Goal: Task Accomplishment & Management: Complete application form

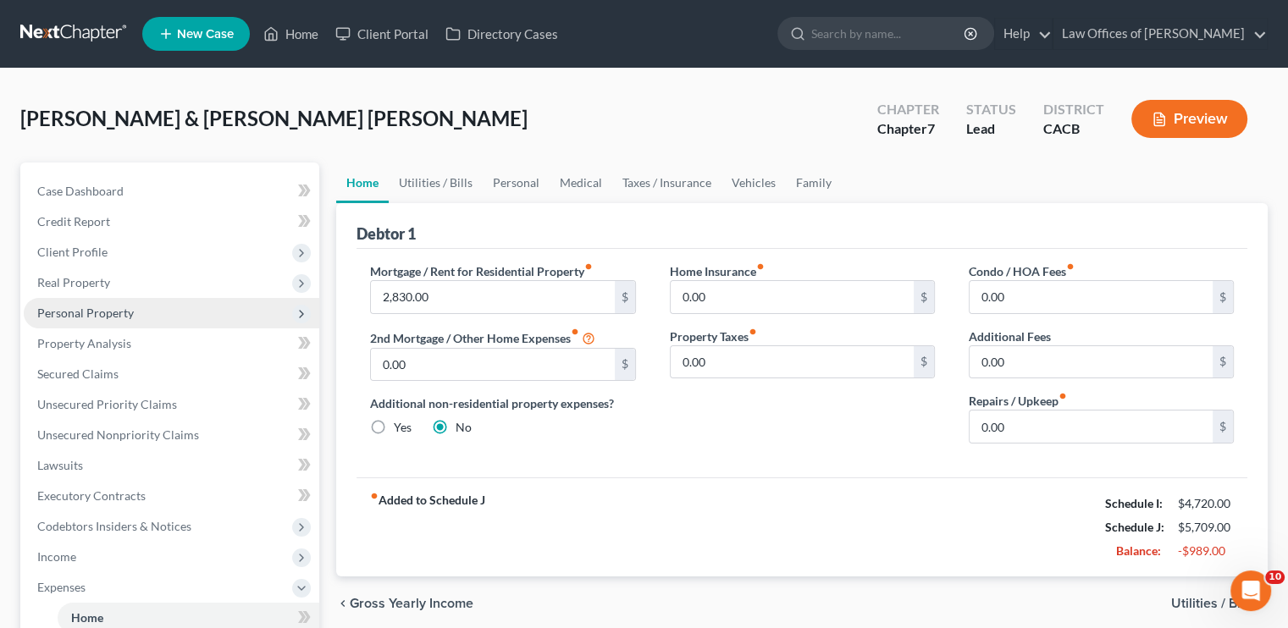
click at [104, 309] on span "Personal Property" at bounding box center [85, 313] width 97 height 14
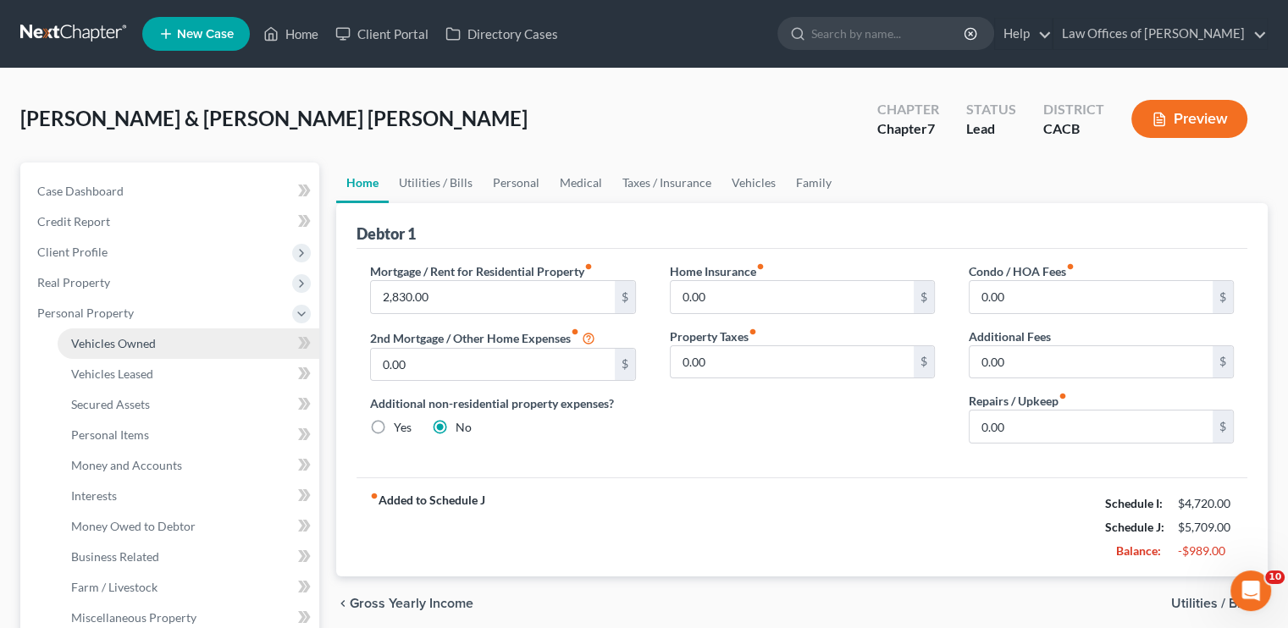
click at [122, 352] on link "Vehicles Owned" at bounding box center [189, 344] width 262 height 30
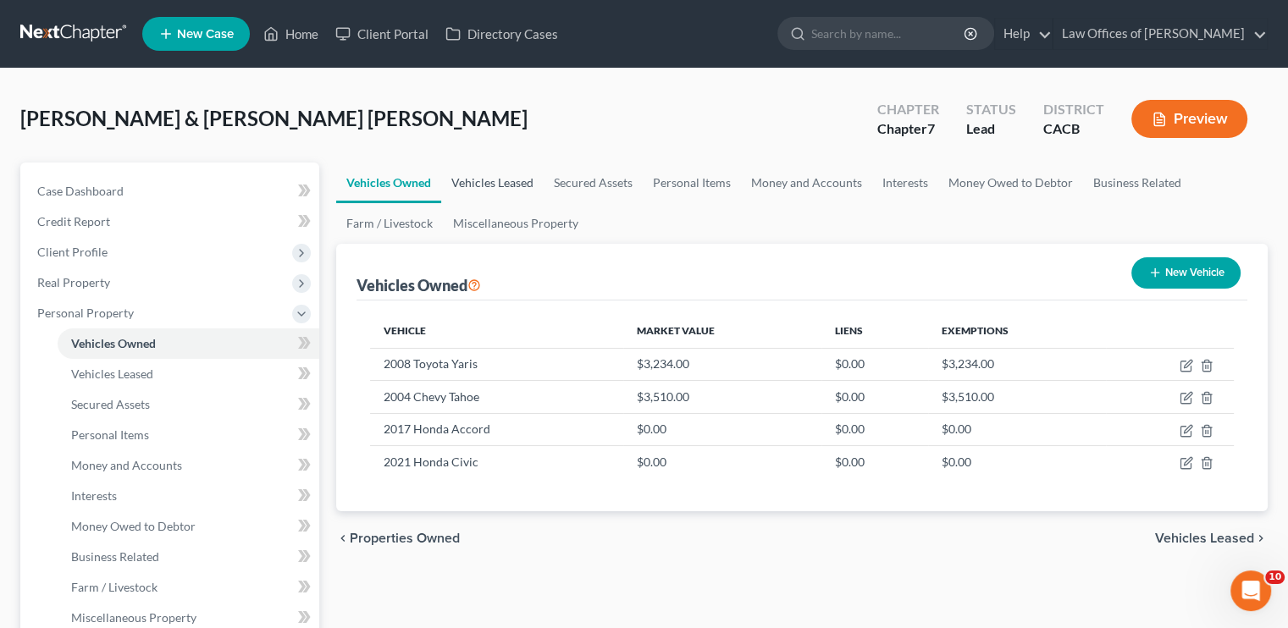
click at [526, 178] on link "Vehicles Leased" at bounding box center [492, 183] width 102 height 41
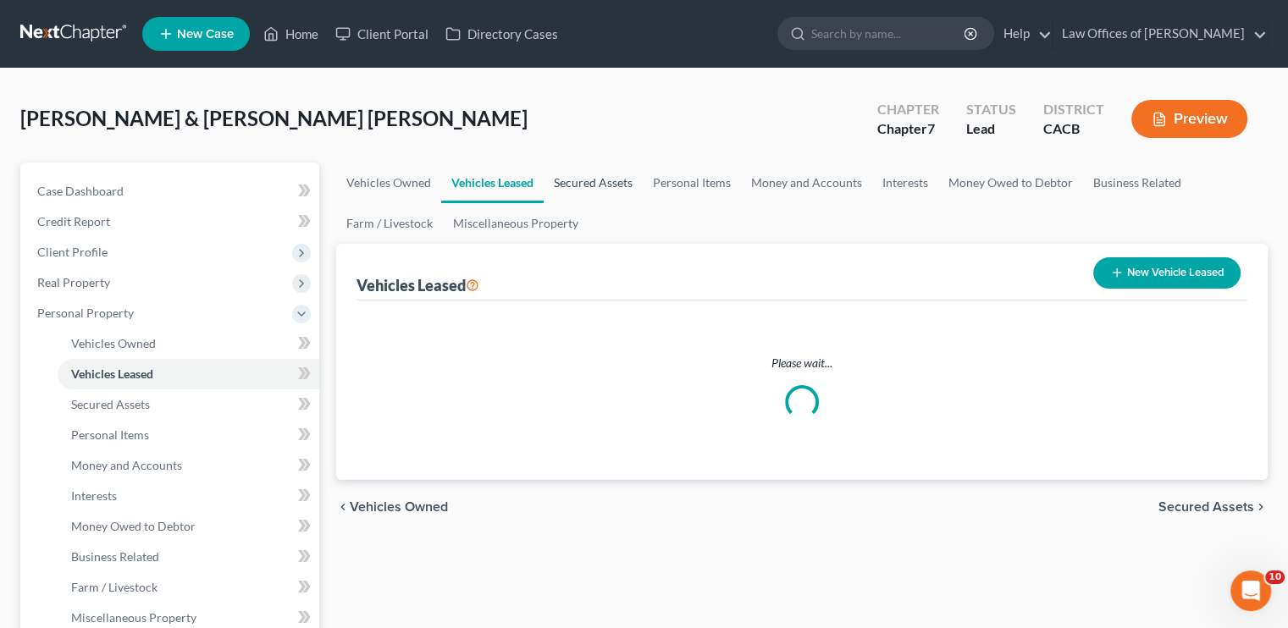
click at [611, 185] on link "Secured Assets" at bounding box center [593, 183] width 99 height 41
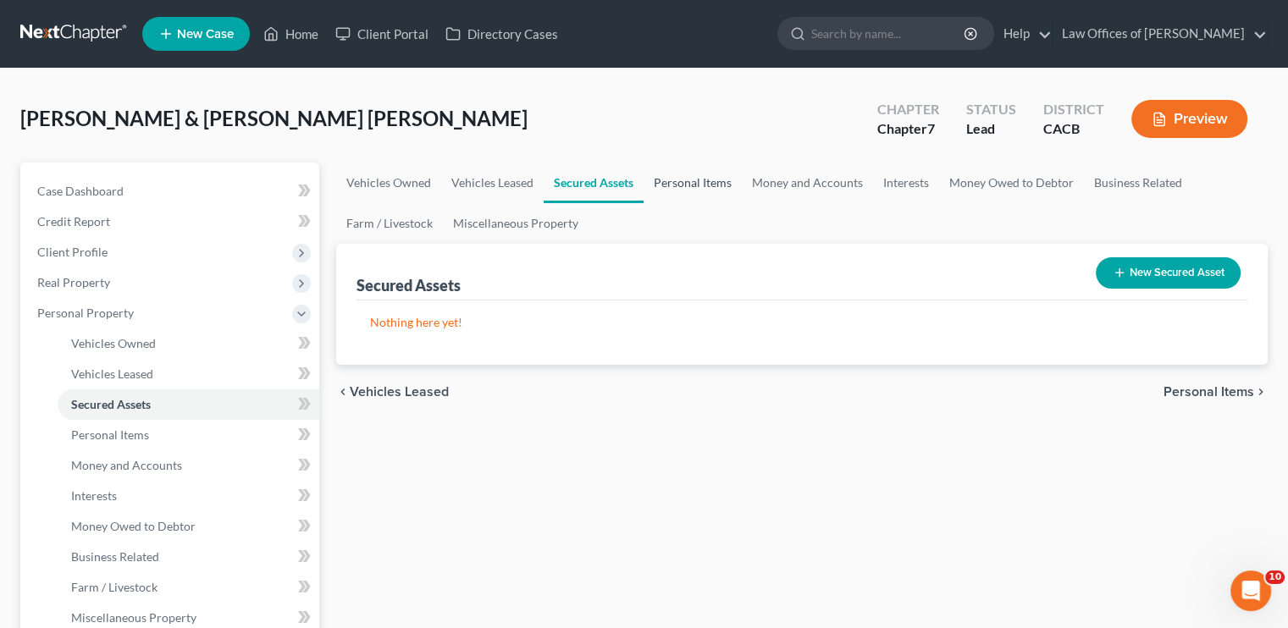
drag, startPoint x: 710, startPoint y: 185, endPoint x: 689, endPoint y: 211, distance: 33.7
click at [711, 185] on link "Personal Items" at bounding box center [693, 183] width 98 height 41
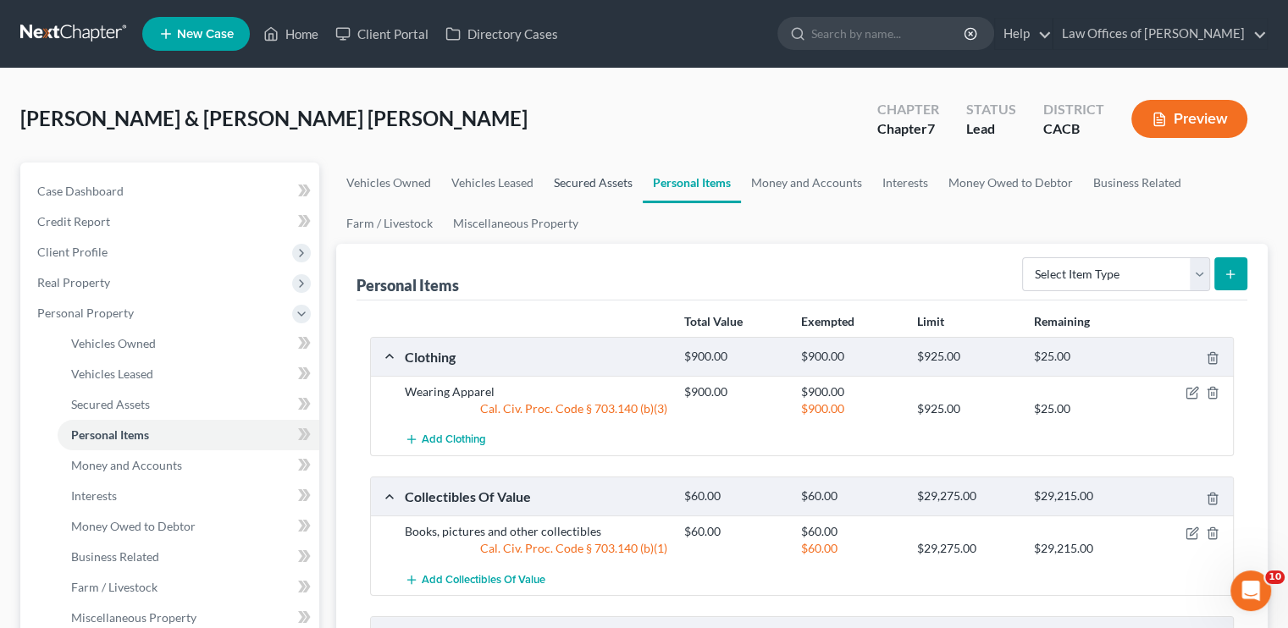
click at [603, 179] on link "Secured Assets" at bounding box center [593, 183] width 99 height 41
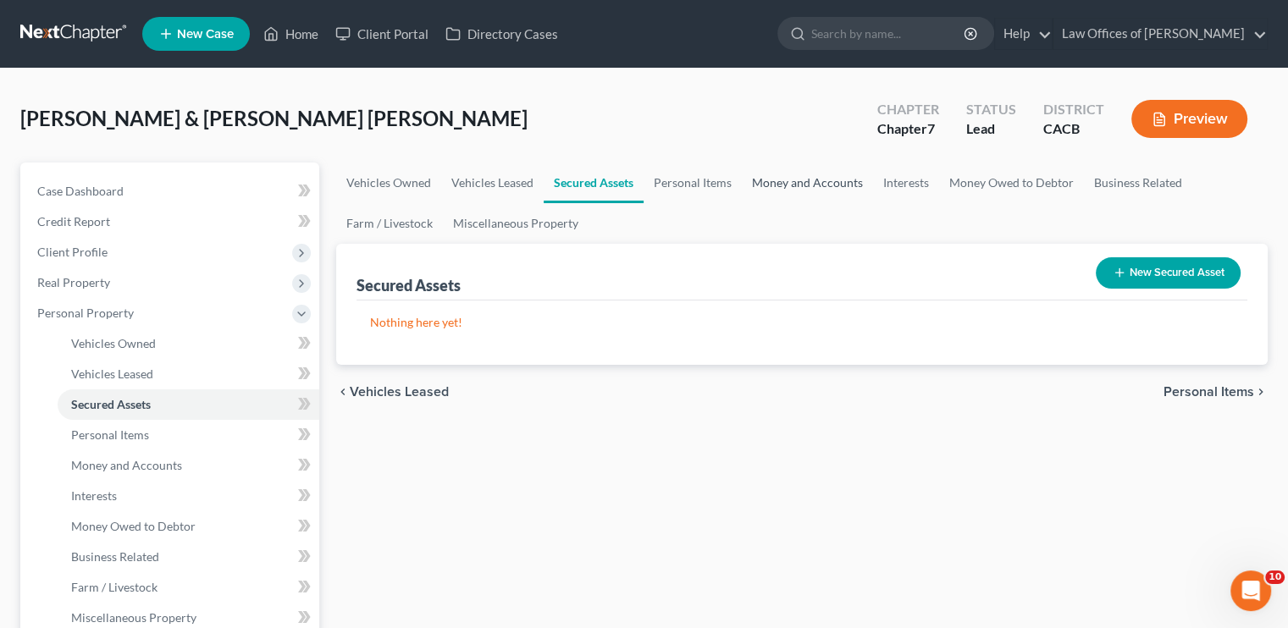
click at [810, 189] on link "Money and Accounts" at bounding box center [807, 183] width 131 height 41
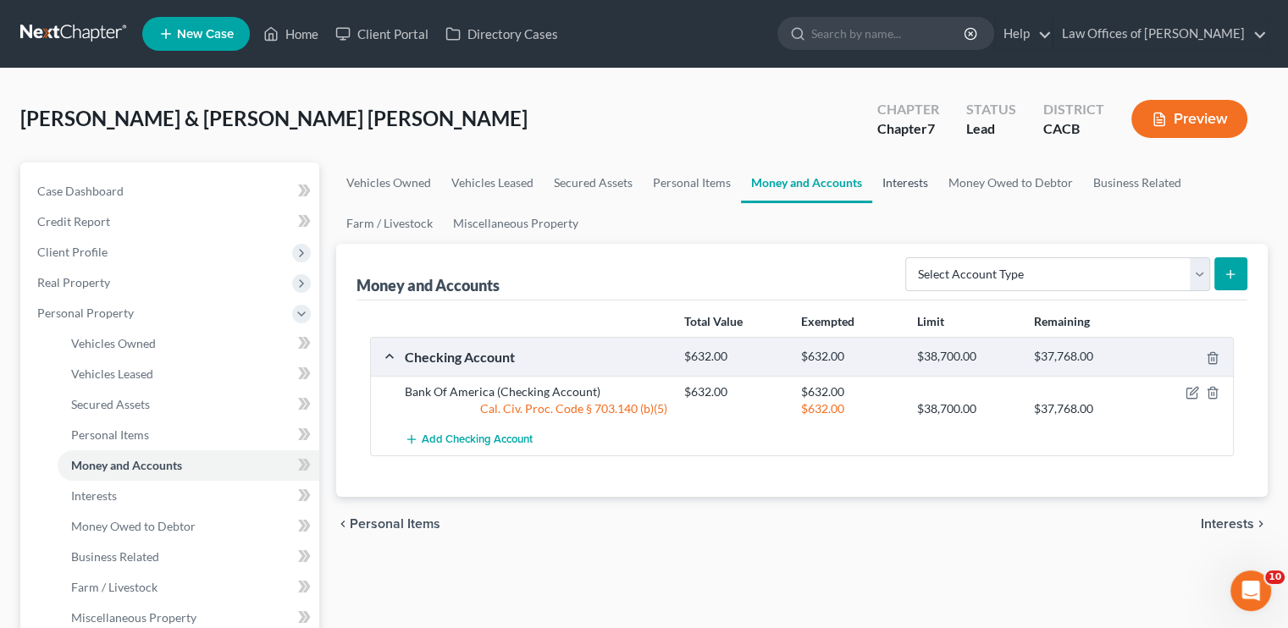
click at [887, 178] on link "Interests" at bounding box center [905, 183] width 66 height 41
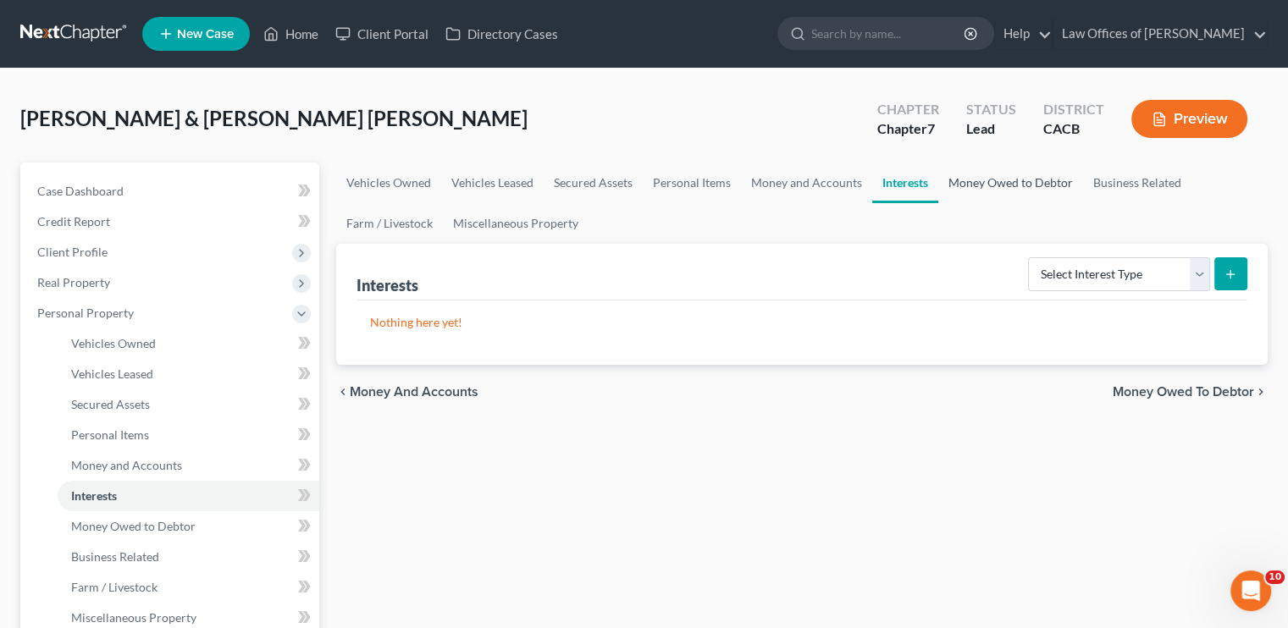
click at [976, 183] on link "Money Owed to Debtor" at bounding box center [1010, 183] width 145 height 41
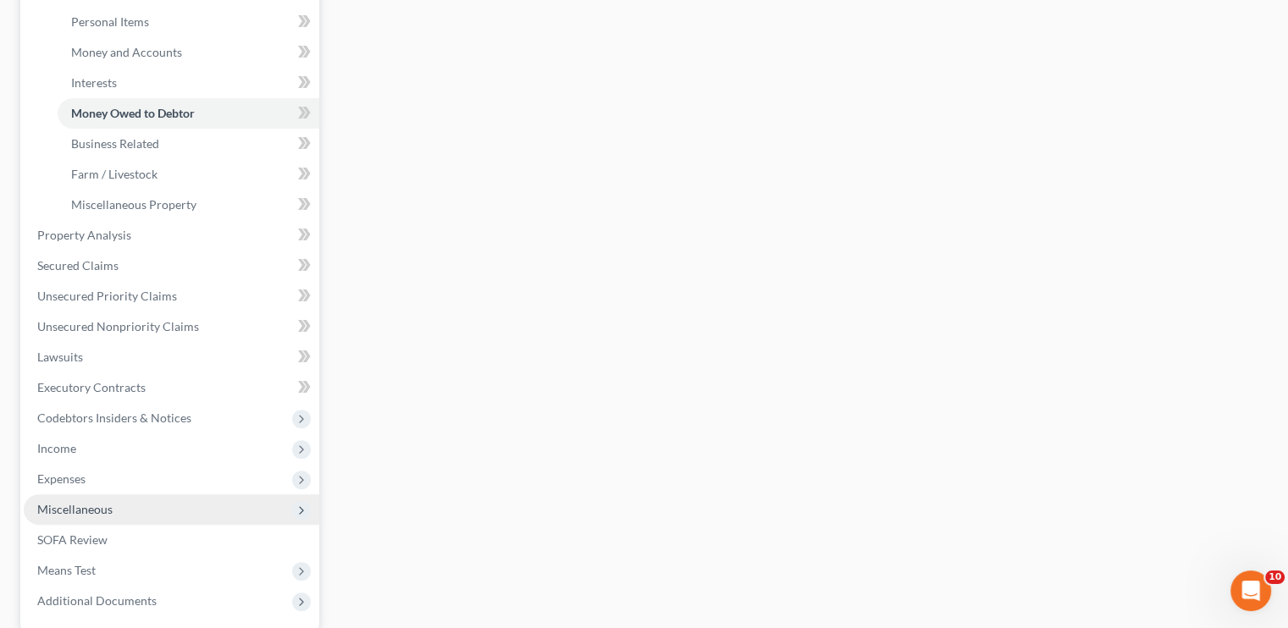
scroll to position [424, 0]
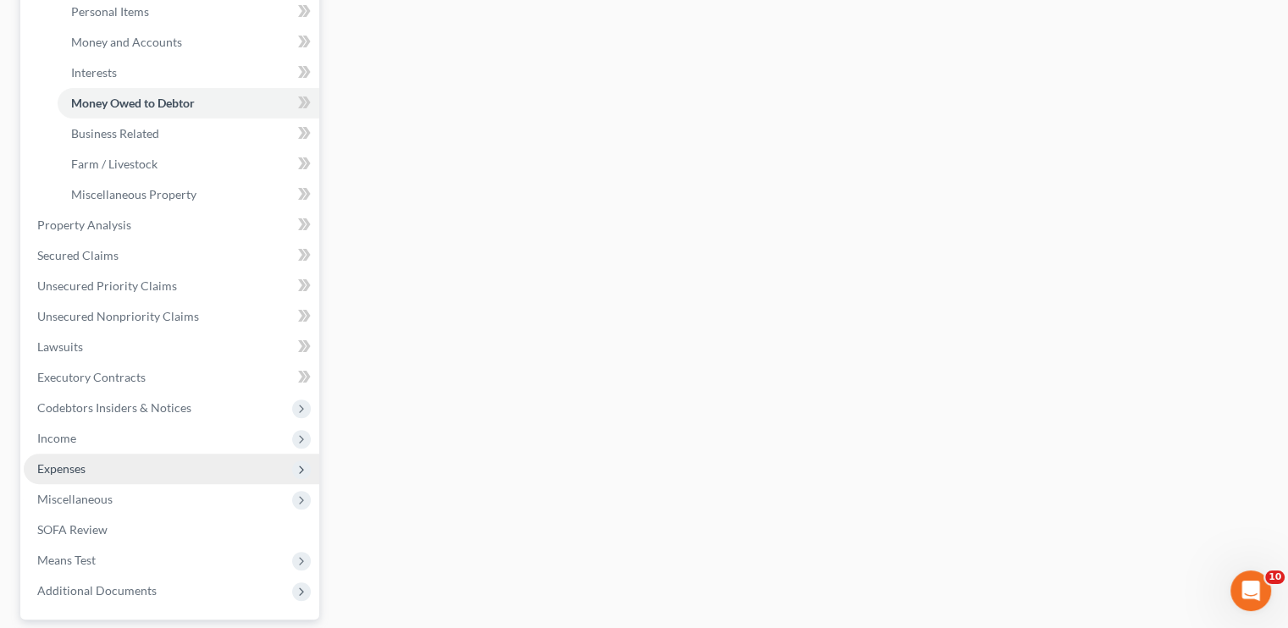
click at [98, 465] on span "Expenses" at bounding box center [172, 469] width 296 height 30
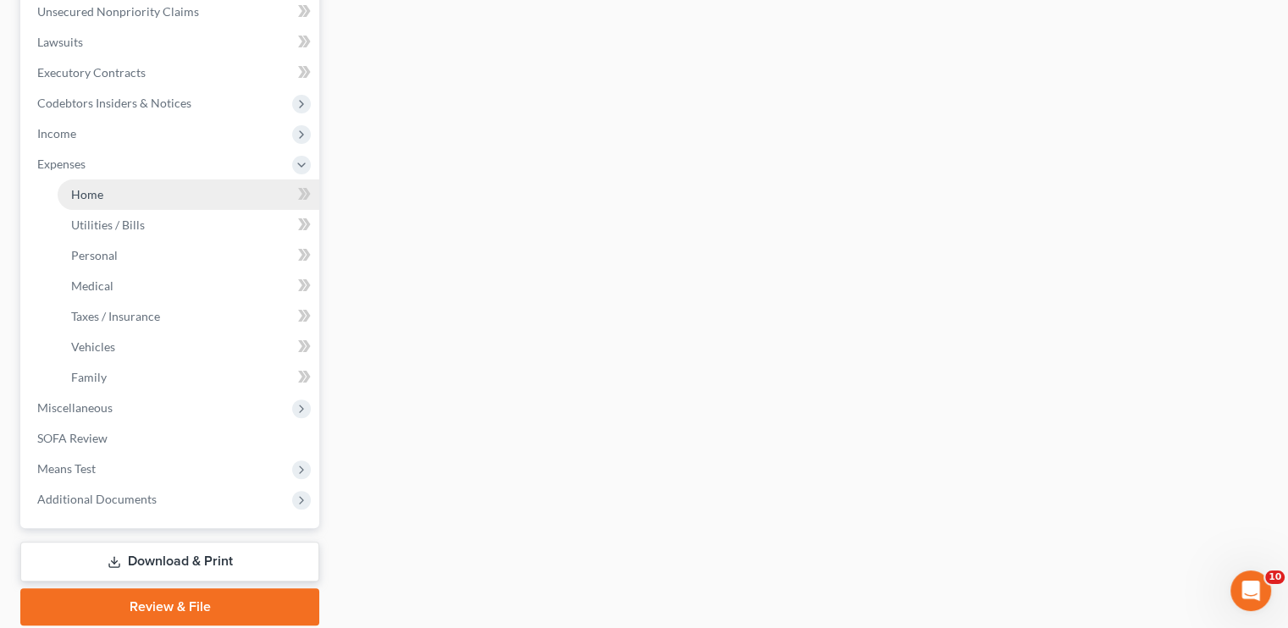
click at [134, 187] on link "Home" at bounding box center [189, 195] width 262 height 30
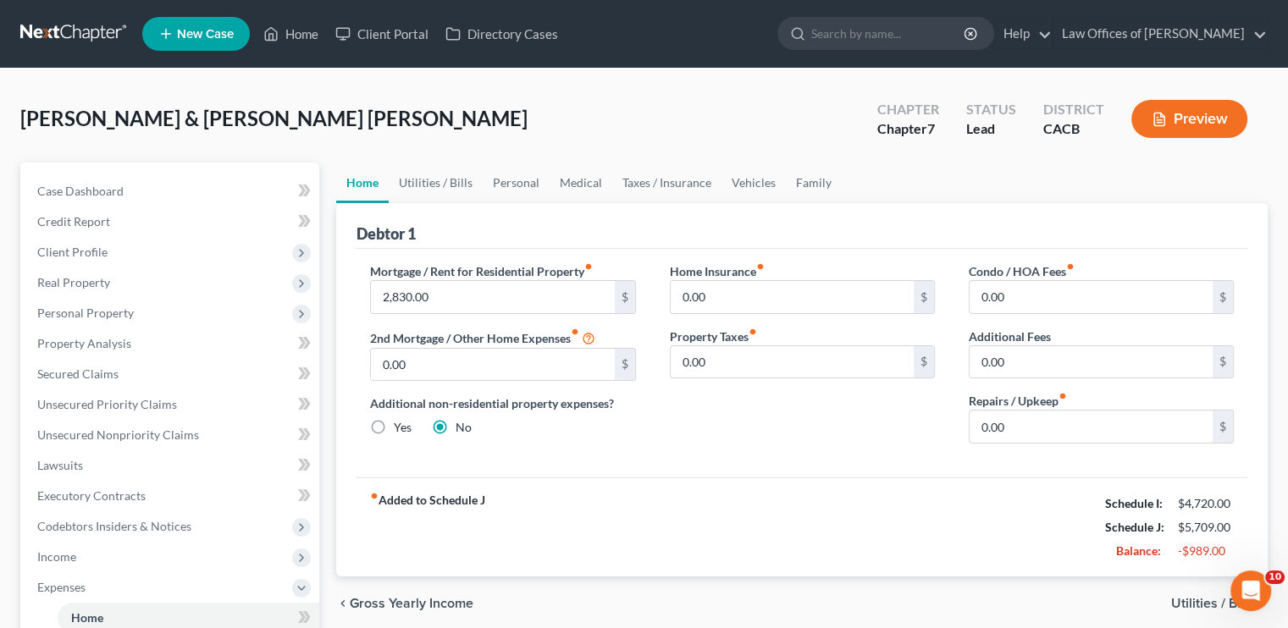
click at [1171, 115] on button "Preview" at bounding box center [1190, 119] width 116 height 38
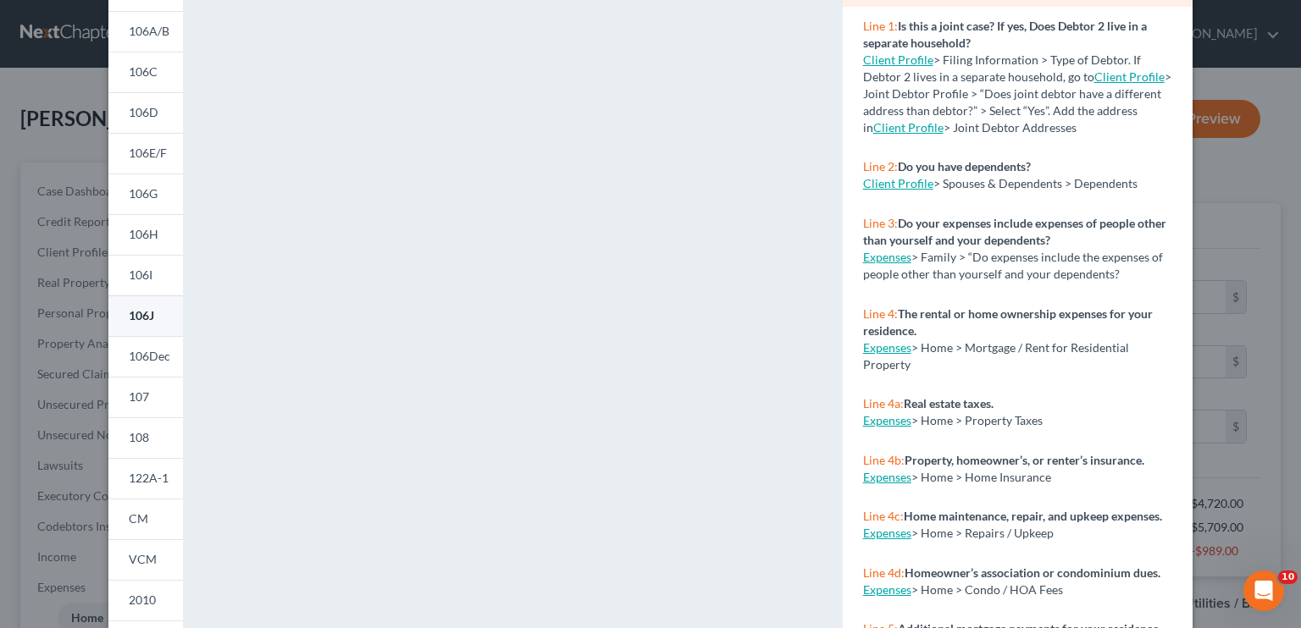
scroll to position [169, 0]
click at [156, 267] on link "106I" at bounding box center [145, 274] width 75 height 41
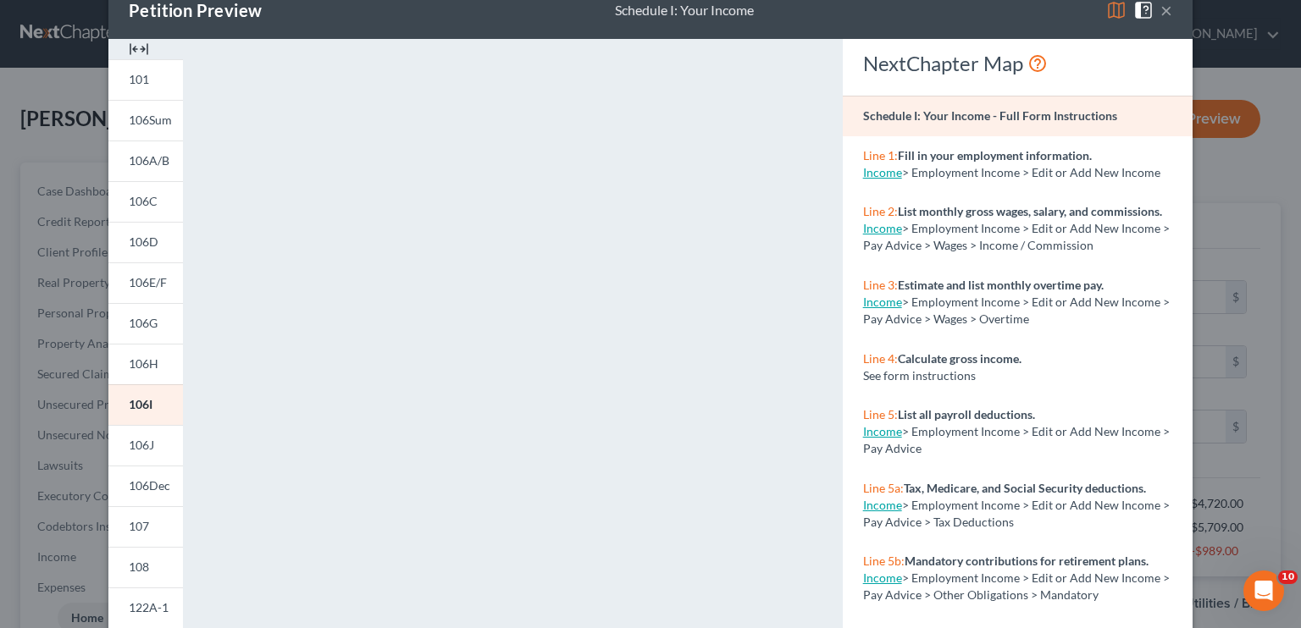
scroll to position [0, 0]
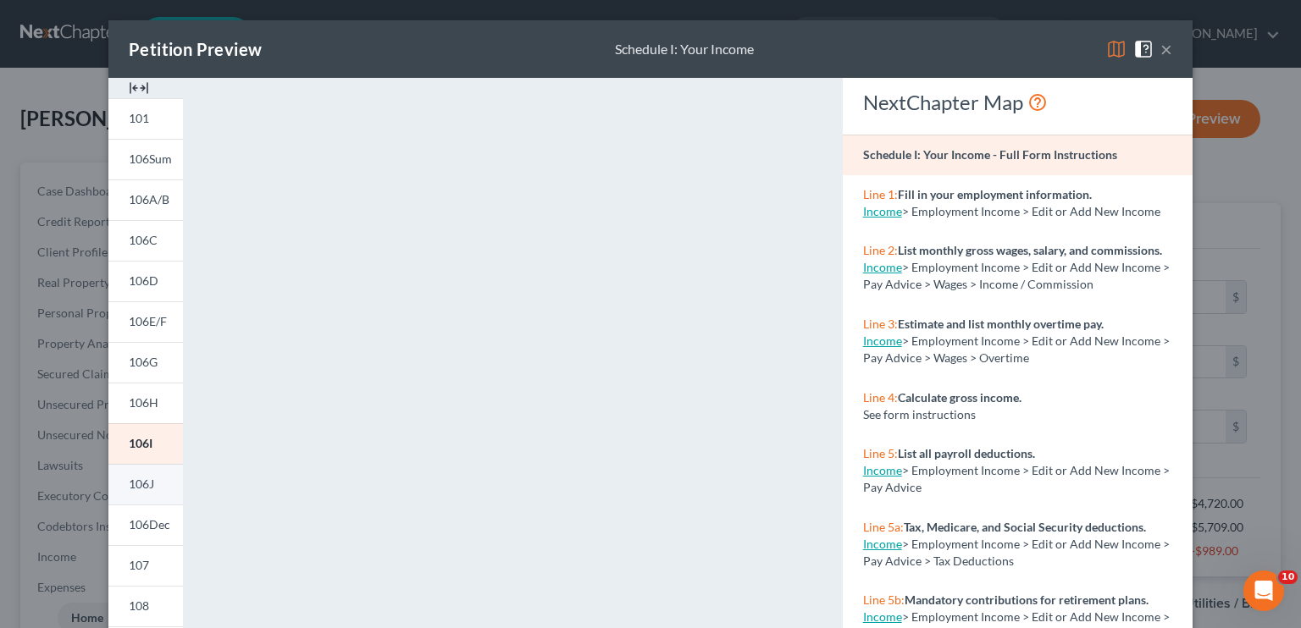
click at [163, 478] on link "106J" at bounding box center [145, 484] width 75 height 41
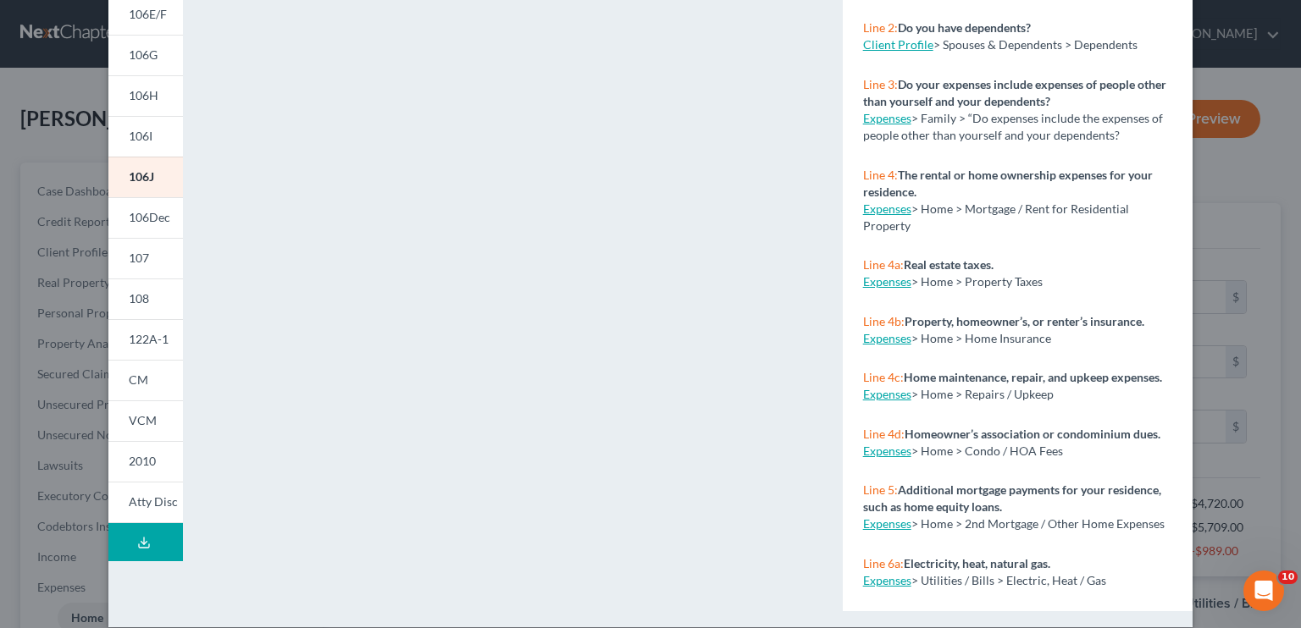
scroll to position [326, 0]
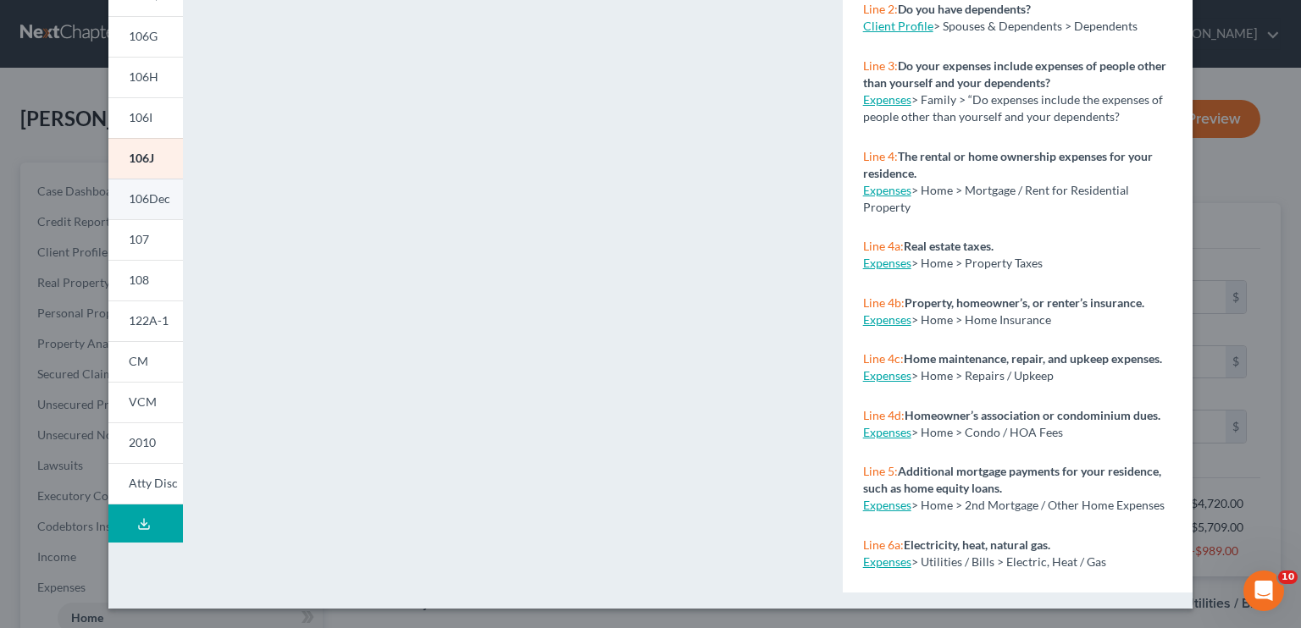
click at [155, 197] on span "106Dec" at bounding box center [150, 198] width 42 height 14
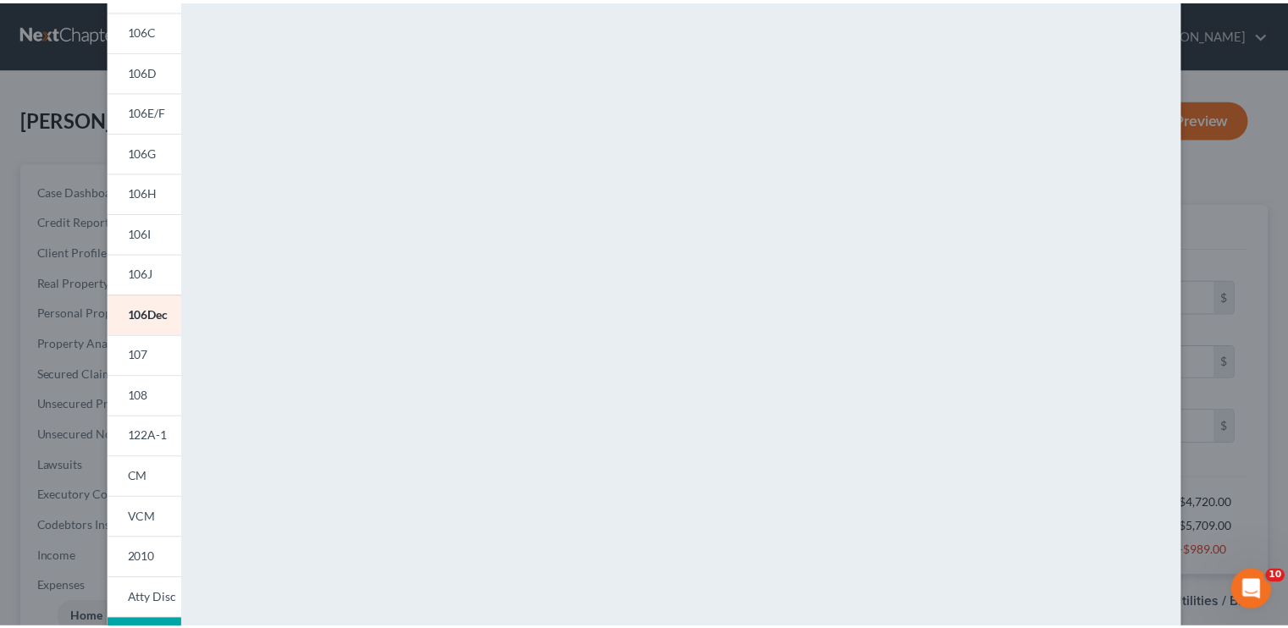
scroll to position [0, 0]
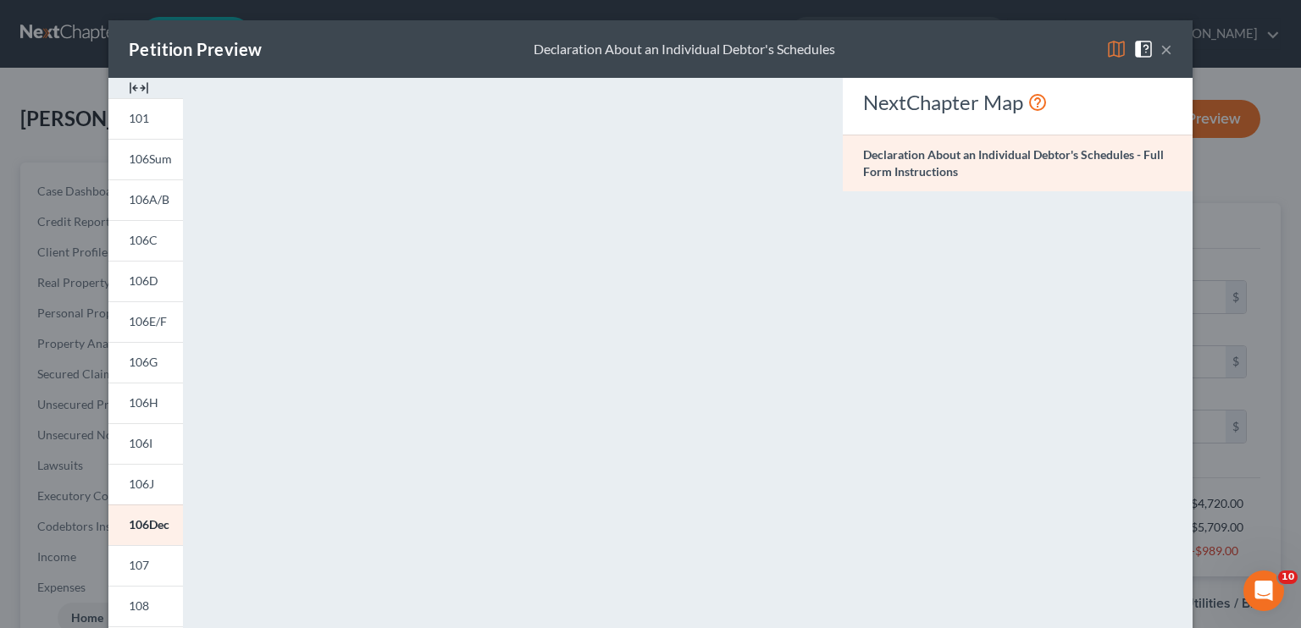
click at [1160, 42] on button "×" at bounding box center [1166, 49] width 12 height 20
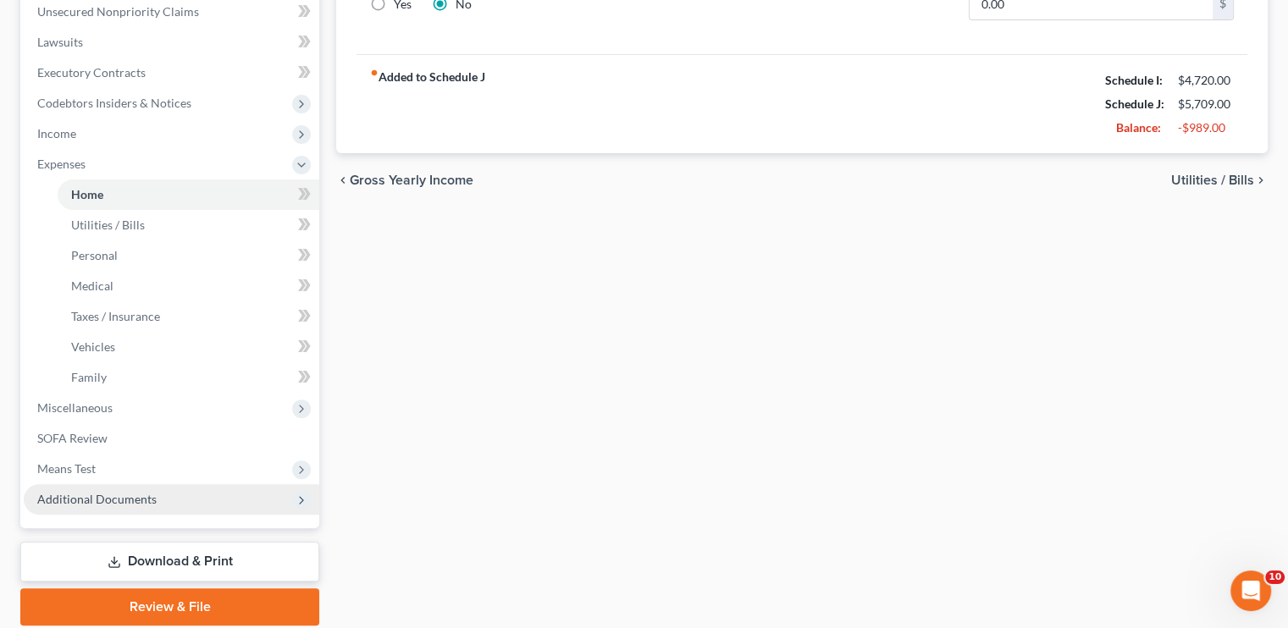
scroll to position [484, 0]
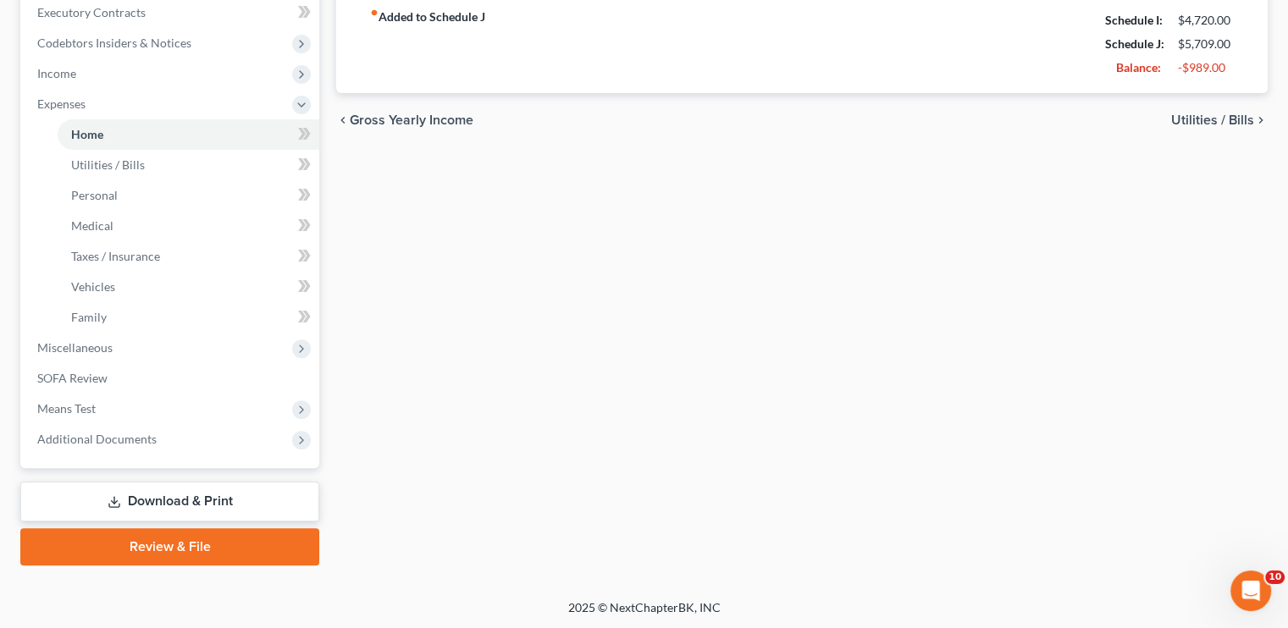
click at [246, 504] on link "Download & Print" at bounding box center [169, 502] width 299 height 40
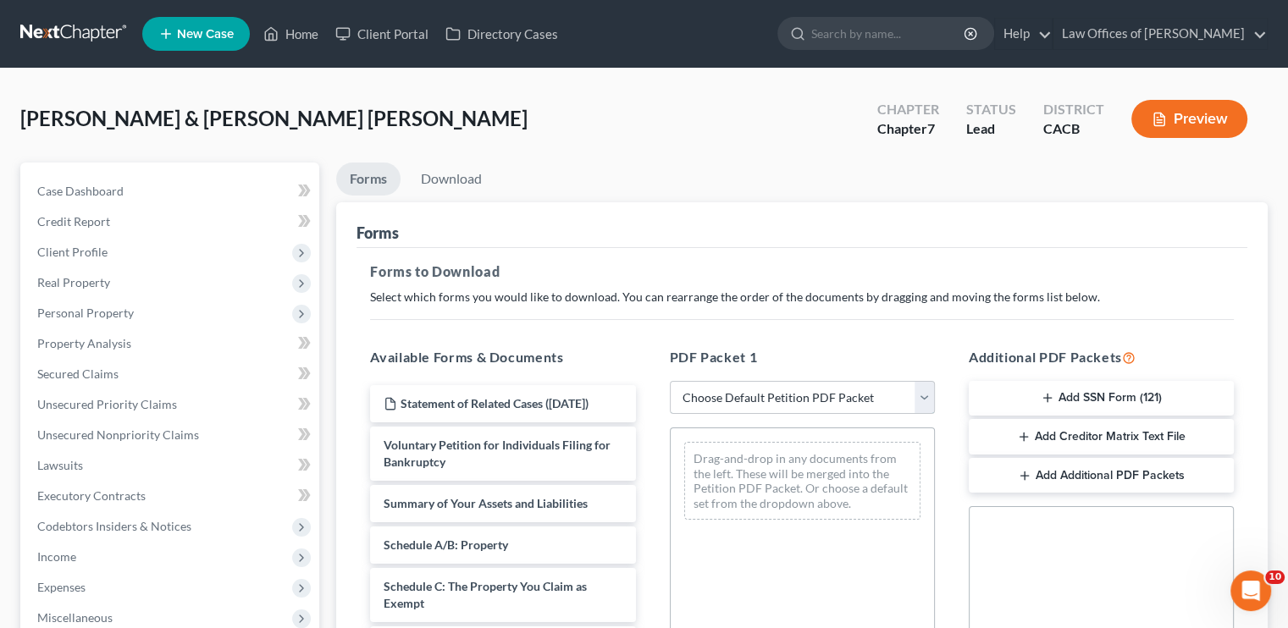
click at [793, 402] on select "Choose Default Petition PDF Packet Complete Bankruptcy Petition (all forms and …" at bounding box center [802, 398] width 265 height 34
select select "5"
click at [670, 381] on select "Choose Default Petition PDF Packet Complete Bankruptcy Petition (all forms and …" at bounding box center [802, 398] width 265 height 34
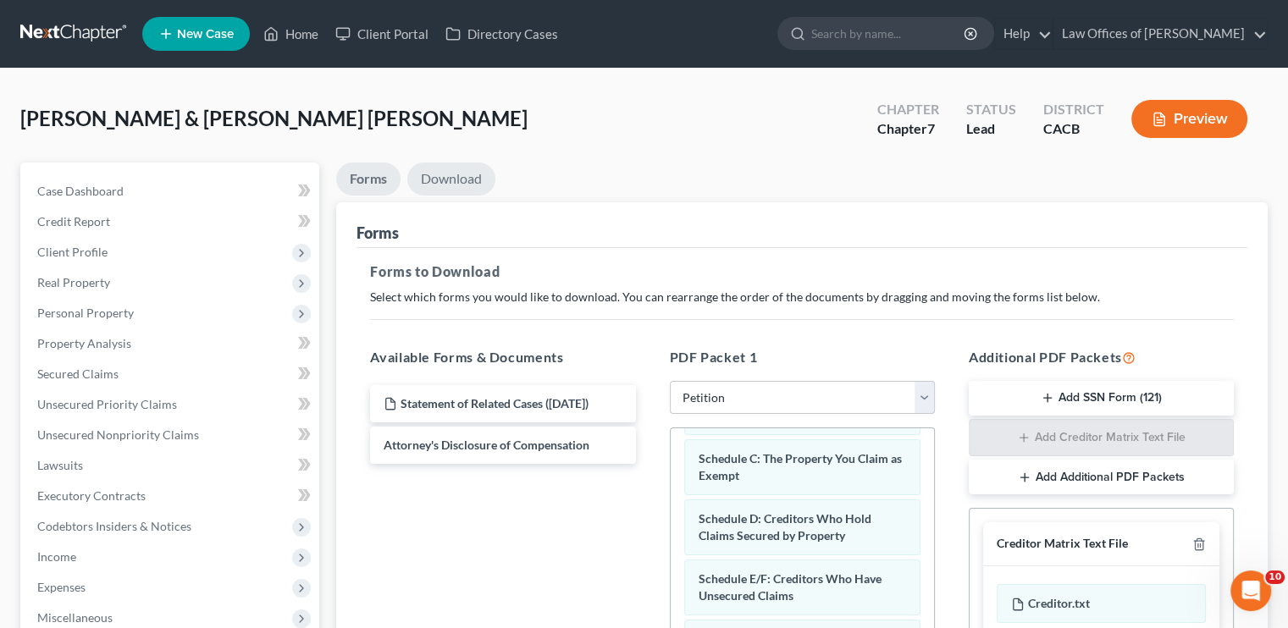
click at [435, 170] on link "Download" at bounding box center [451, 179] width 88 height 33
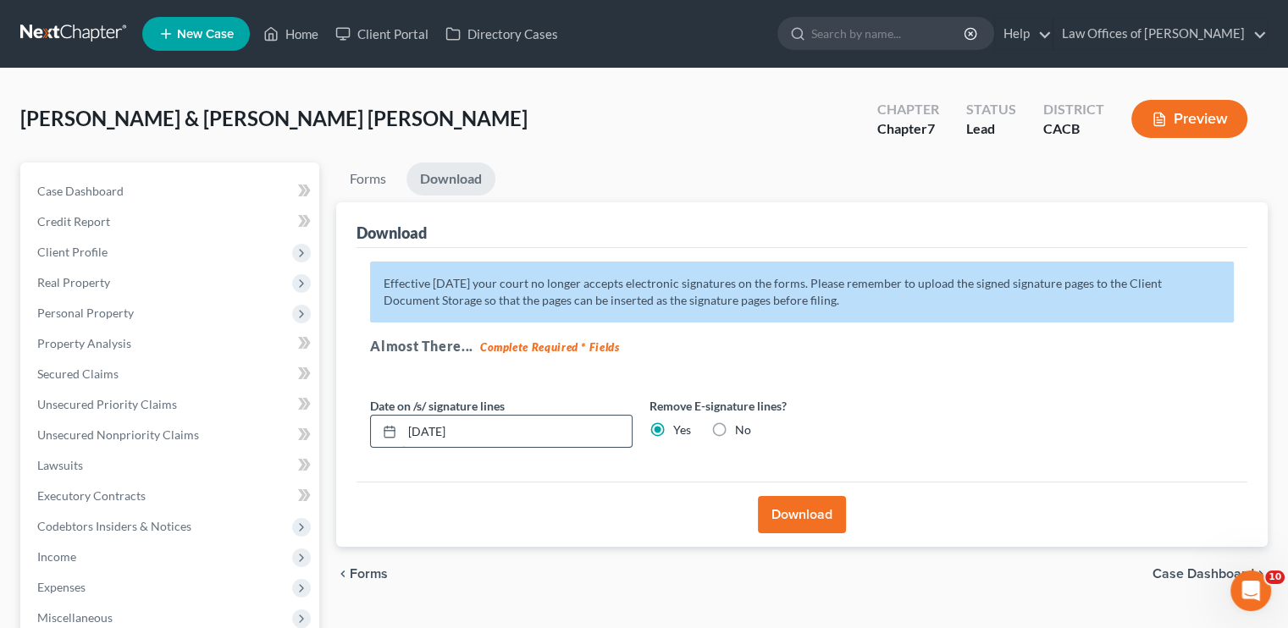
click at [451, 436] on input "[DATE]" at bounding box center [517, 432] width 230 height 32
click at [820, 520] on button "Download" at bounding box center [802, 514] width 88 height 37
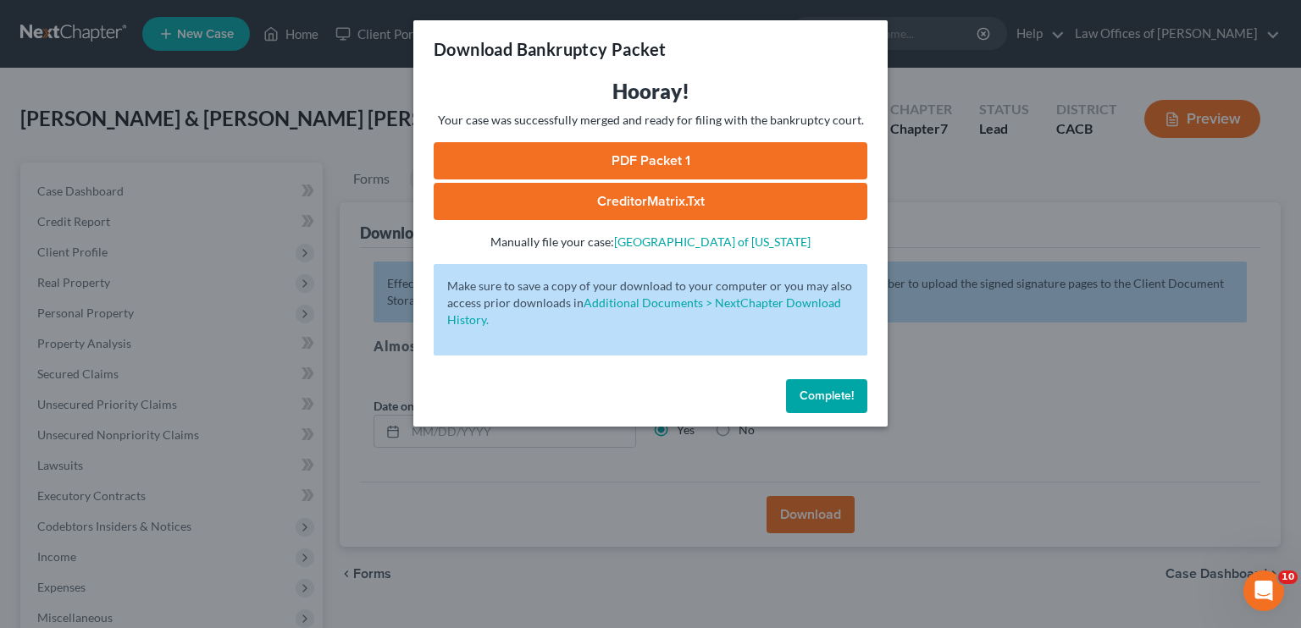
click at [623, 154] on link "PDF Packet 1" at bounding box center [651, 160] width 434 height 37
click at [810, 389] on span "Complete!" at bounding box center [827, 396] width 54 height 14
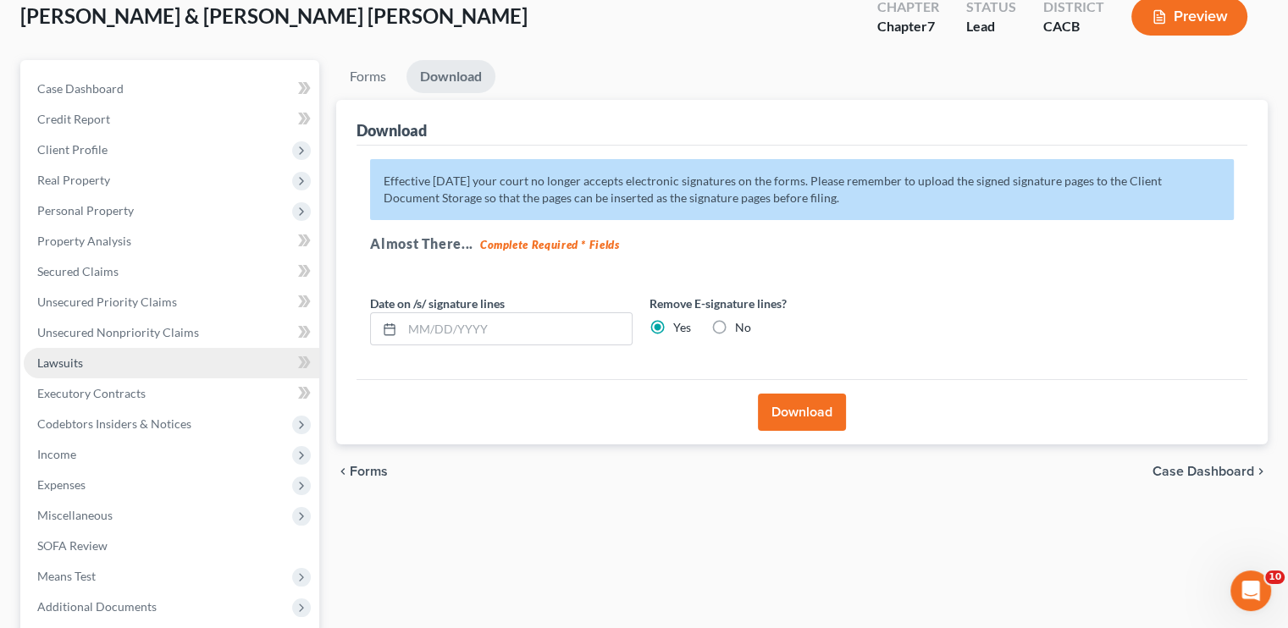
scroll to position [85, 0]
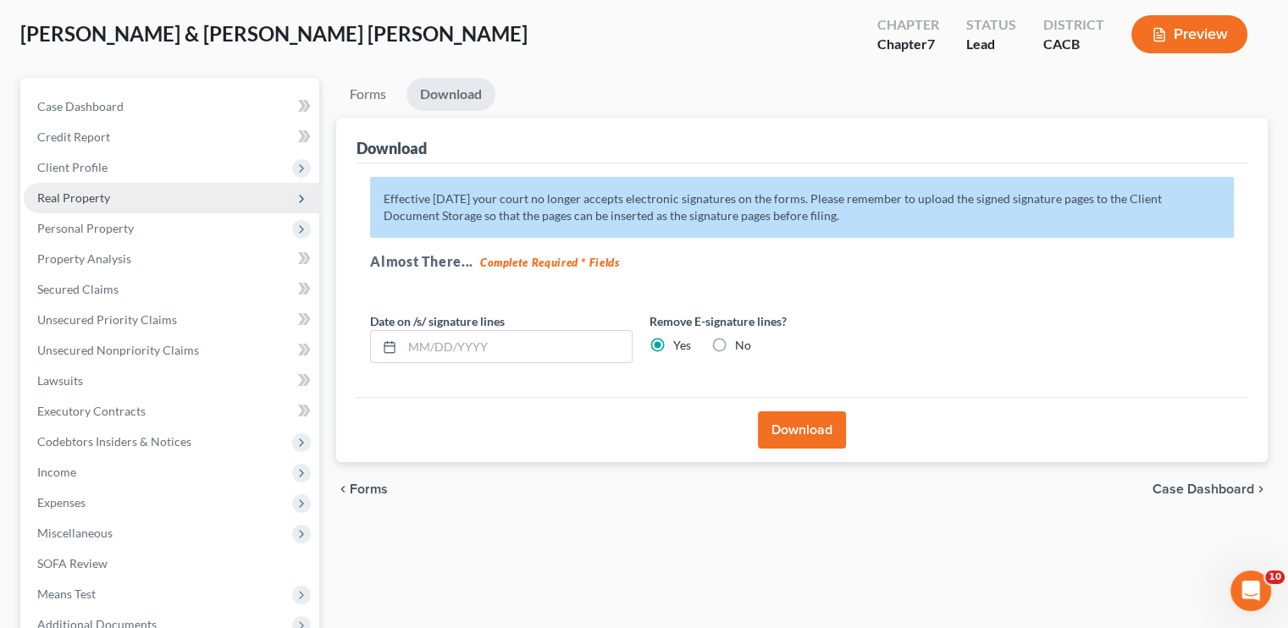
click at [99, 192] on span "Real Property" at bounding box center [73, 198] width 73 height 14
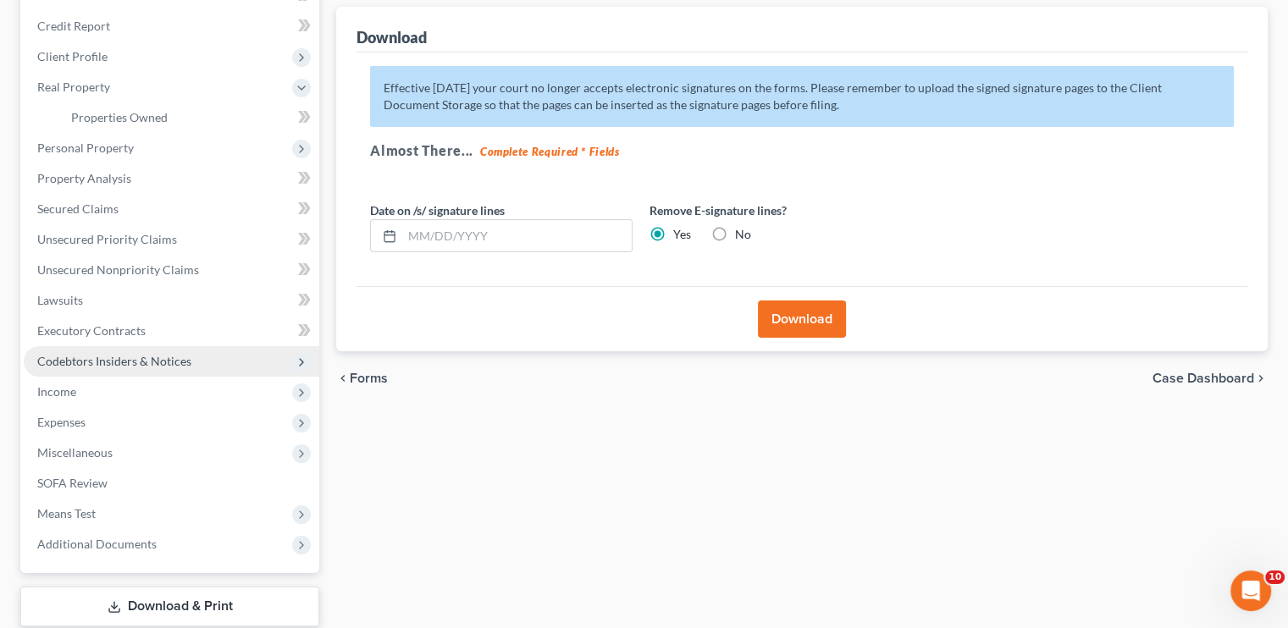
scroll to position [216, 0]
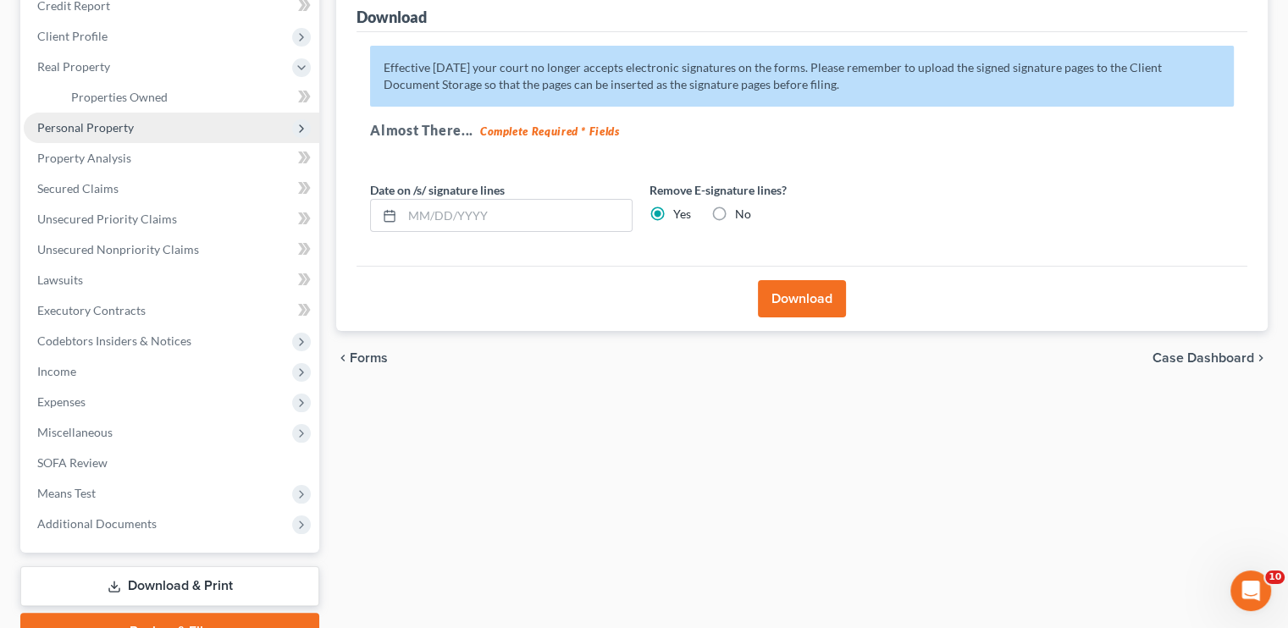
click at [124, 130] on span "Personal Property" at bounding box center [85, 127] width 97 height 14
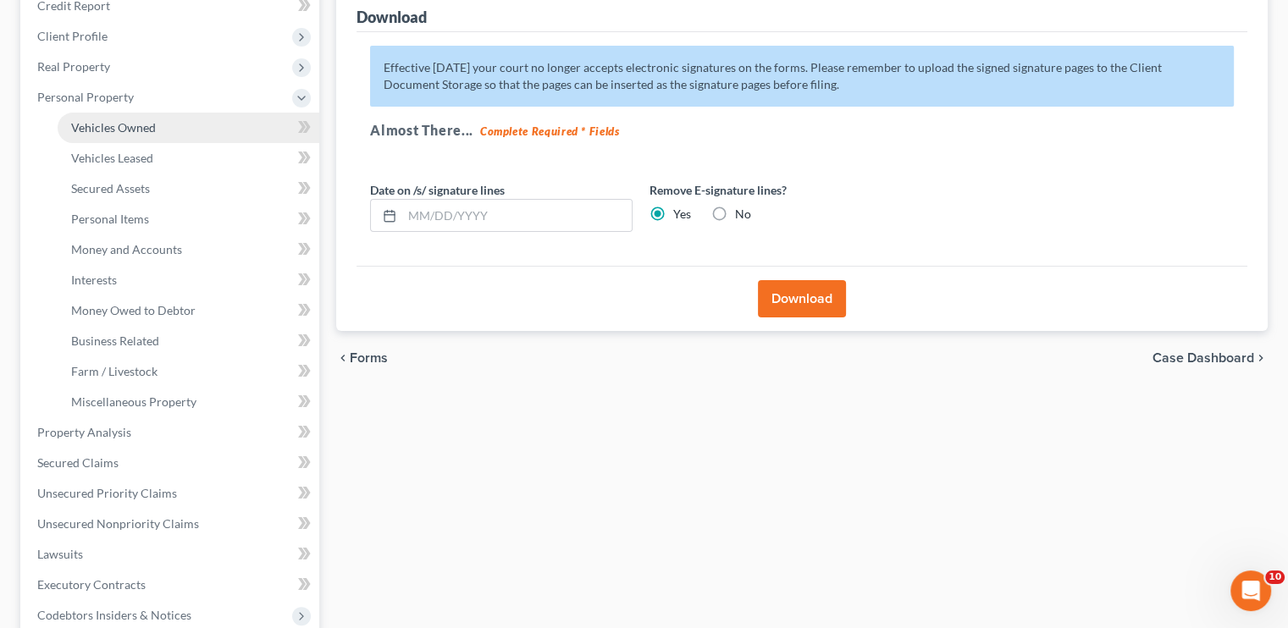
click at [138, 126] on span "Vehicles Owned" at bounding box center [113, 127] width 85 height 14
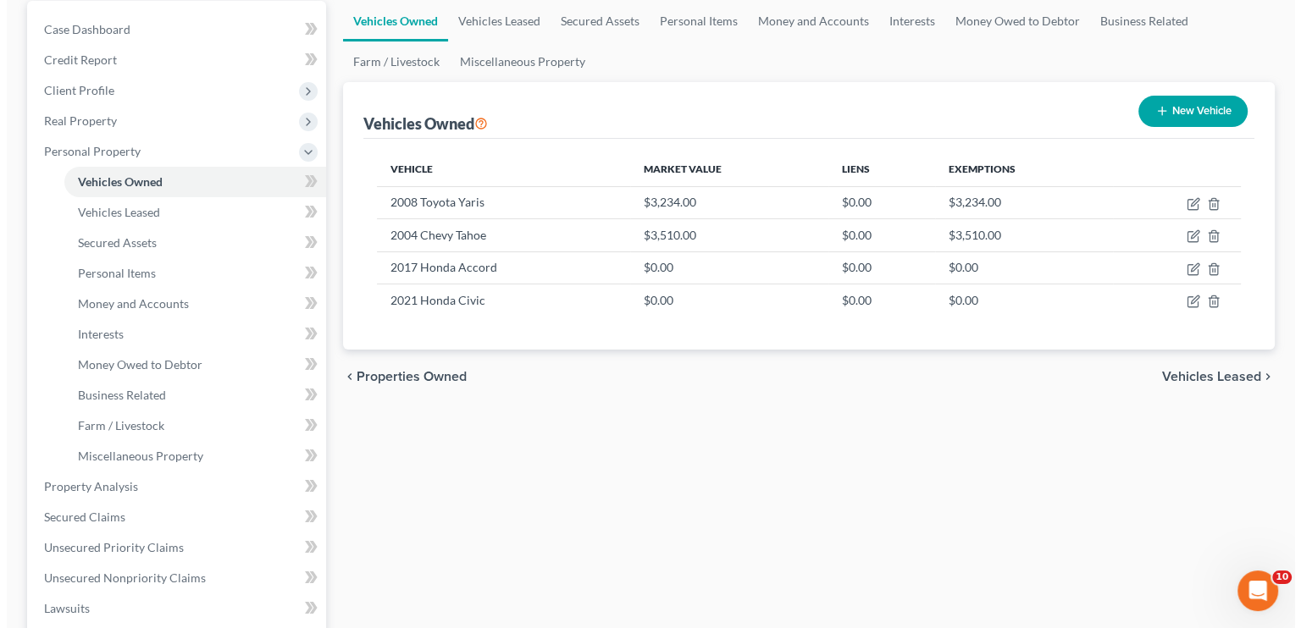
scroll to position [169, 0]
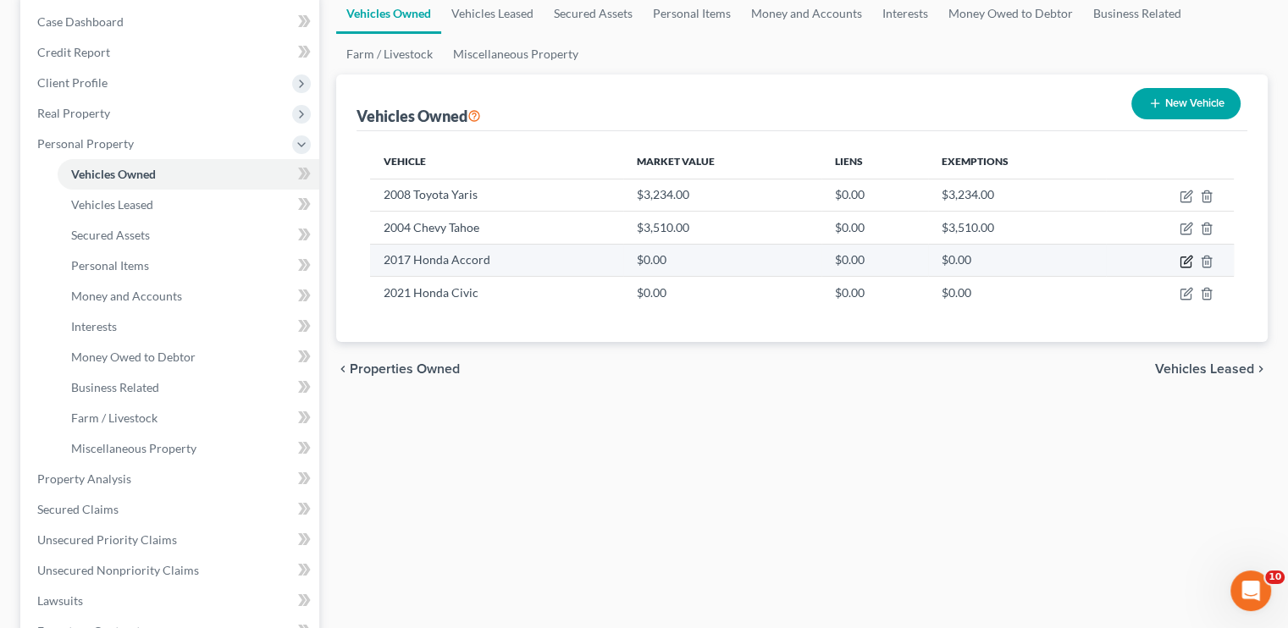
click at [1184, 257] on icon "button" at bounding box center [1187, 262] width 14 height 14
select select "0"
select select "9"
select select "3"
select select "2"
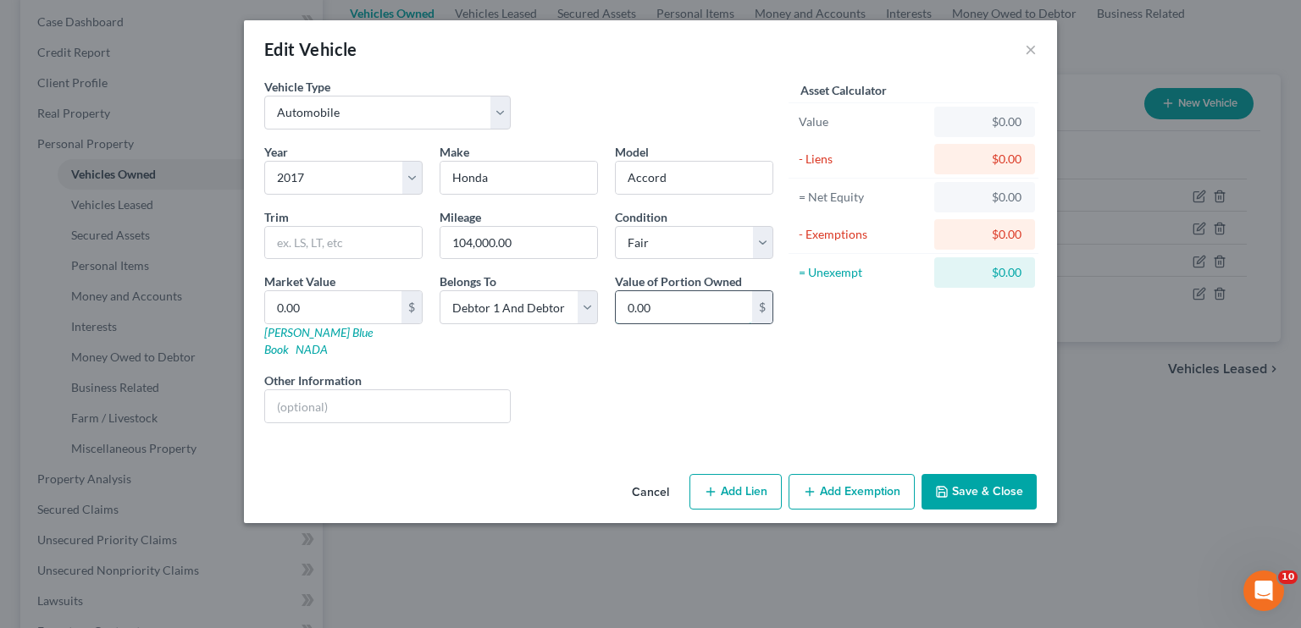
click at [681, 307] on input "0.00" at bounding box center [684, 307] width 136 height 32
type input "8,570"
click at [309, 306] on input "0.00" at bounding box center [333, 307] width 136 height 32
type input "8"
type input "8.00"
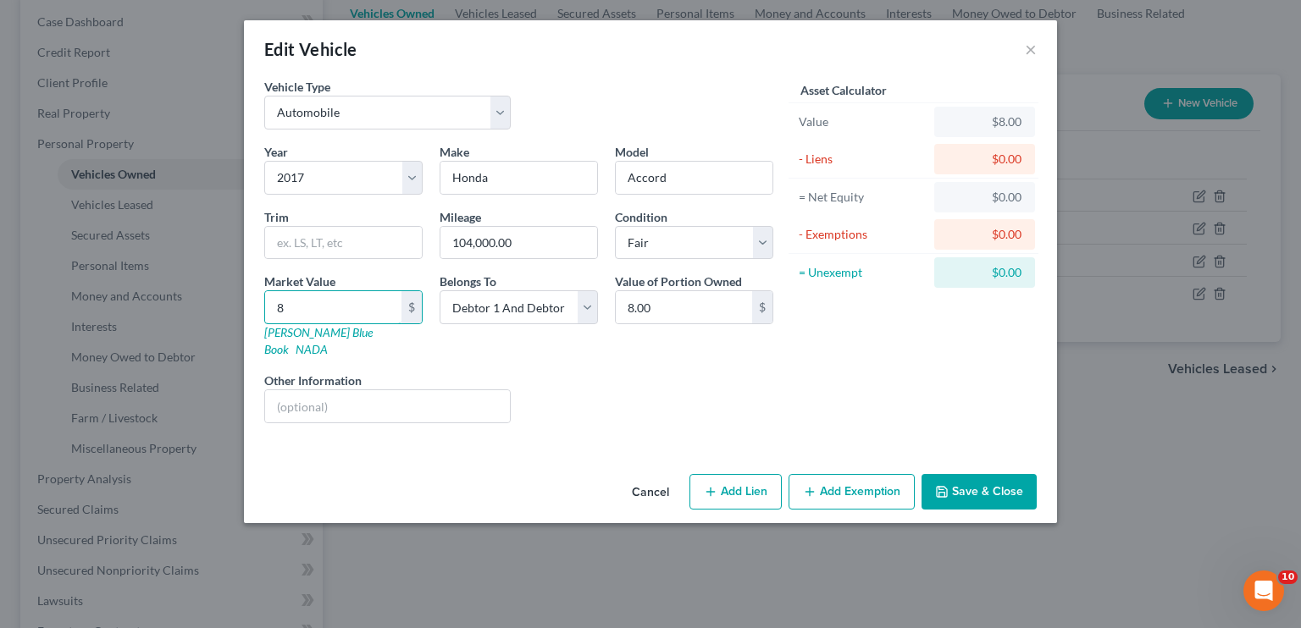
type input "85"
type input "85.00"
type input "857"
type input "857.00"
type input "8570"
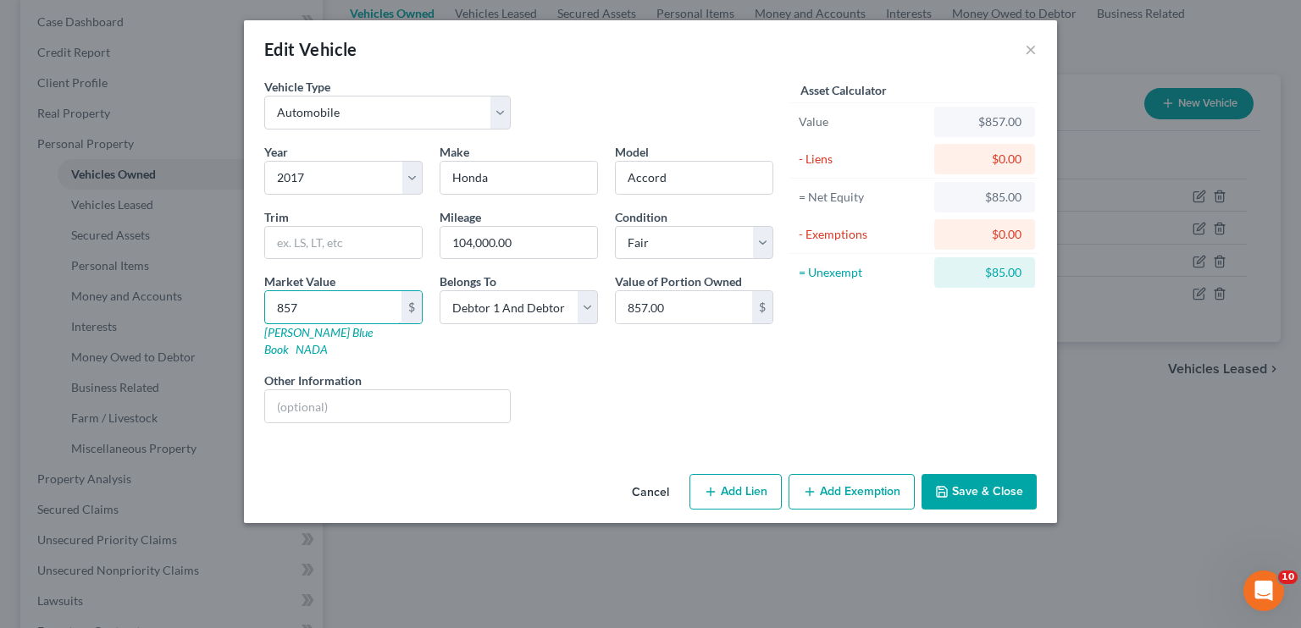
type input "8,570.00"
type input "8,570"
click at [851, 481] on button "Add Exemption" at bounding box center [852, 492] width 126 height 36
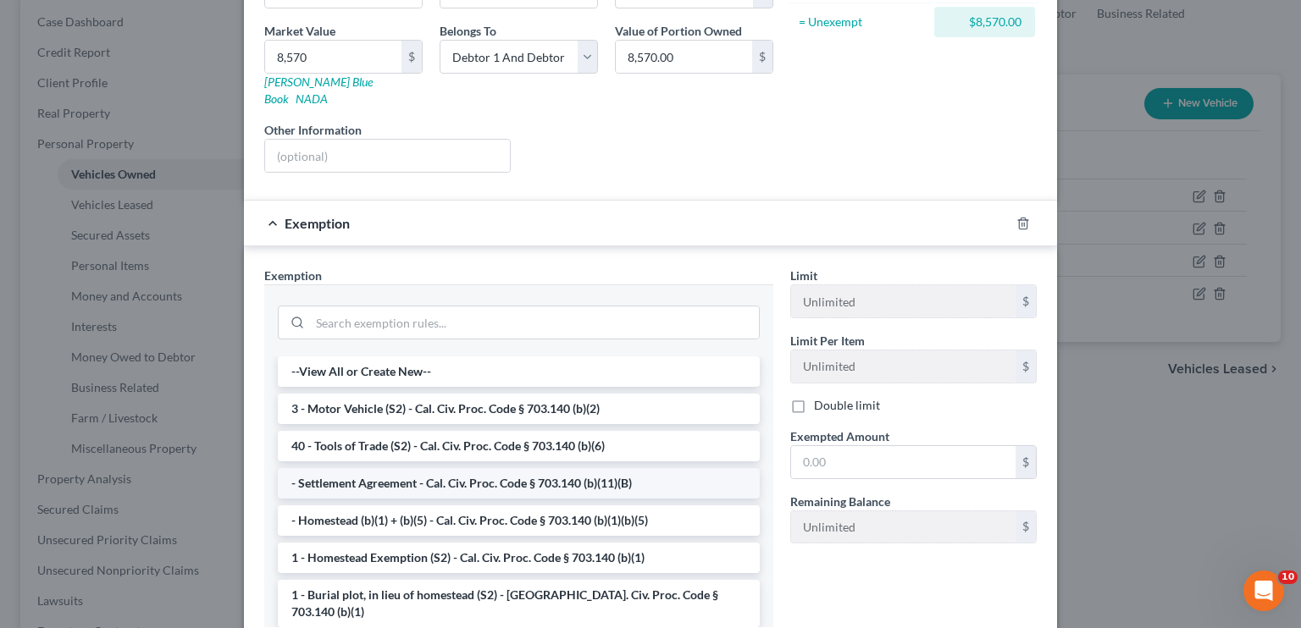
scroll to position [254, 0]
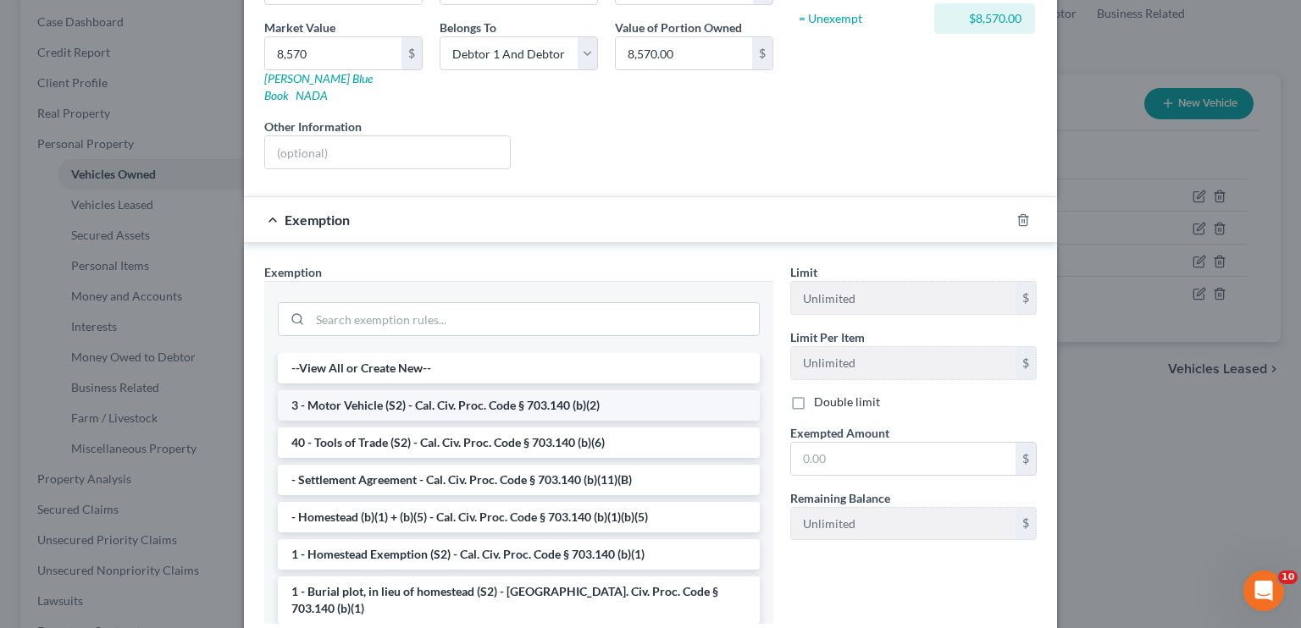
click at [434, 392] on li "3 - Motor Vehicle (S2) - Cal. Civ. Proc. Code § 703.140 (b)(2)" at bounding box center [519, 405] width 482 height 30
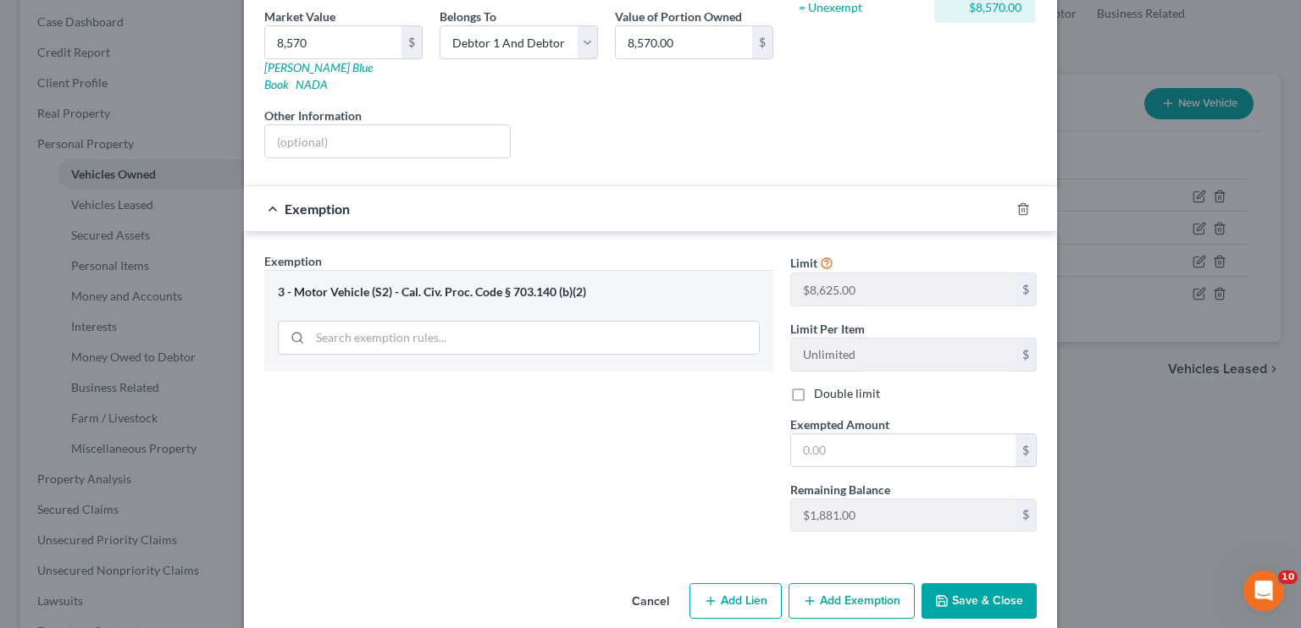
scroll to position [269, 0]
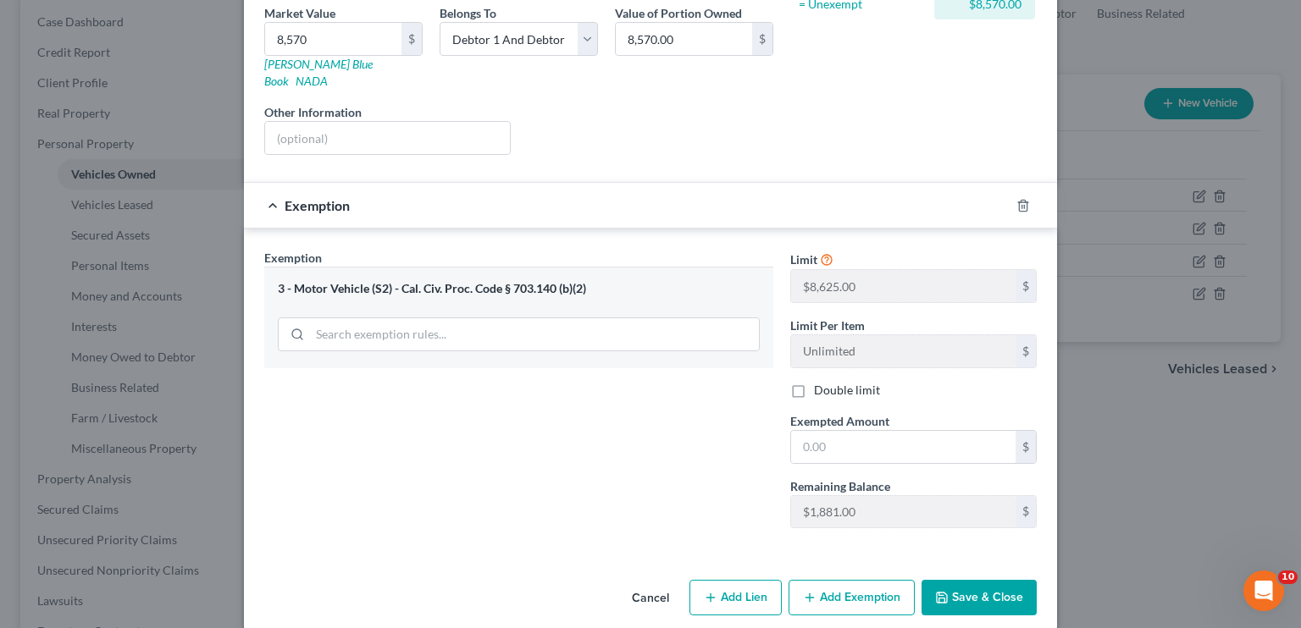
click at [955, 580] on button "Save & Close" at bounding box center [979, 598] width 115 height 36
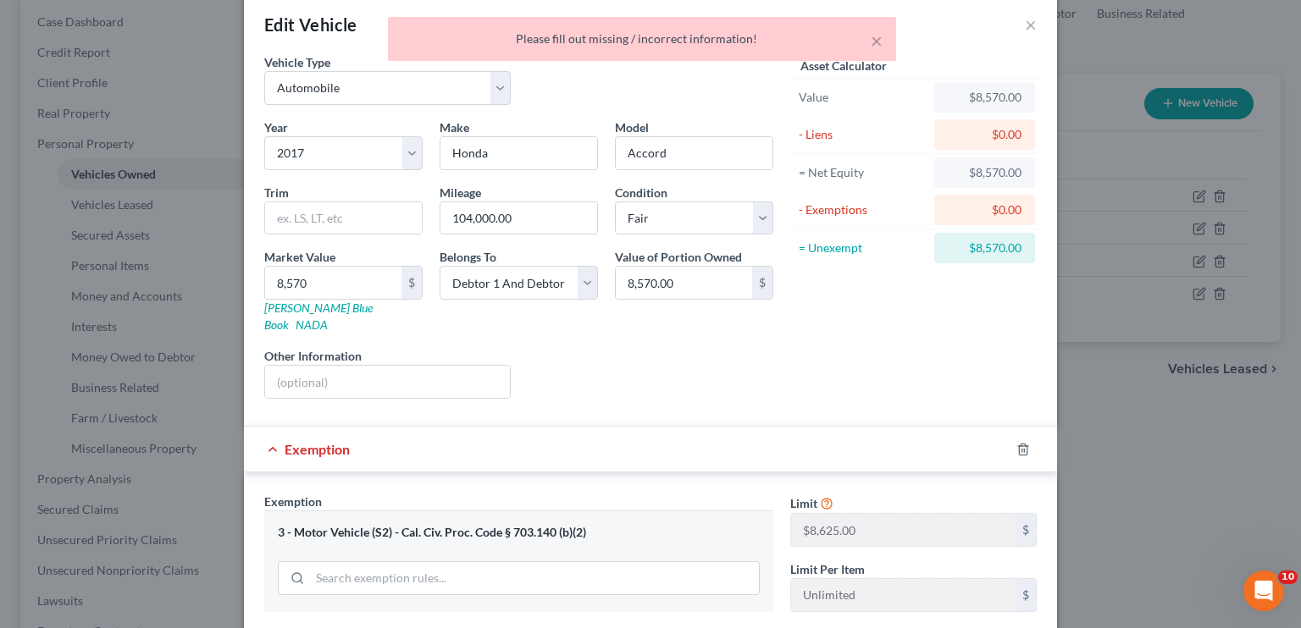
scroll to position [14, 0]
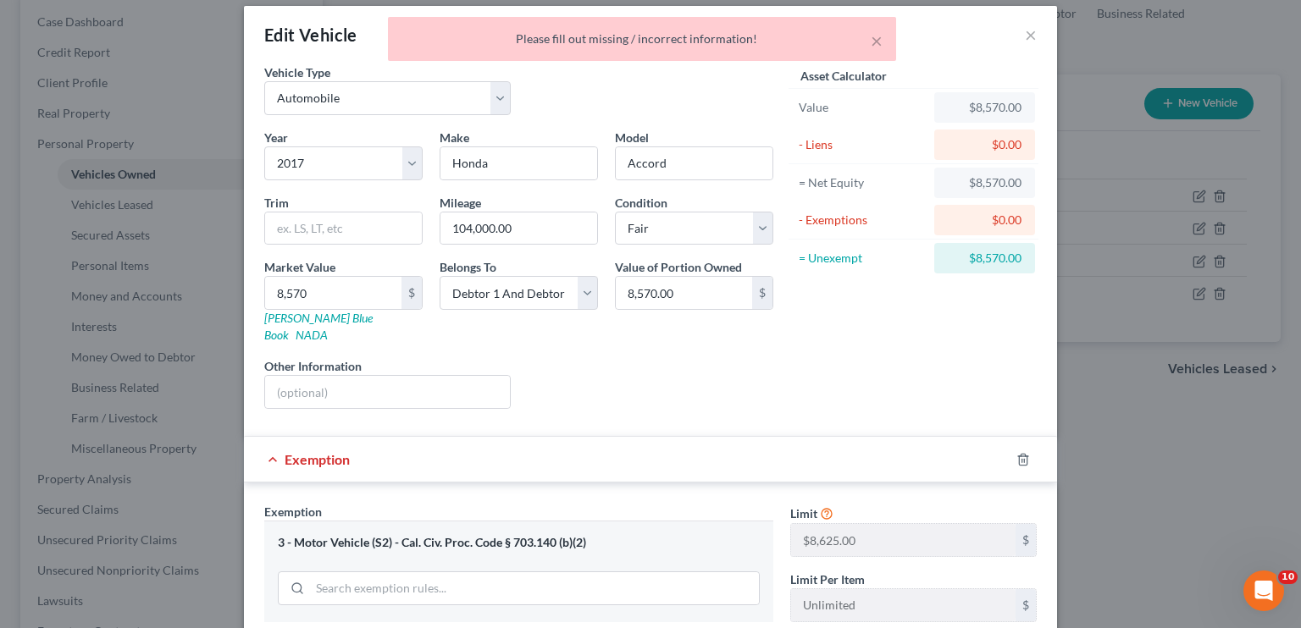
click at [368, 437] on div "Exemption" at bounding box center [627, 459] width 766 height 45
click at [1023, 446] on div at bounding box center [1033, 459] width 47 height 27
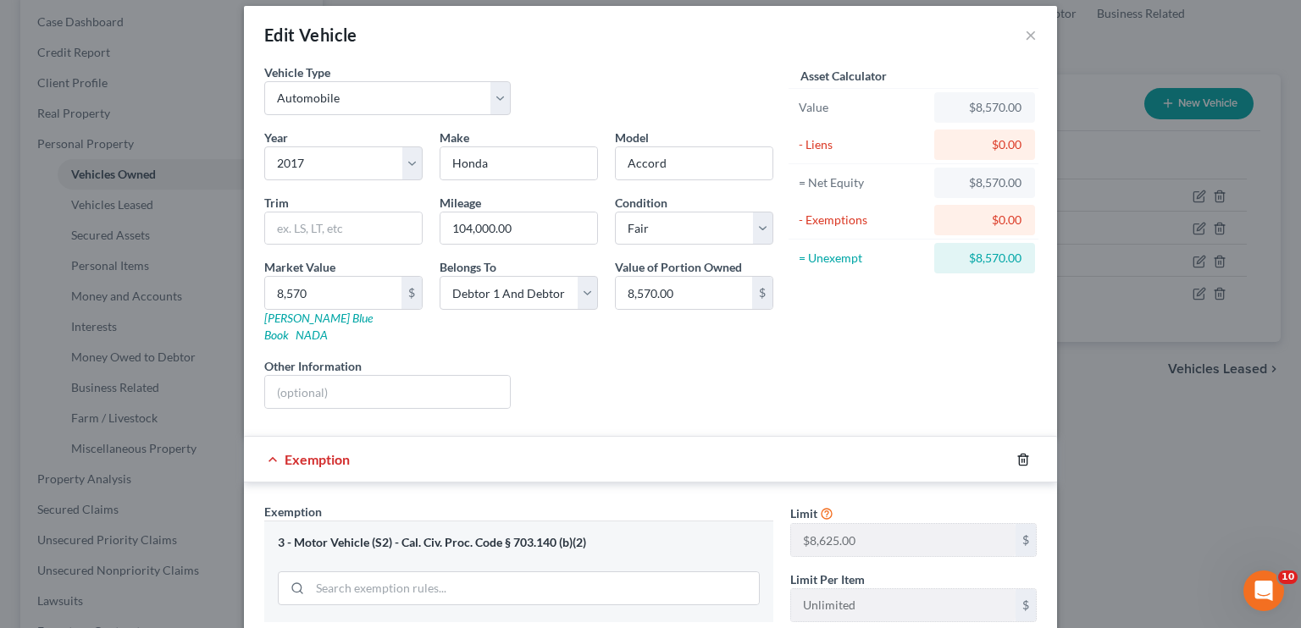
click at [1019, 454] on icon "button" at bounding box center [1023, 459] width 8 height 11
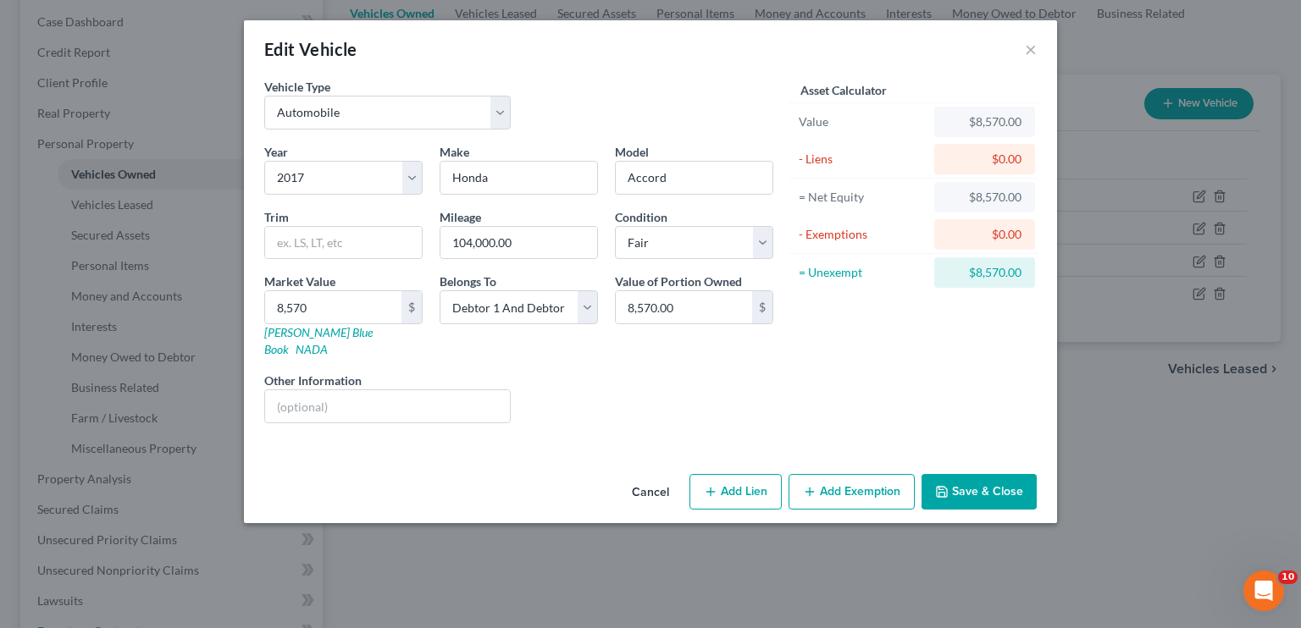
scroll to position [0, 0]
click at [1033, 480] on button "Save & Close" at bounding box center [979, 492] width 115 height 36
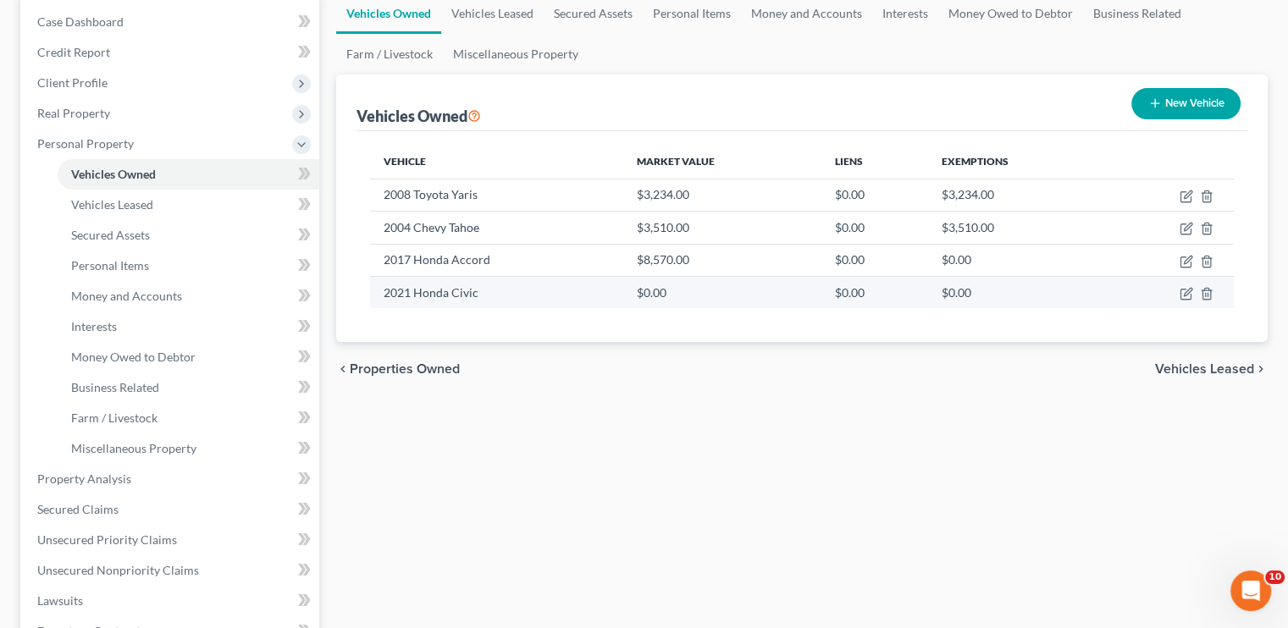
click at [1198, 295] on td at bounding box center [1170, 292] width 128 height 32
click at [1186, 294] on icon "button" at bounding box center [1188, 292] width 8 height 8
select select "0"
select select "5"
select select "3"
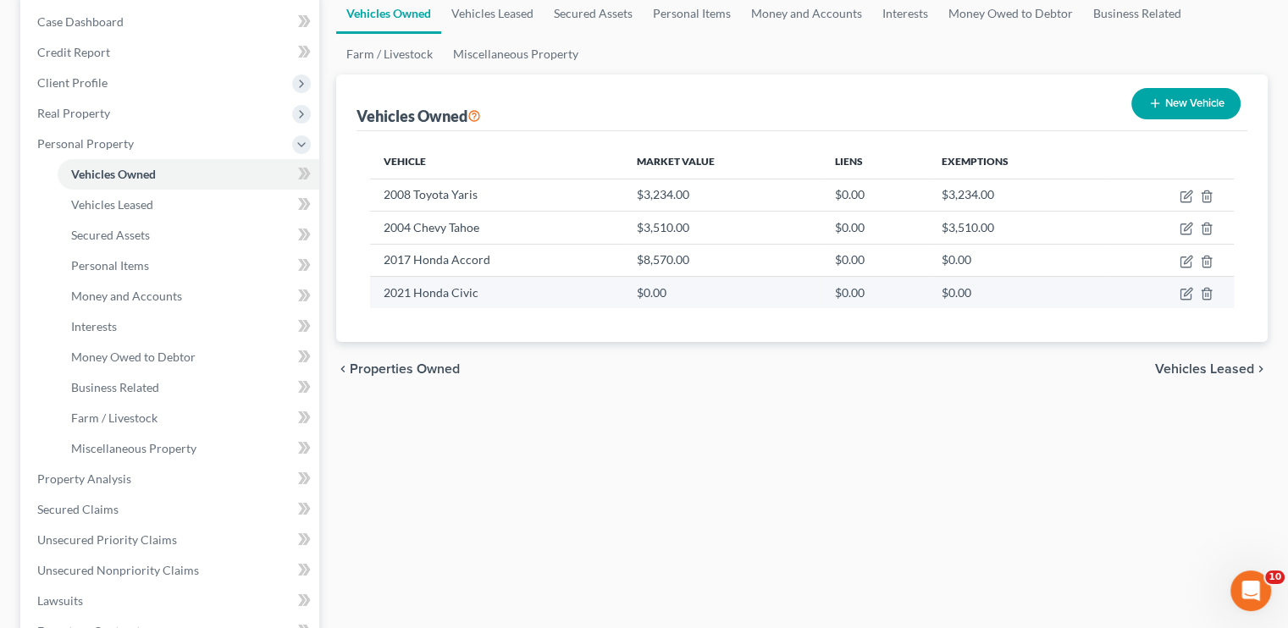
select select "2"
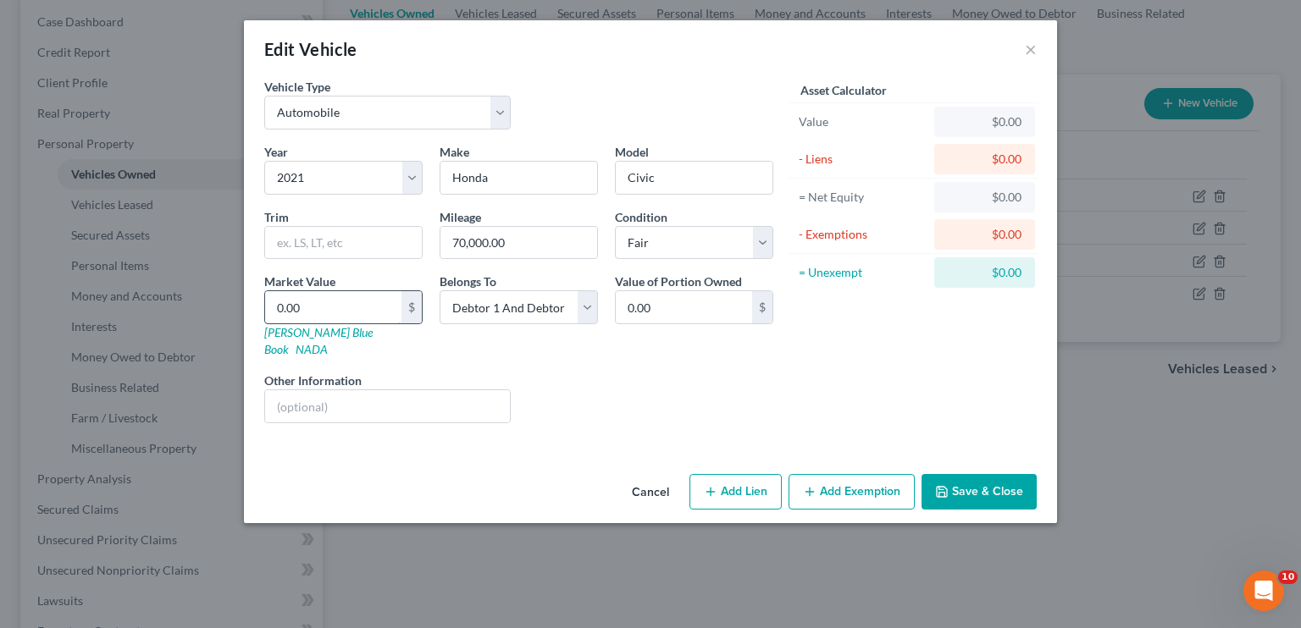
click at [359, 301] on input "0.00" at bounding box center [333, 307] width 136 height 32
type input "1"
type input "1.00"
type input "12"
type input "12.00"
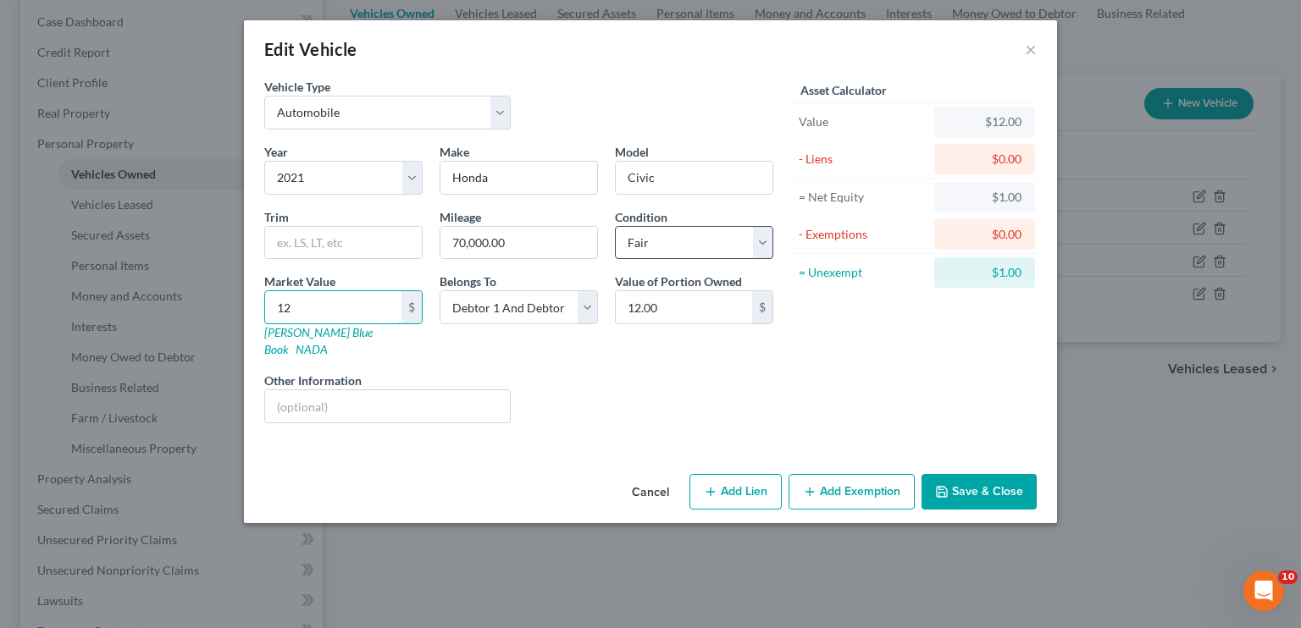
type input "129"
type input "129.00"
type input "1299"
type input "1,299.00"
type input "1,2991"
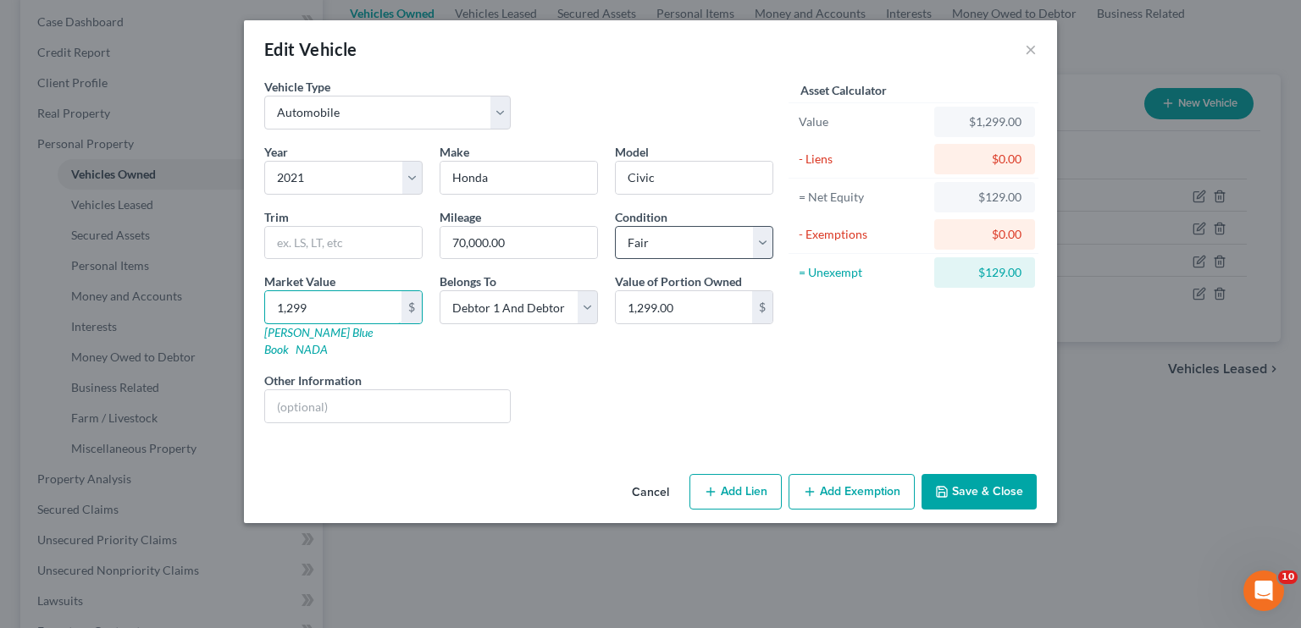
type input "12,991.00"
type input "12,991"
click at [869, 474] on button "Add Exemption" at bounding box center [852, 492] width 126 height 36
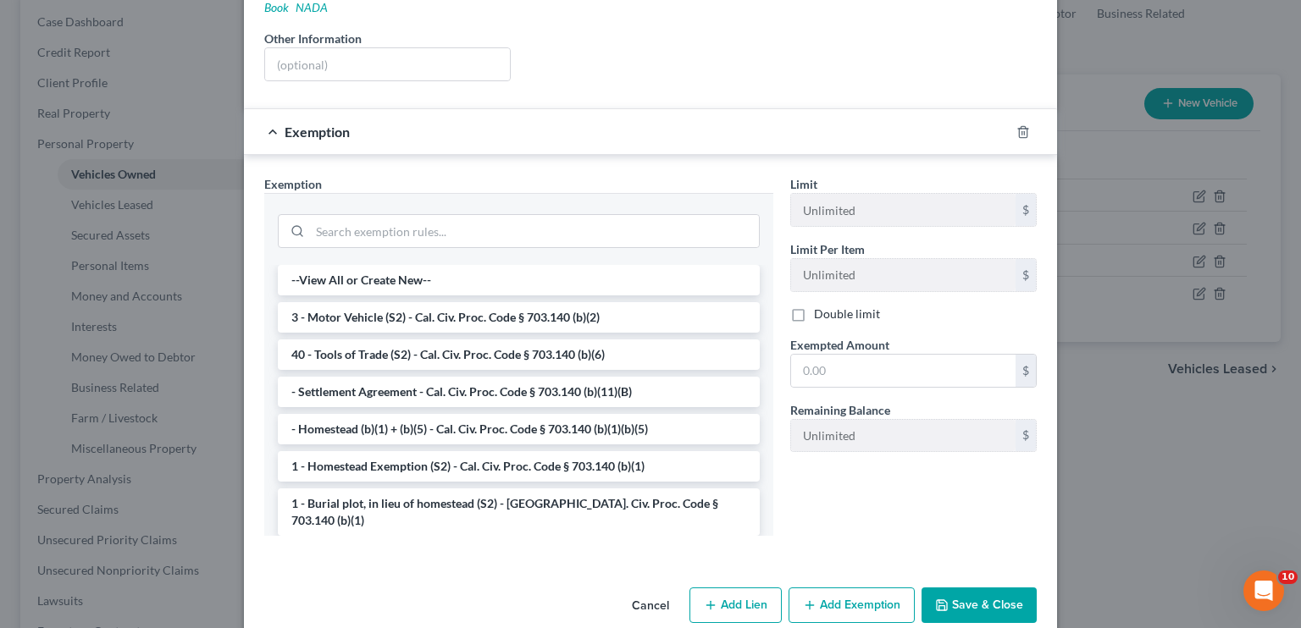
scroll to position [351, 0]
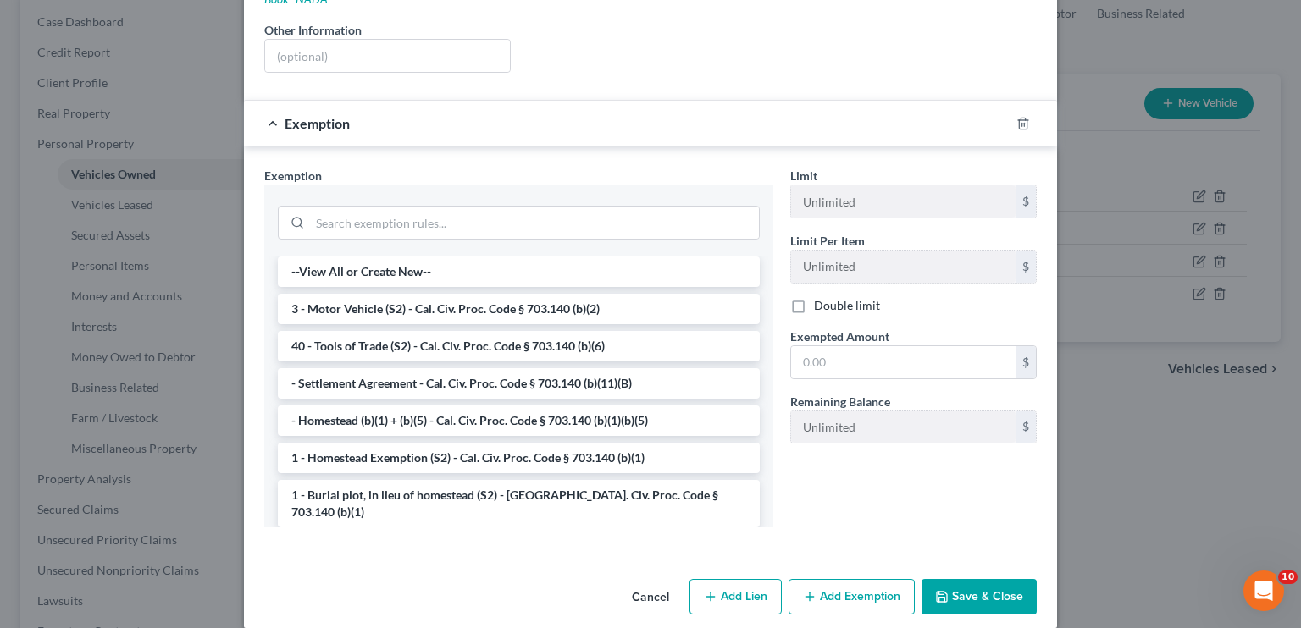
click at [950, 579] on button "Save & Close" at bounding box center [979, 597] width 115 height 36
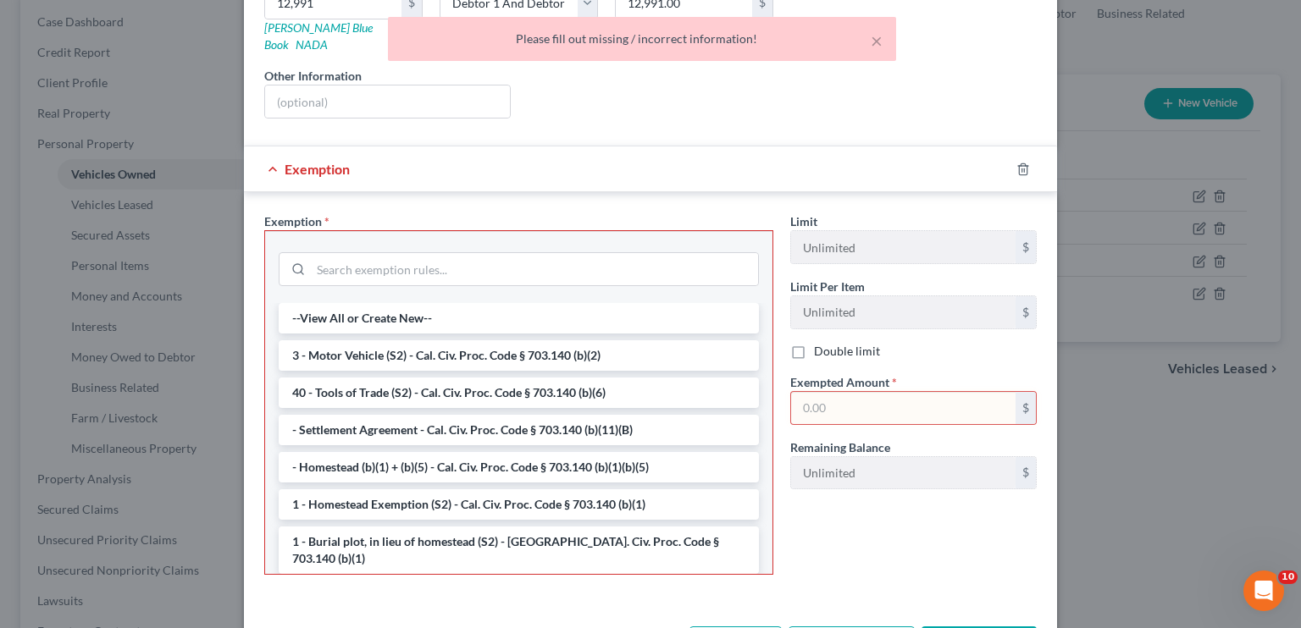
scroll to position [181, 0]
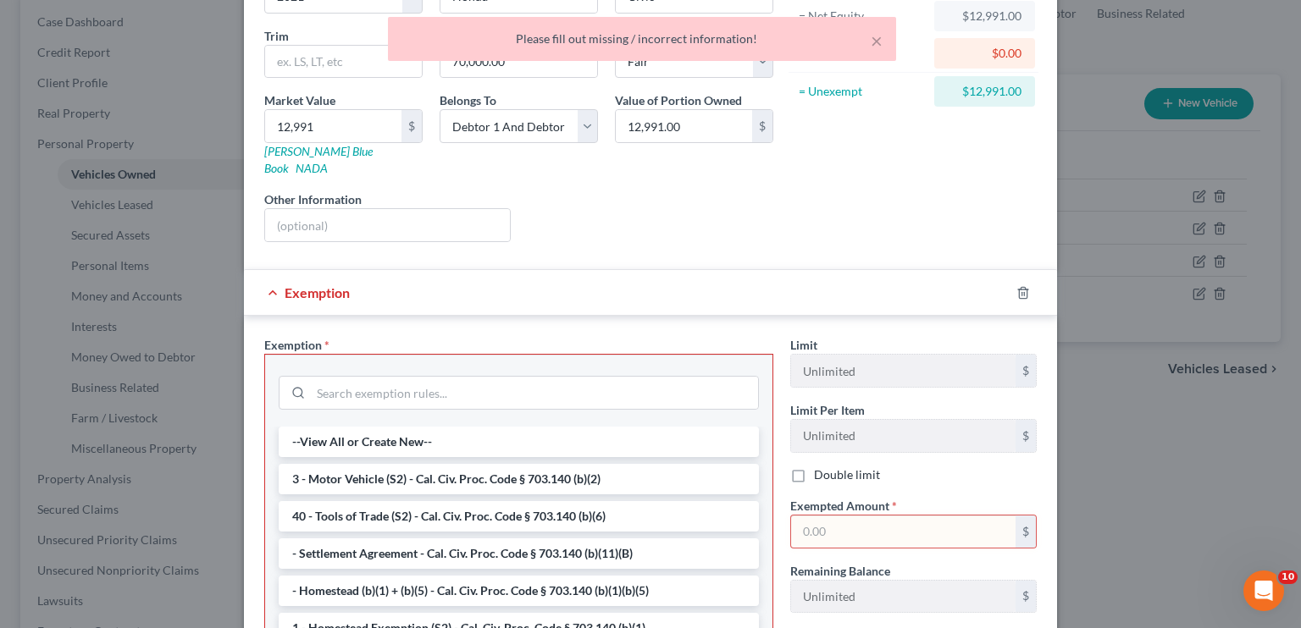
click at [1030, 280] on div at bounding box center [1033, 293] width 47 height 27
click at [1027, 280] on div at bounding box center [1033, 293] width 47 height 27
click at [1019, 287] on icon "button" at bounding box center [1023, 292] width 8 height 11
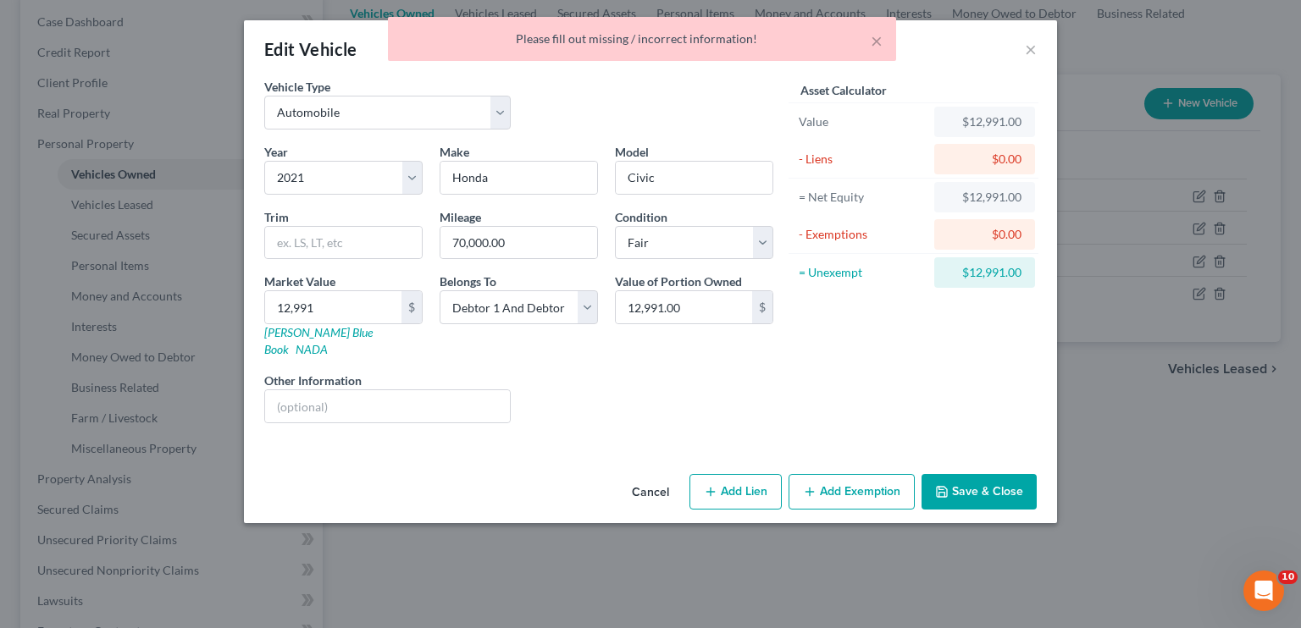
scroll to position [0, 0]
click at [983, 475] on button "Save & Close" at bounding box center [979, 492] width 115 height 36
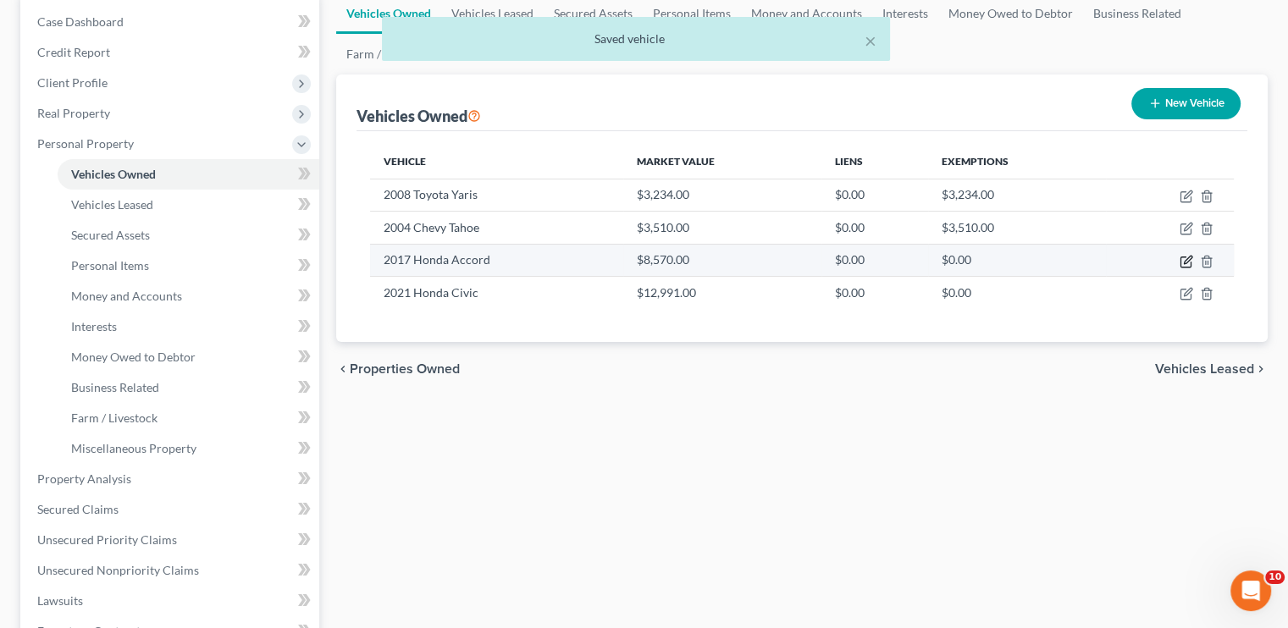
click at [1184, 260] on icon "button" at bounding box center [1188, 260] width 8 height 8
select select "0"
select select "9"
select select "3"
select select "2"
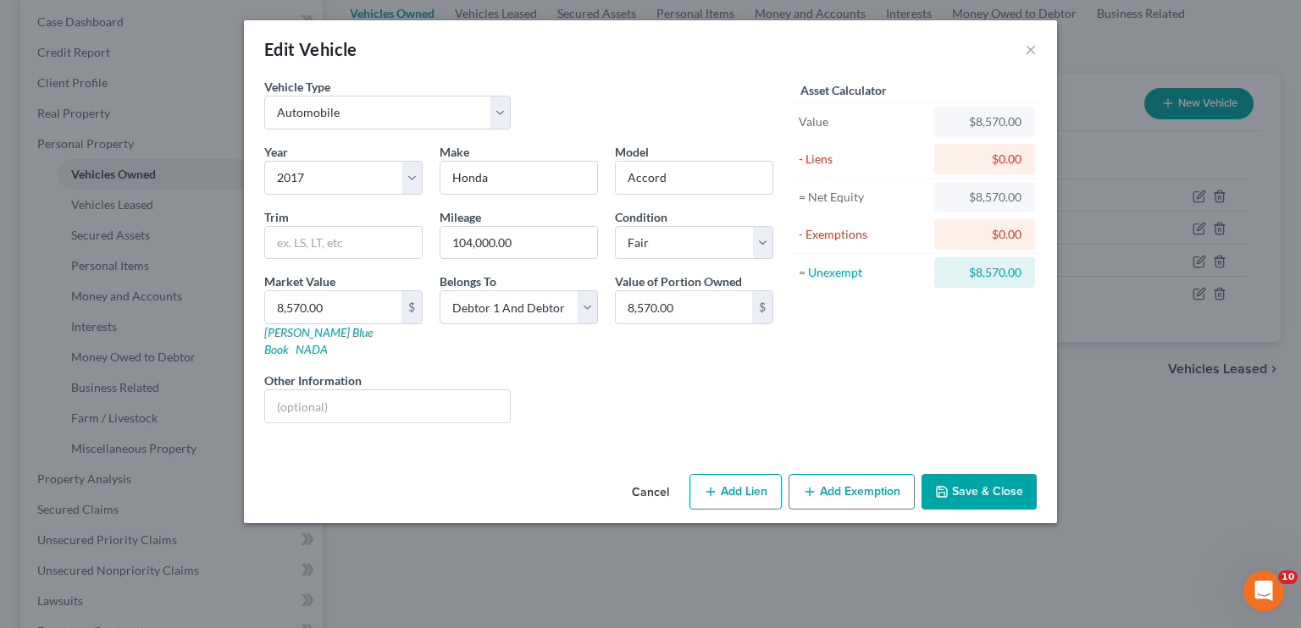
click at [801, 474] on button "Add Exemption" at bounding box center [852, 492] width 126 height 36
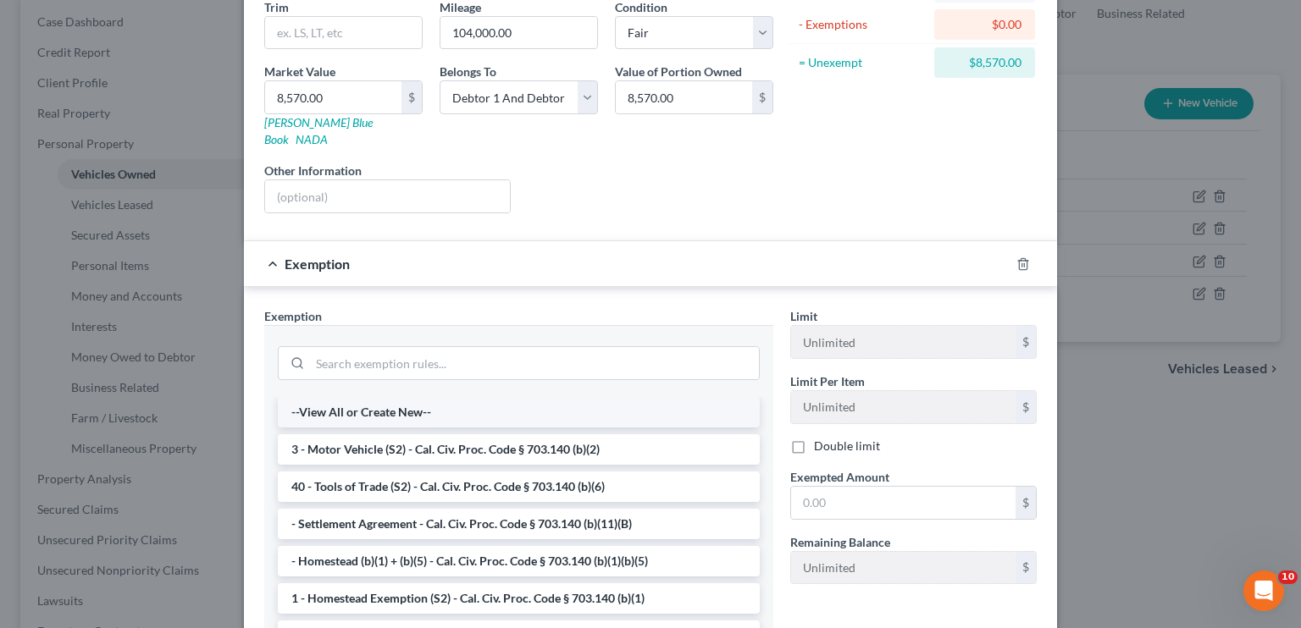
scroll to position [181, 0]
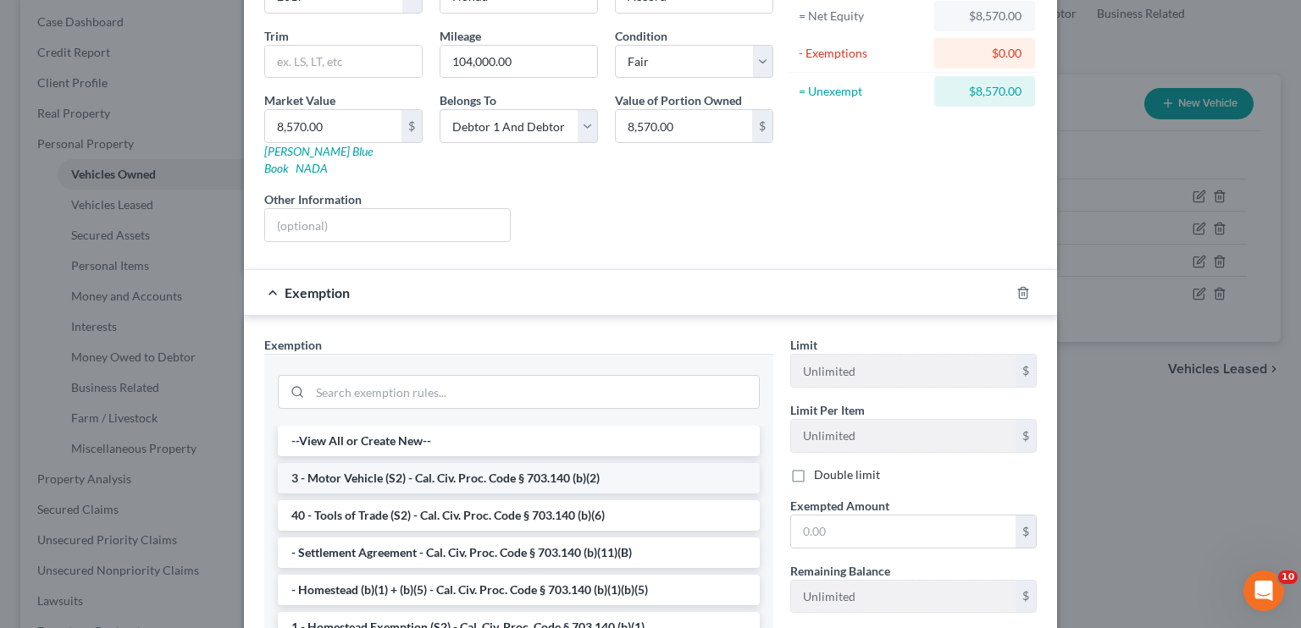
click at [443, 465] on li "3 - Motor Vehicle (S2) - Cal. Civ. Proc. Code § 703.140 (b)(2)" at bounding box center [519, 478] width 482 height 30
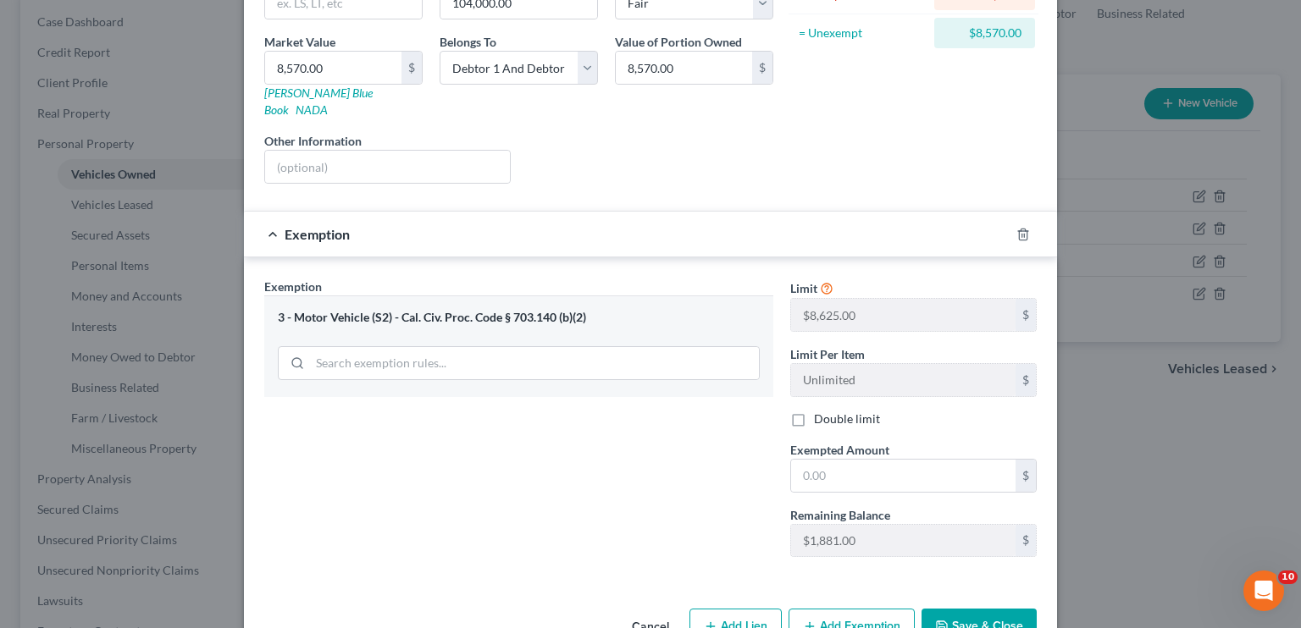
scroll to position [269, 0]
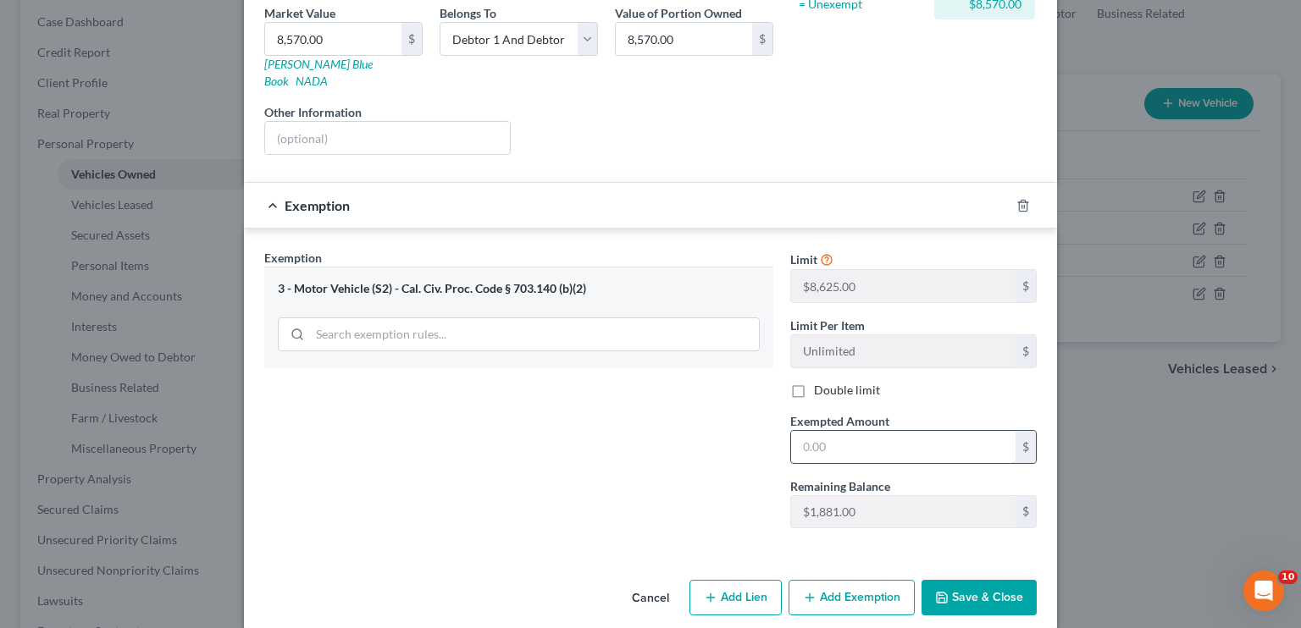
click at [812, 431] on input "text" at bounding box center [903, 447] width 224 height 32
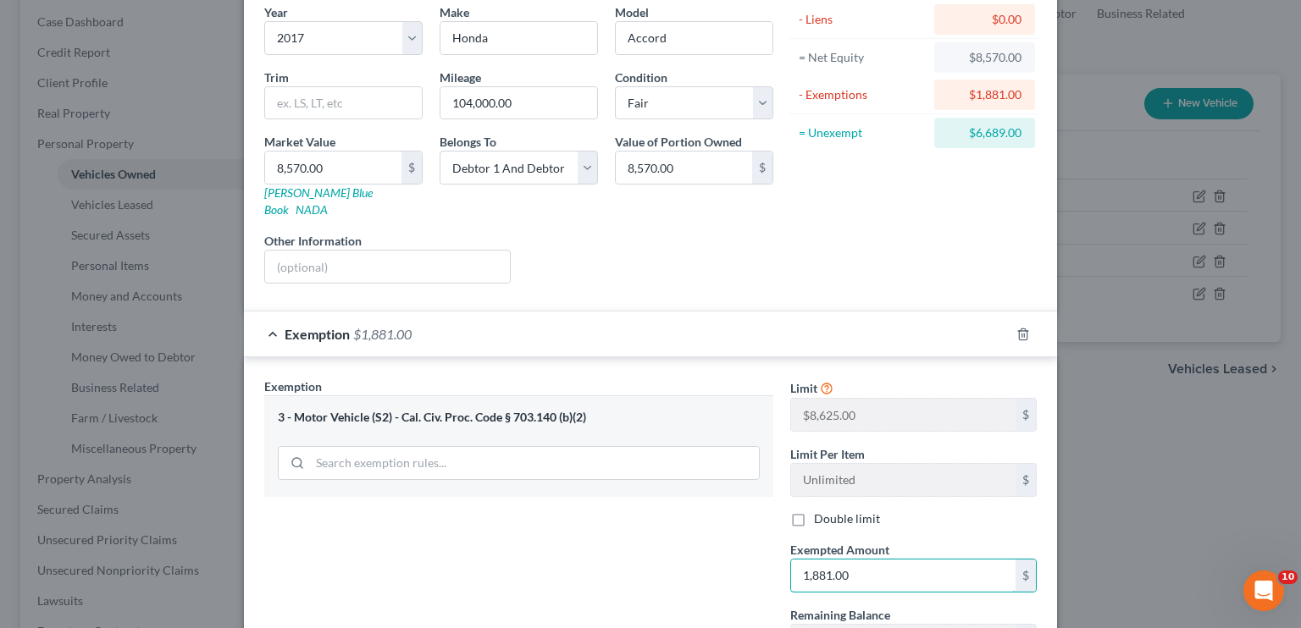
scroll to position [169, 0]
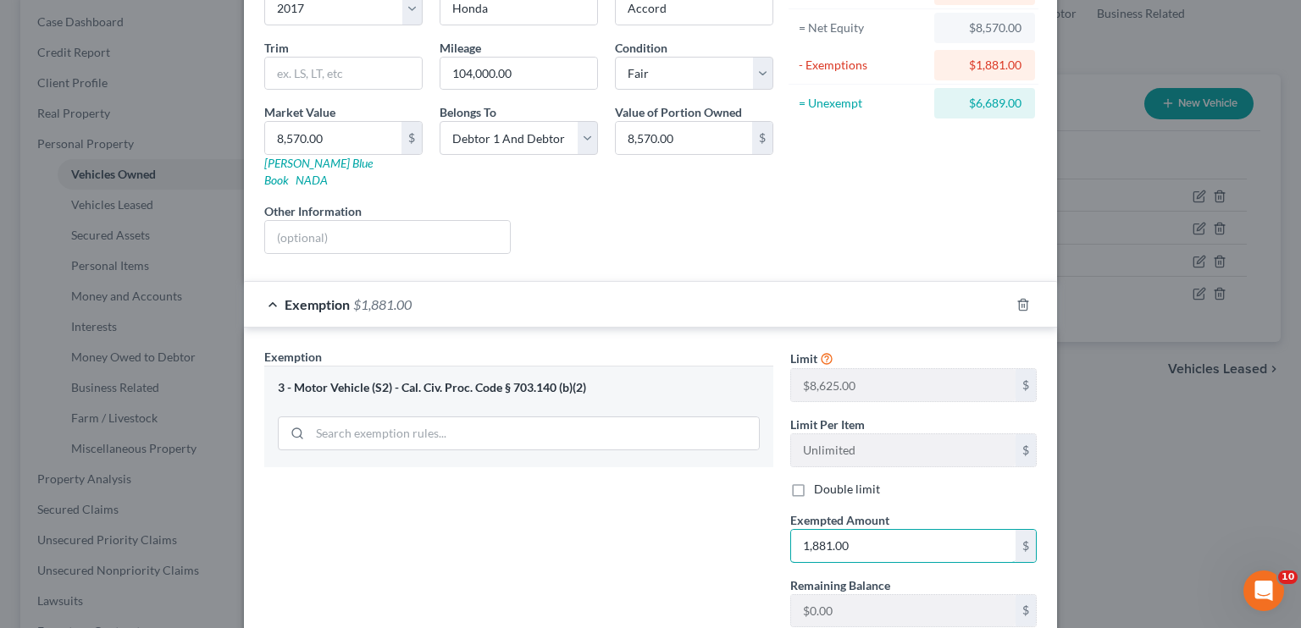
type input "1,881.00"
click at [689, 565] on div "Exemption Set must be selected for CA. Exemption * 3 - Motor Vehicle (S2) - Cal…" at bounding box center [519, 494] width 526 height 293
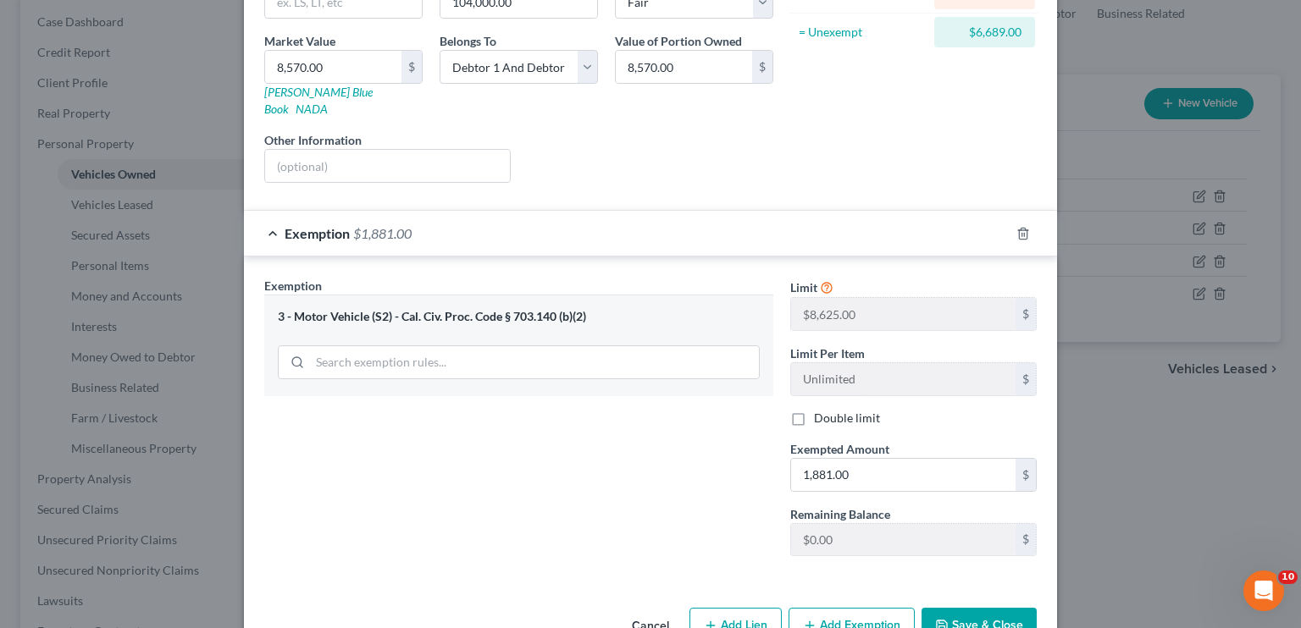
scroll to position [269, 0]
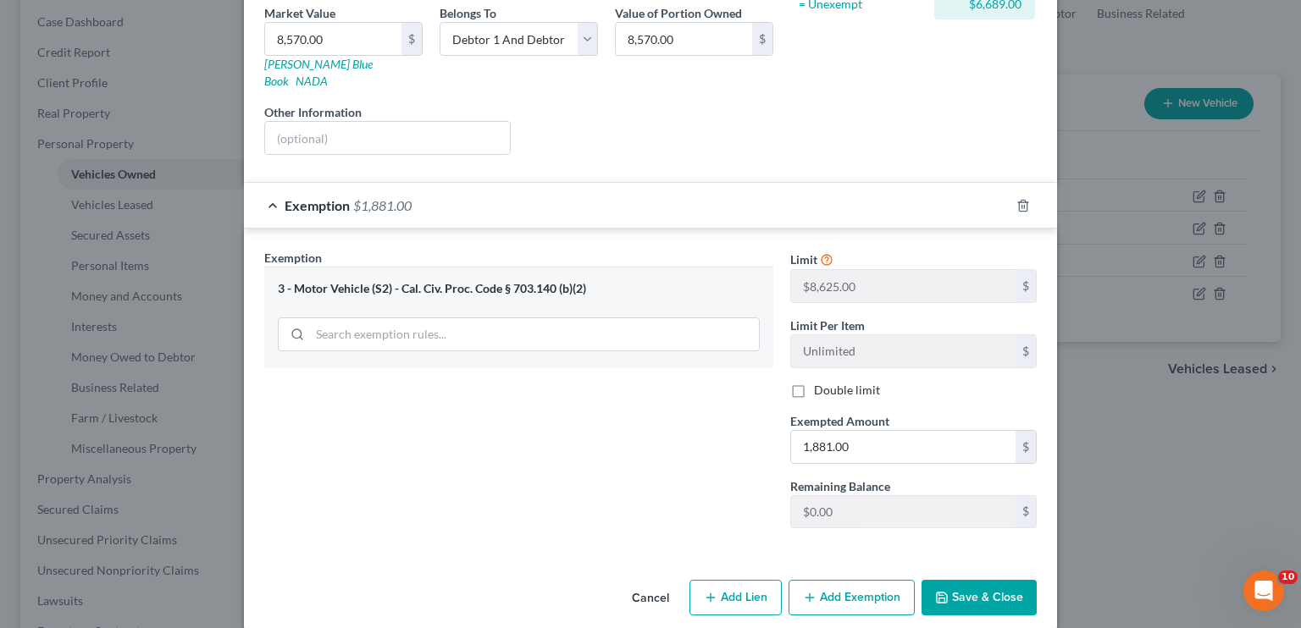
click at [1008, 580] on button "Save & Close" at bounding box center [979, 598] width 115 height 36
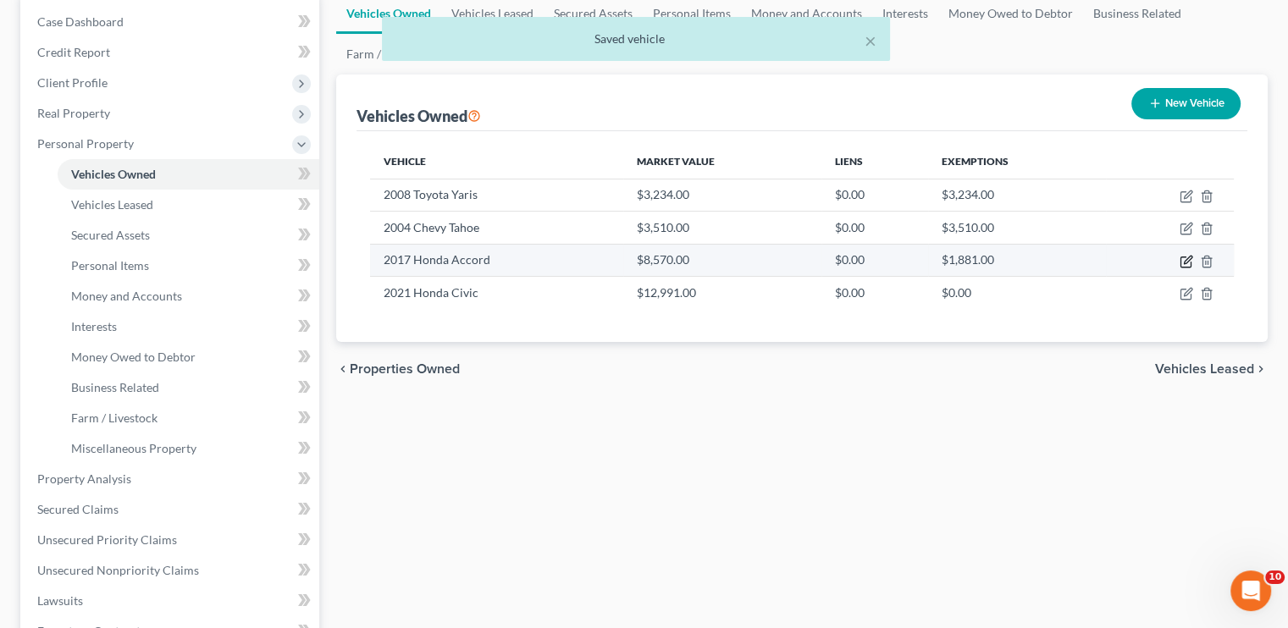
click at [1189, 260] on icon "button" at bounding box center [1187, 262] width 14 height 14
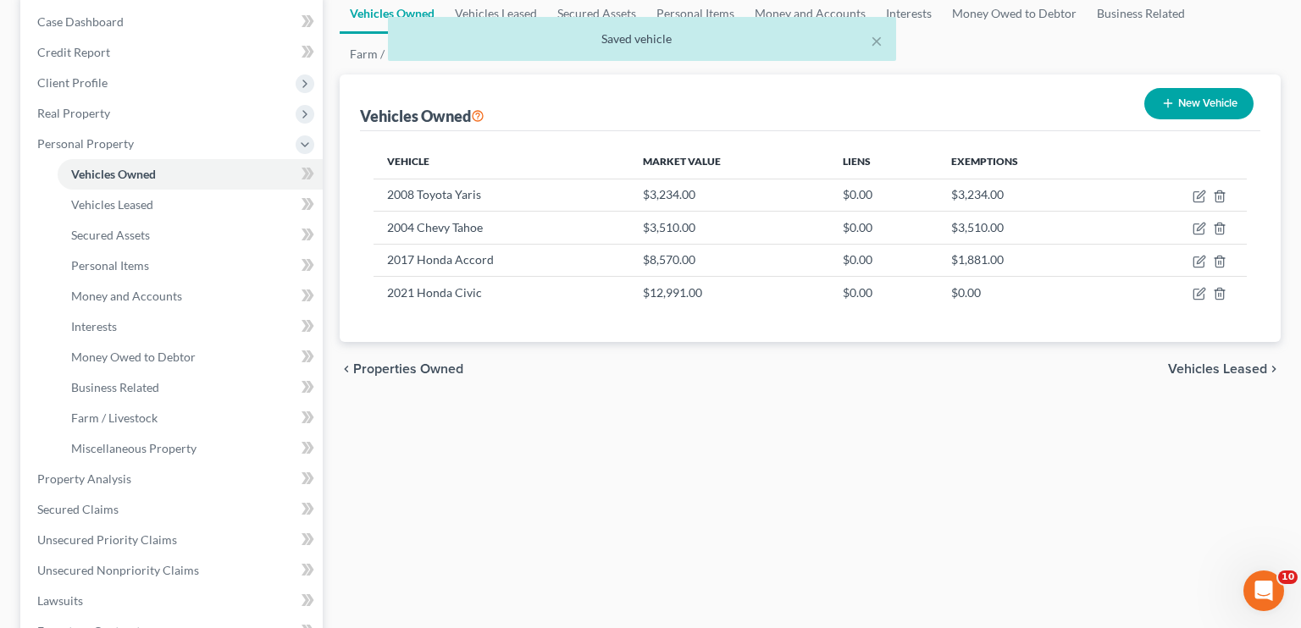
select select "0"
select select "9"
select select "3"
select select "2"
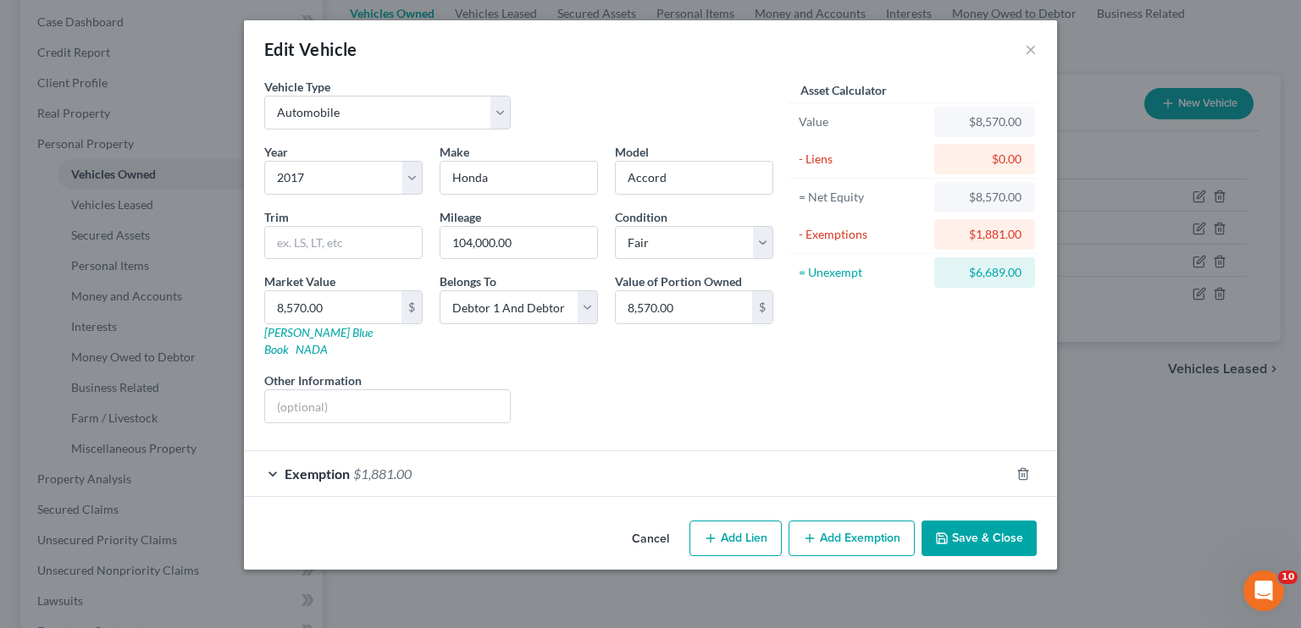
click at [818, 521] on button "Add Exemption" at bounding box center [852, 539] width 126 height 36
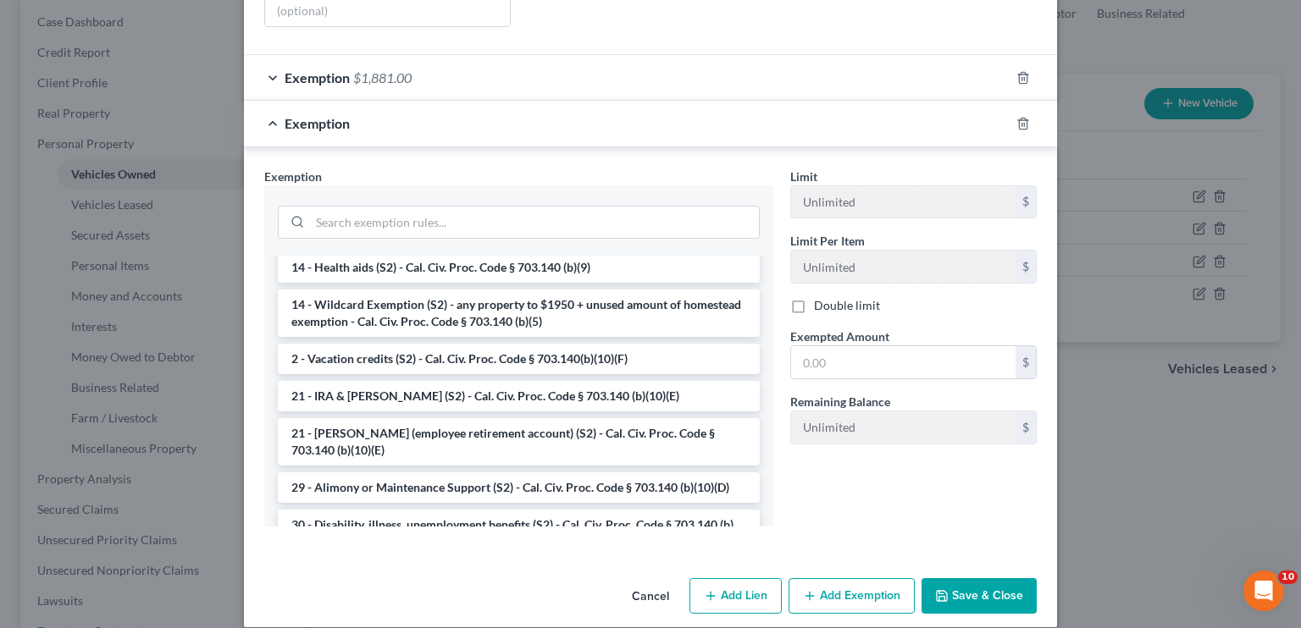
scroll to position [318, 0]
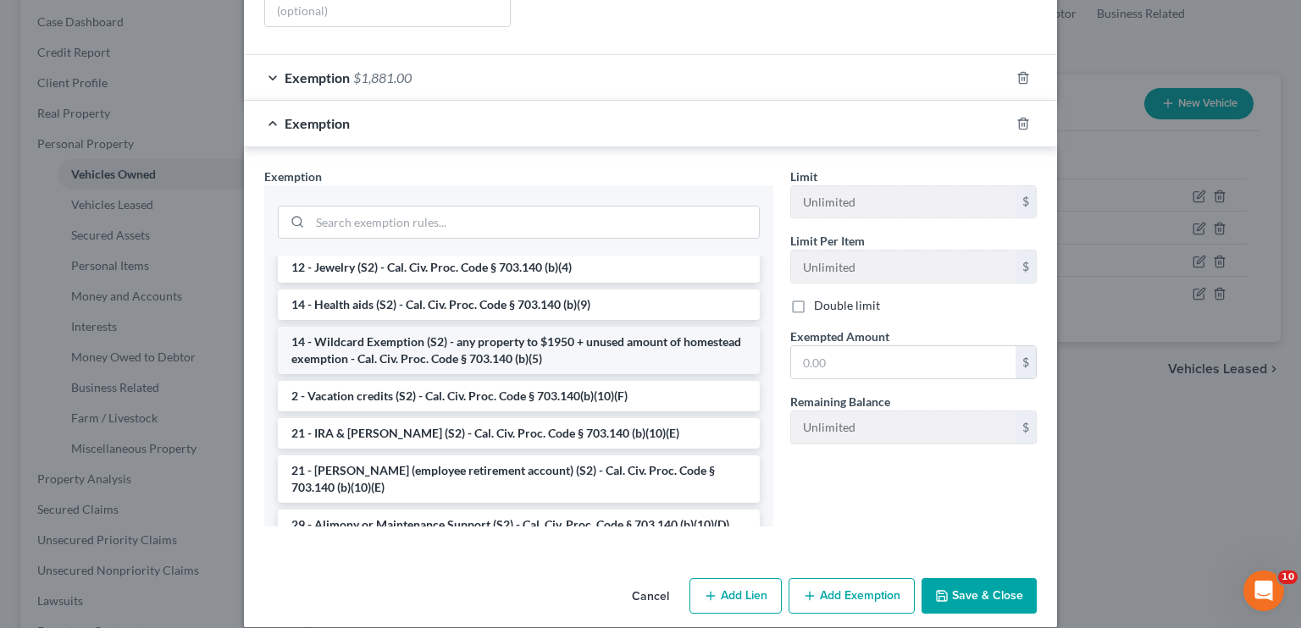
click at [379, 327] on li "14 - Wildcard Exemption (S2) - any property to $1950 + unused amount of homeste…" at bounding box center [519, 350] width 482 height 47
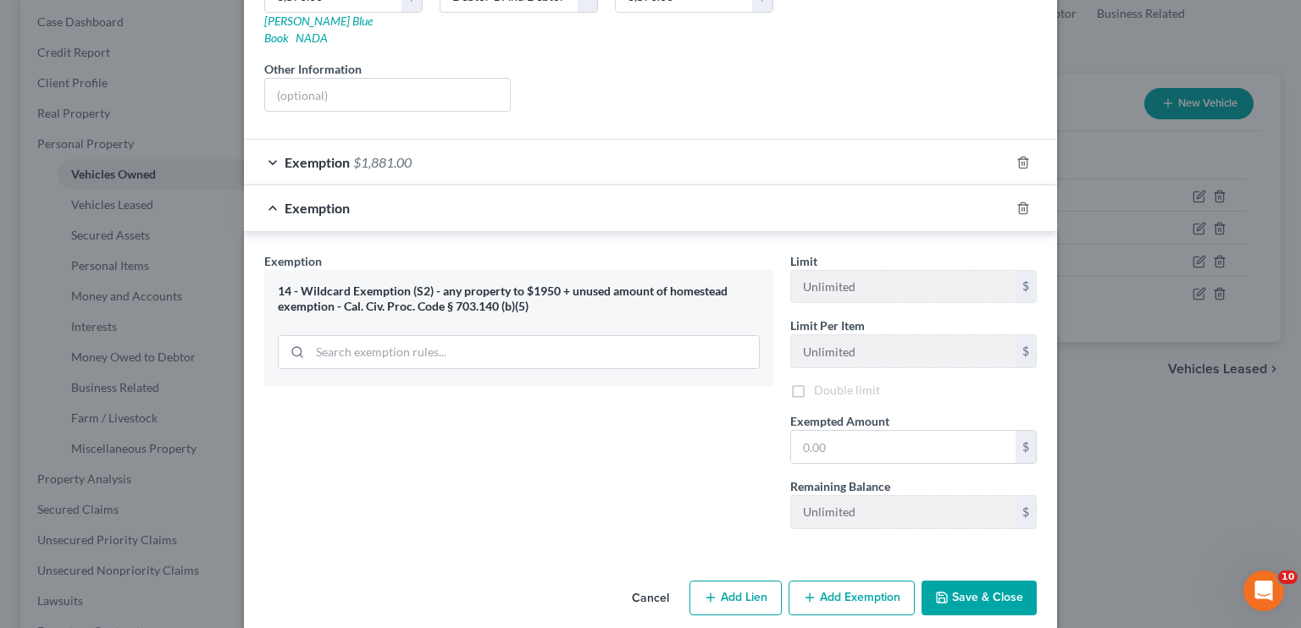
scroll to position [315, 0]
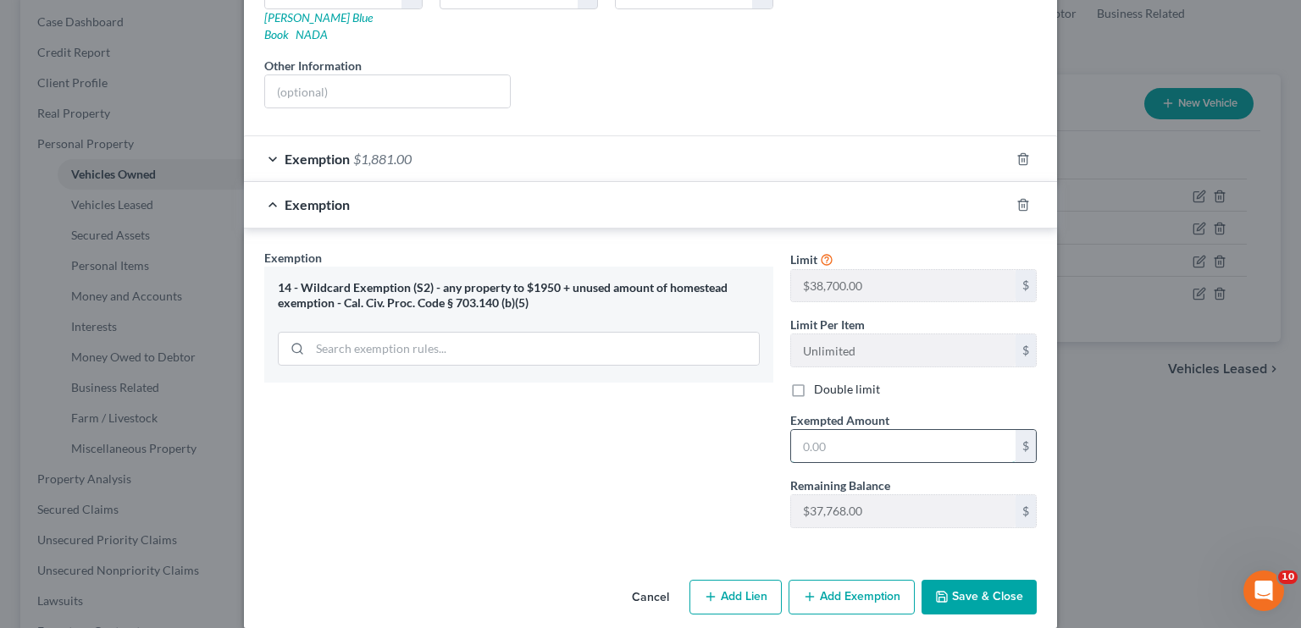
click at [837, 430] on input "text" at bounding box center [903, 446] width 224 height 32
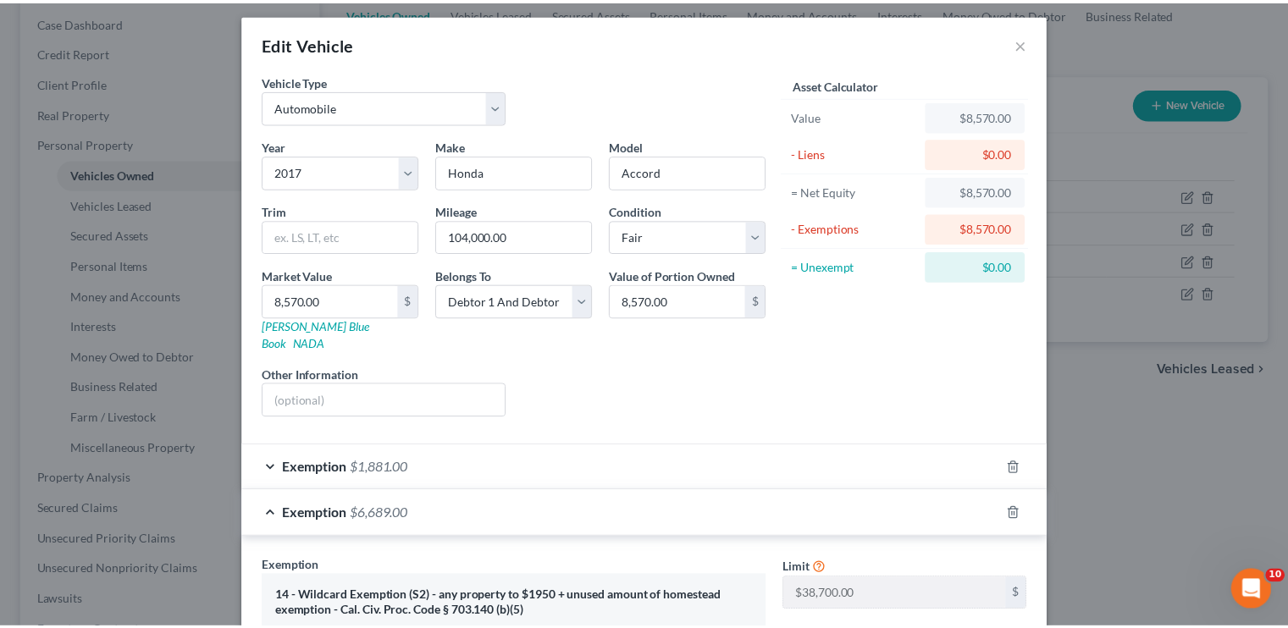
scroll to position [0, 0]
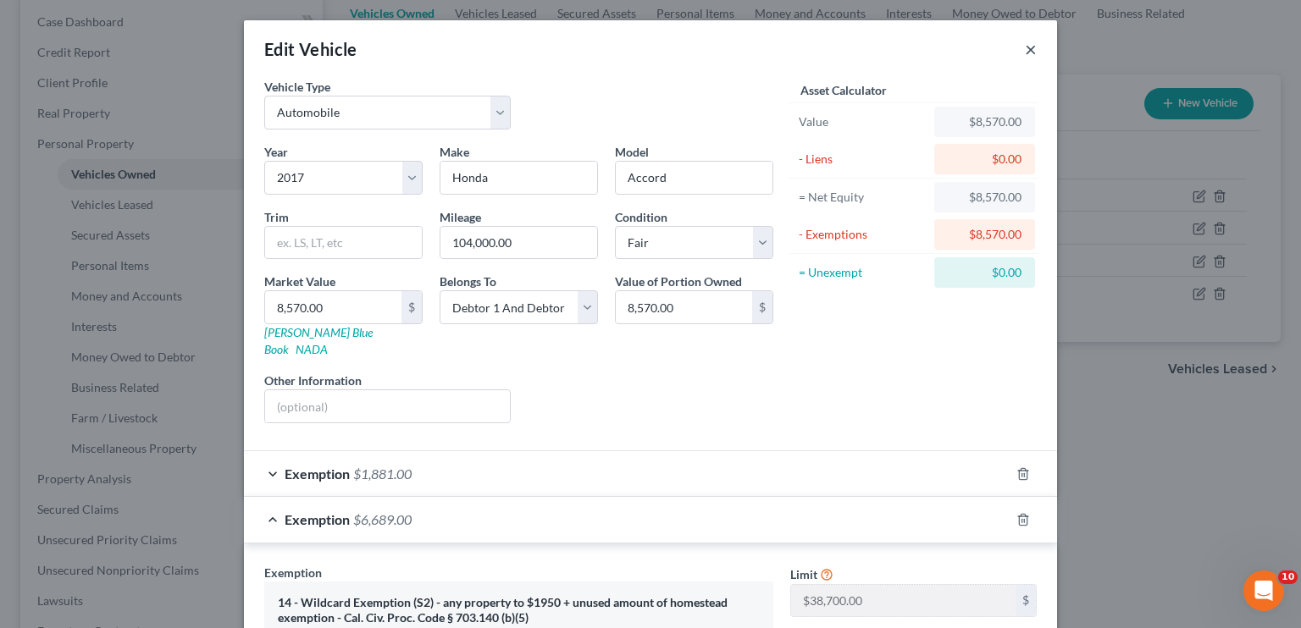
type input "6,689"
click at [1026, 53] on button "×" at bounding box center [1031, 49] width 12 height 20
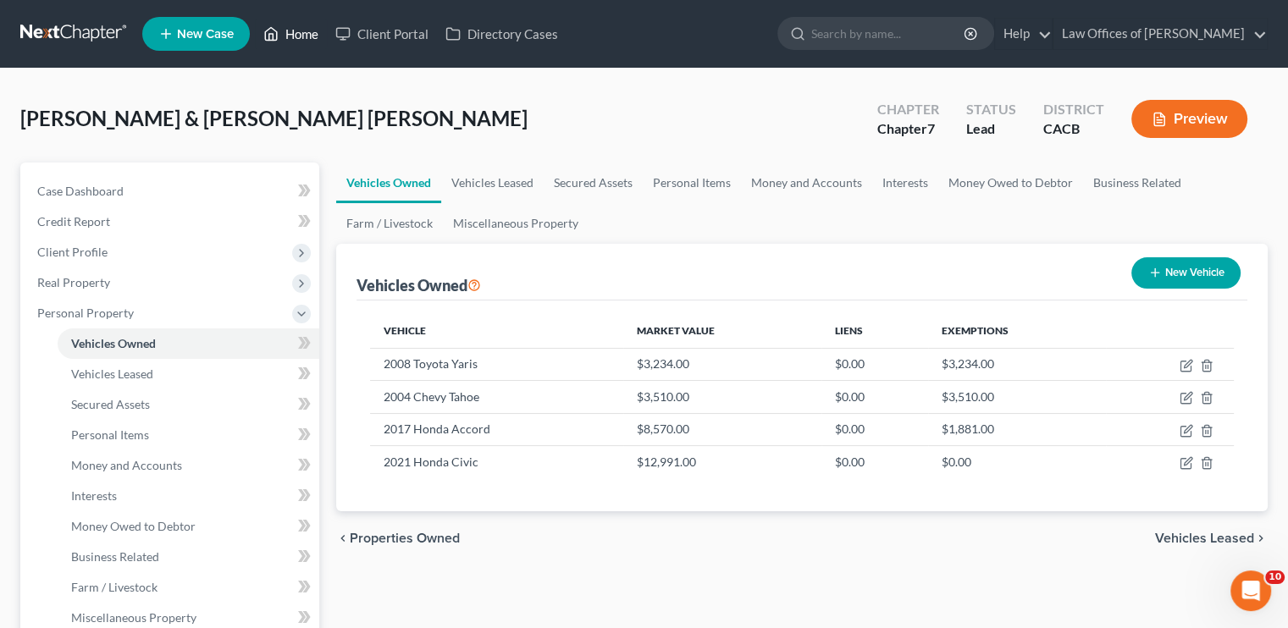
click at [299, 33] on link "Home" at bounding box center [291, 34] width 72 height 30
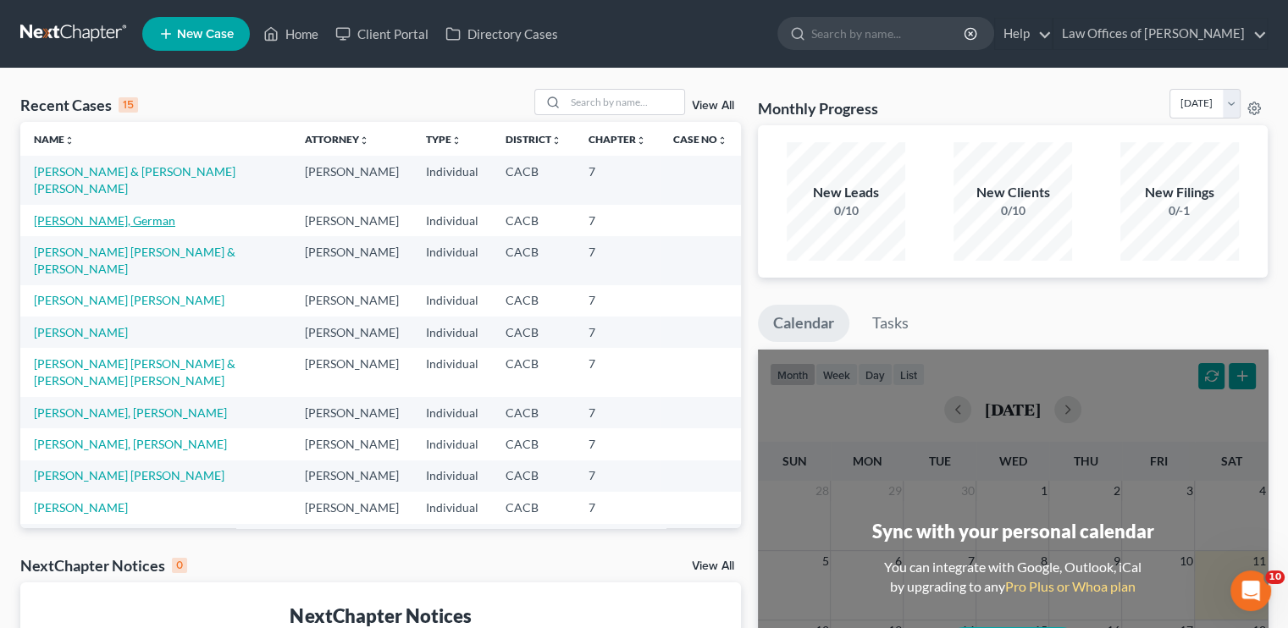
click at [115, 219] on link "[PERSON_NAME], German" at bounding box center [104, 220] width 141 height 14
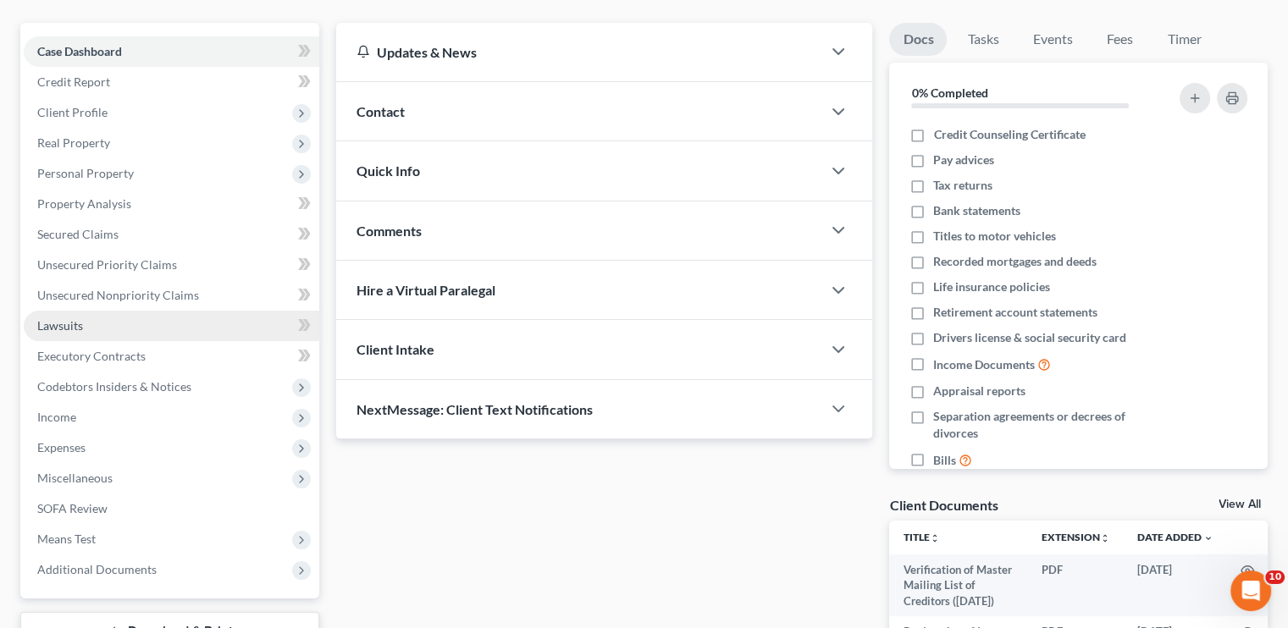
scroll to position [169, 0]
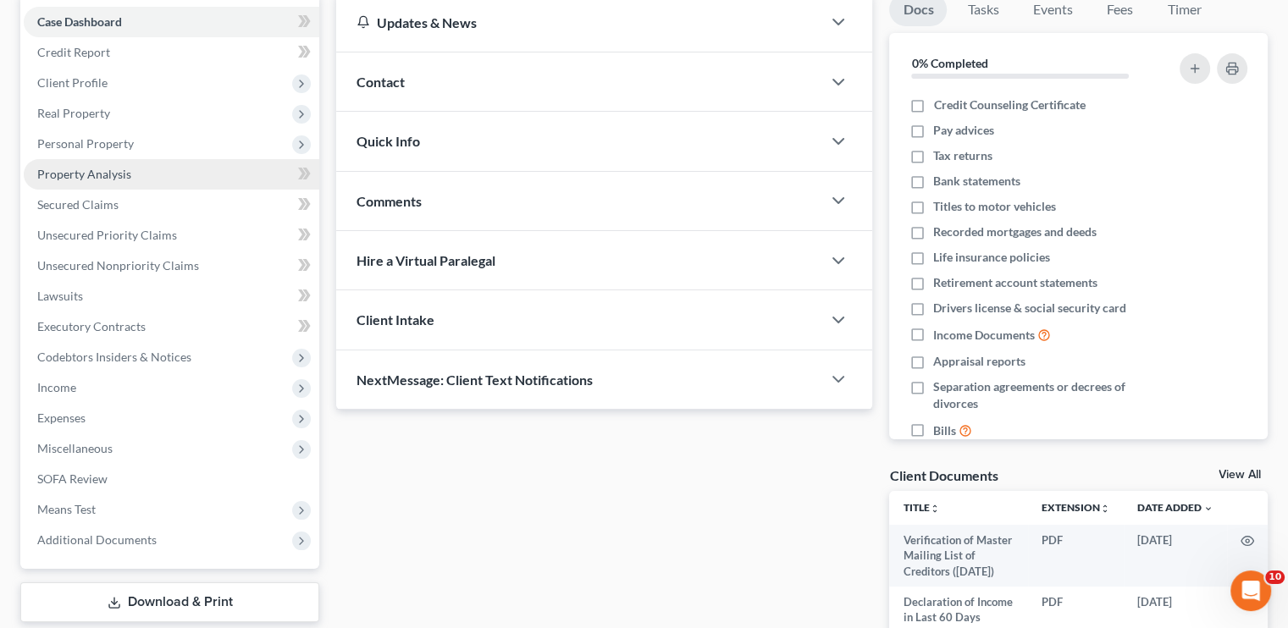
click at [99, 181] on link "Property Analysis" at bounding box center [172, 174] width 296 height 30
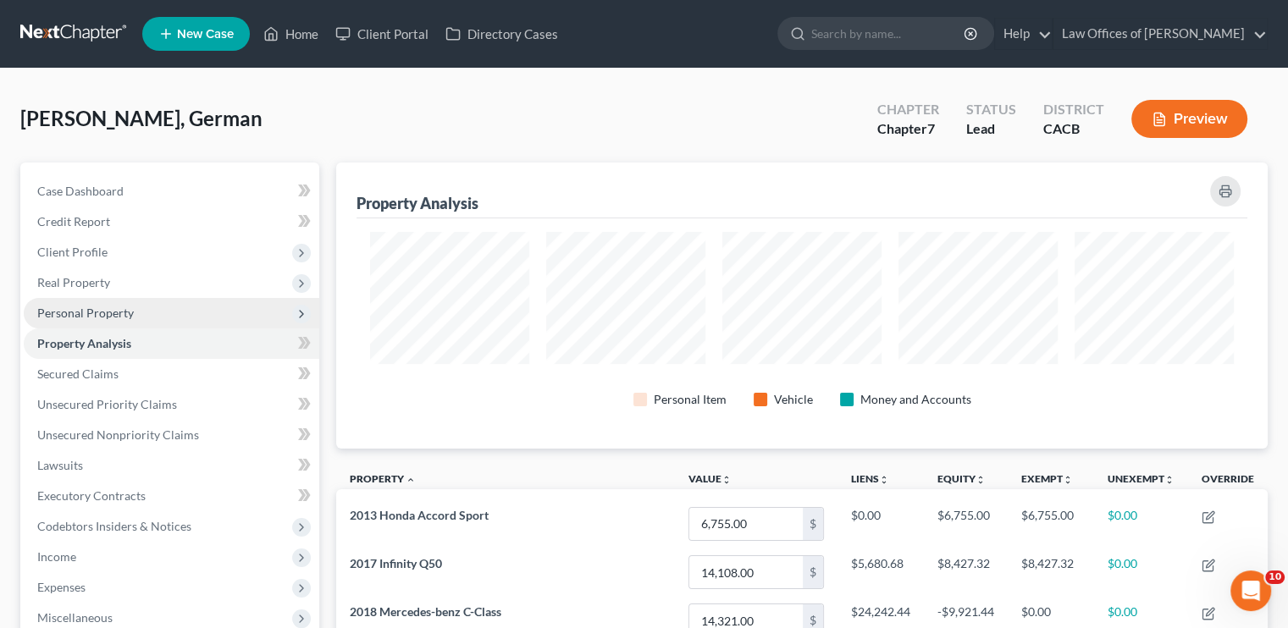
click at [65, 314] on span "Personal Property" at bounding box center [85, 313] width 97 height 14
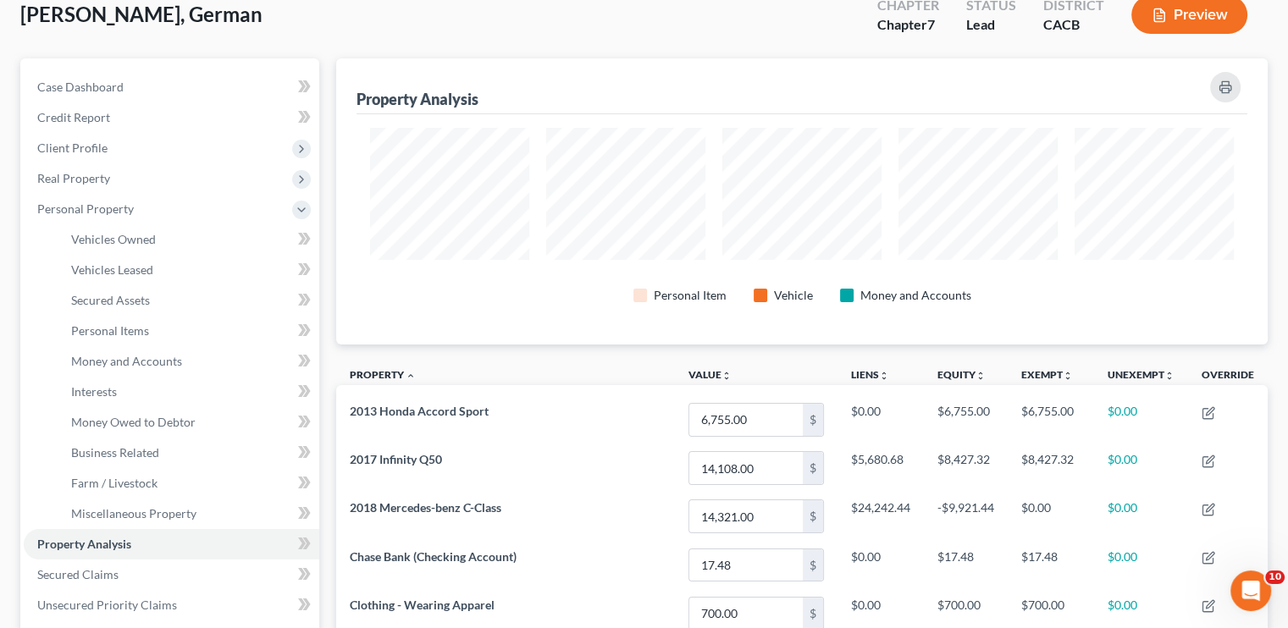
scroll to position [85, 0]
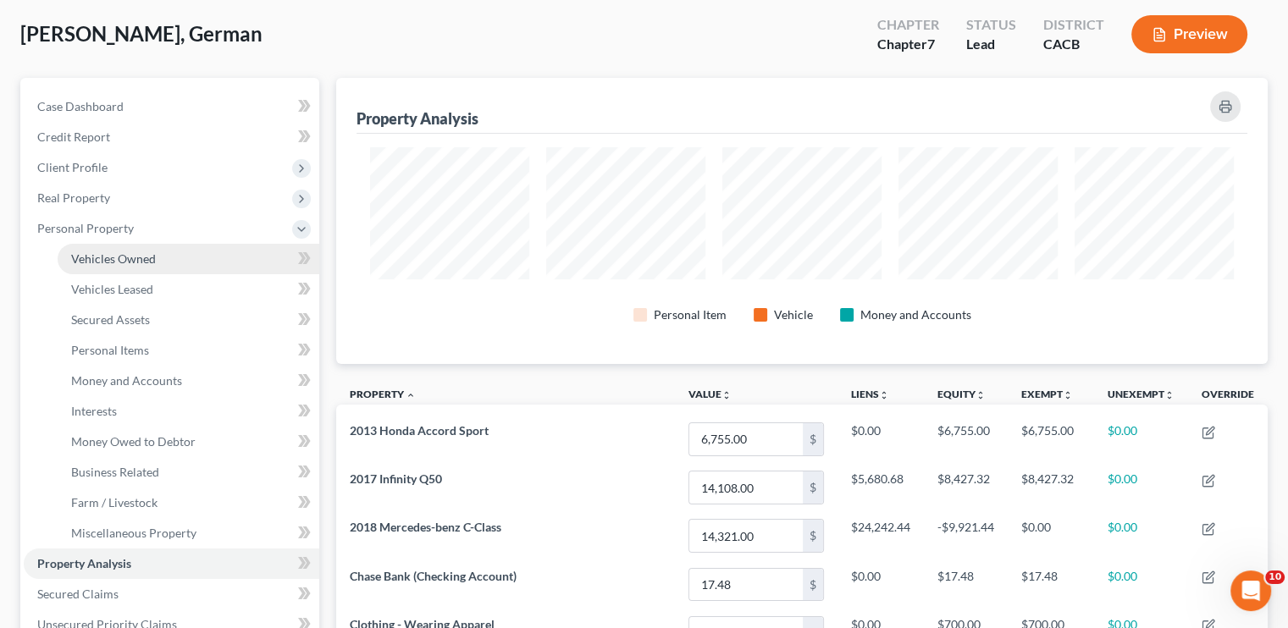
click at [101, 263] on span "Vehicles Owned" at bounding box center [113, 259] width 85 height 14
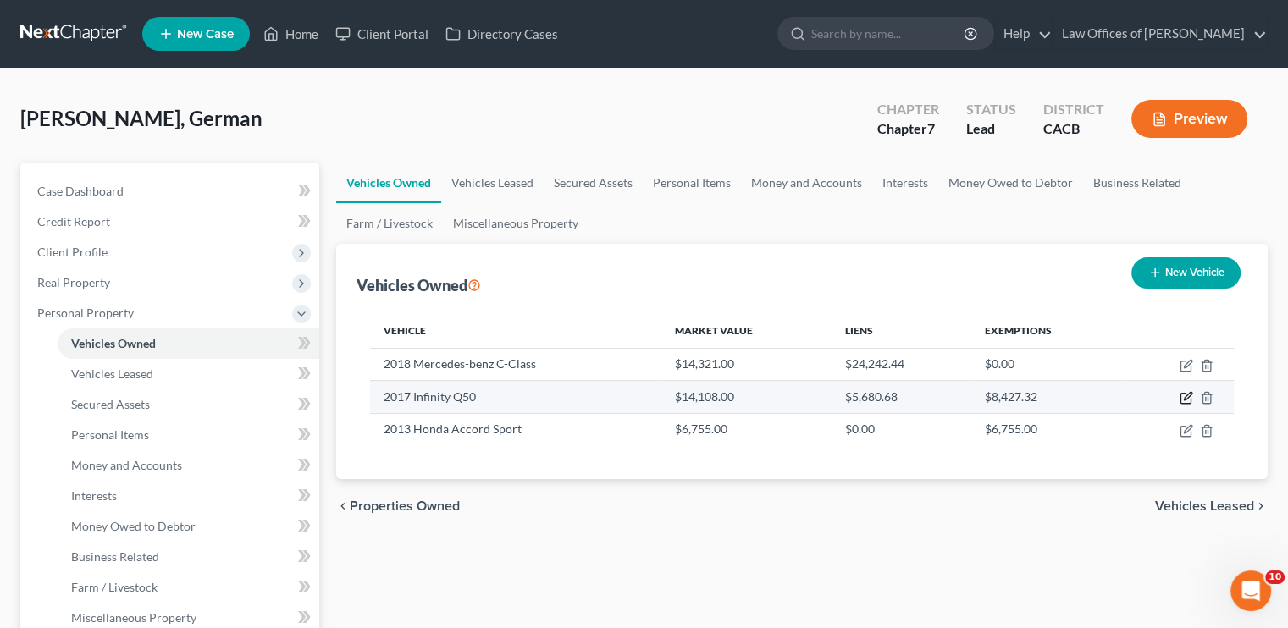
click at [1182, 397] on icon "button" at bounding box center [1187, 398] width 14 height 14
select select "0"
select select "9"
select select "3"
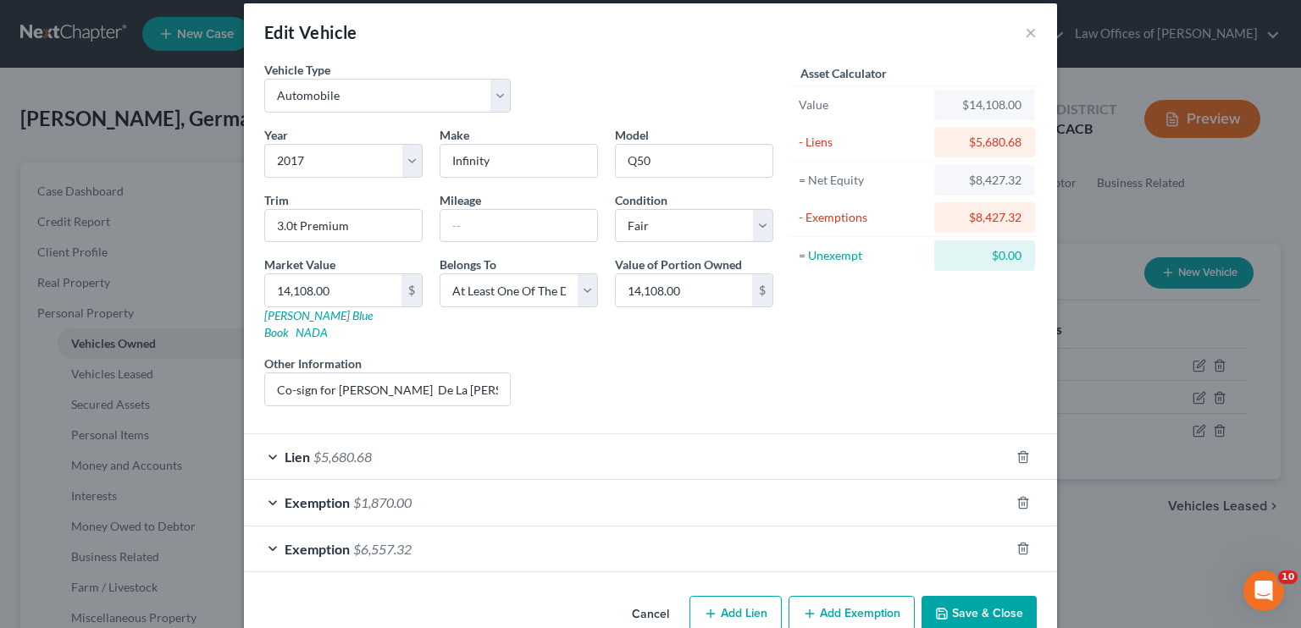
scroll to position [34, 0]
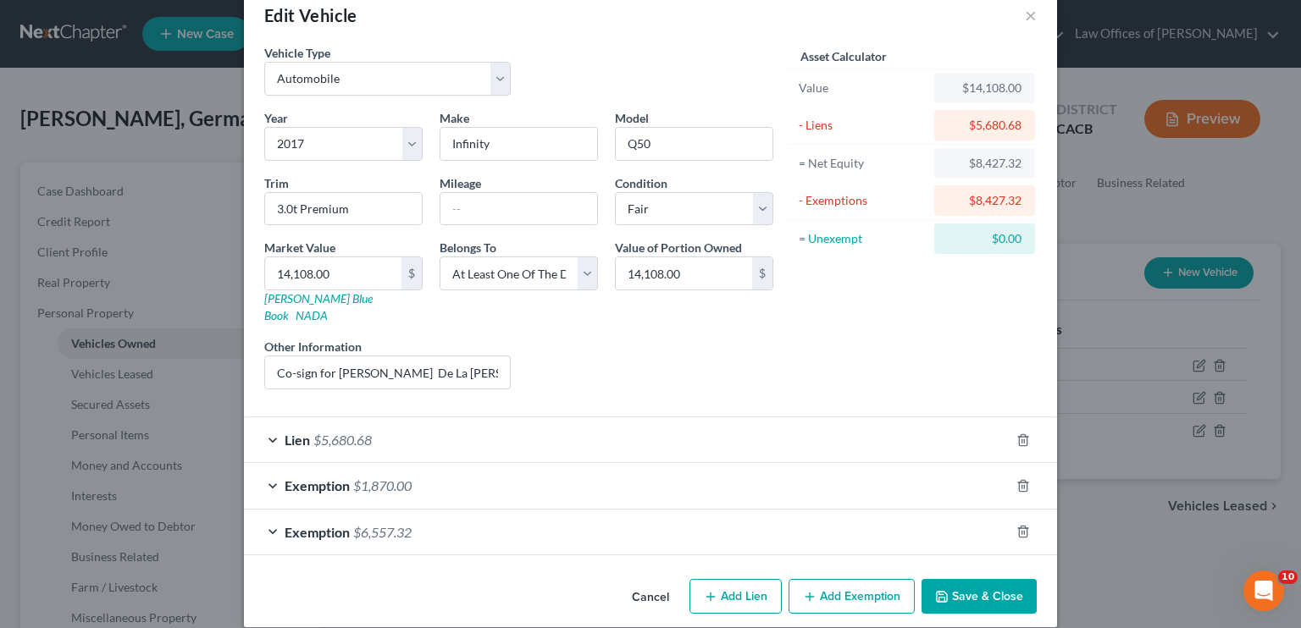
click at [574, 510] on div "Exemption $6,557.32" at bounding box center [627, 532] width 766 height 45
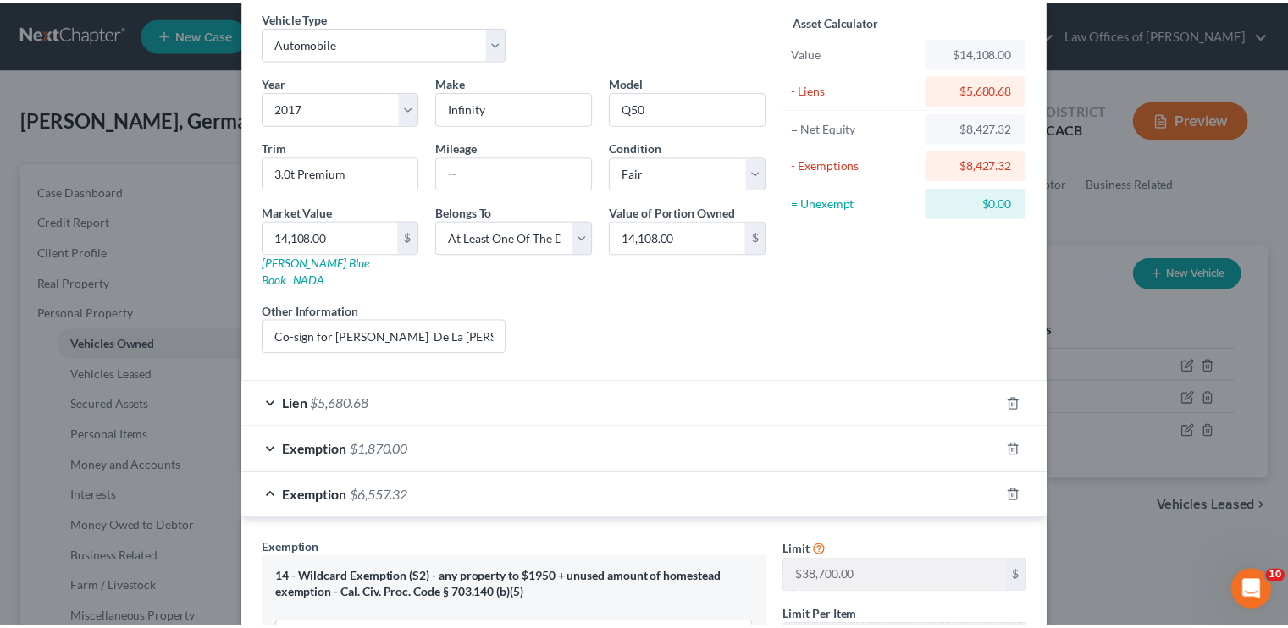
scroll to position [0, 0]
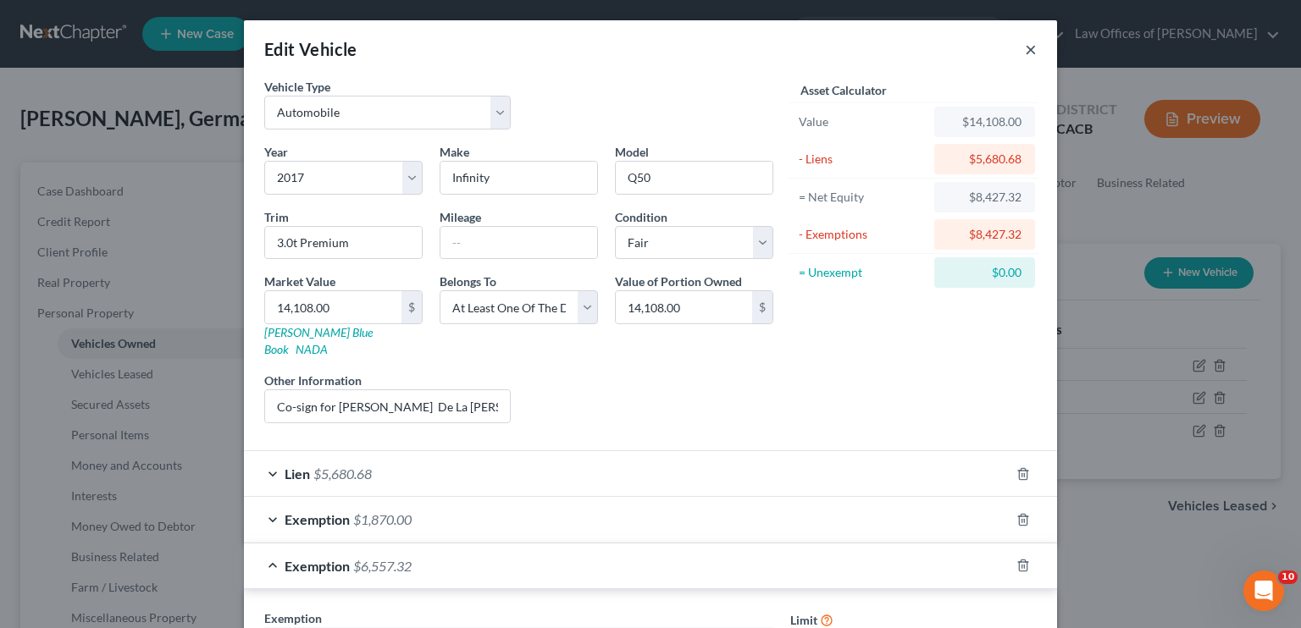
drag, startPoint x: 1023, startPoint y: 49, endPoint x: 1013, endPoint y: 63, distance: 16.9
click at [1025, 48] on button "×" at bounding box center [1031, 49] width 12 height 20
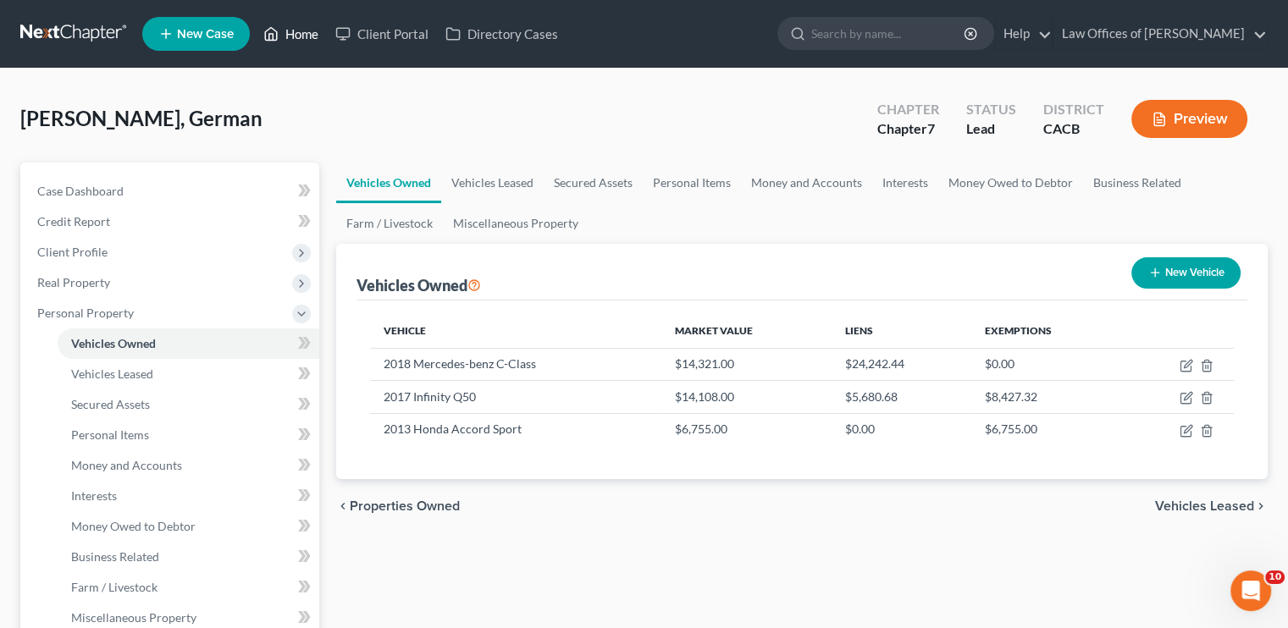
click at [310, 44] on link "Home" at bounding box center [291, 34] width 72 height 30
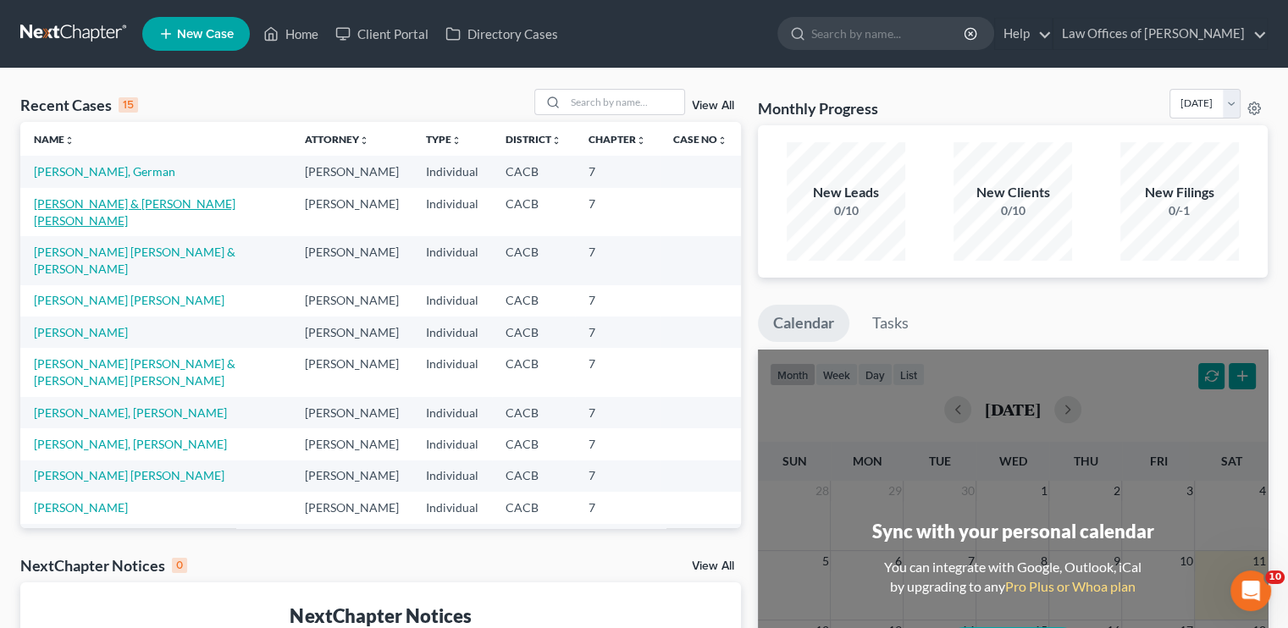
click at [80, 219] on link "[PERSON_NAME] & [PERSON_NAME] [PERSON_NAME]" at bounding box center [135, 212] width 202 height 31
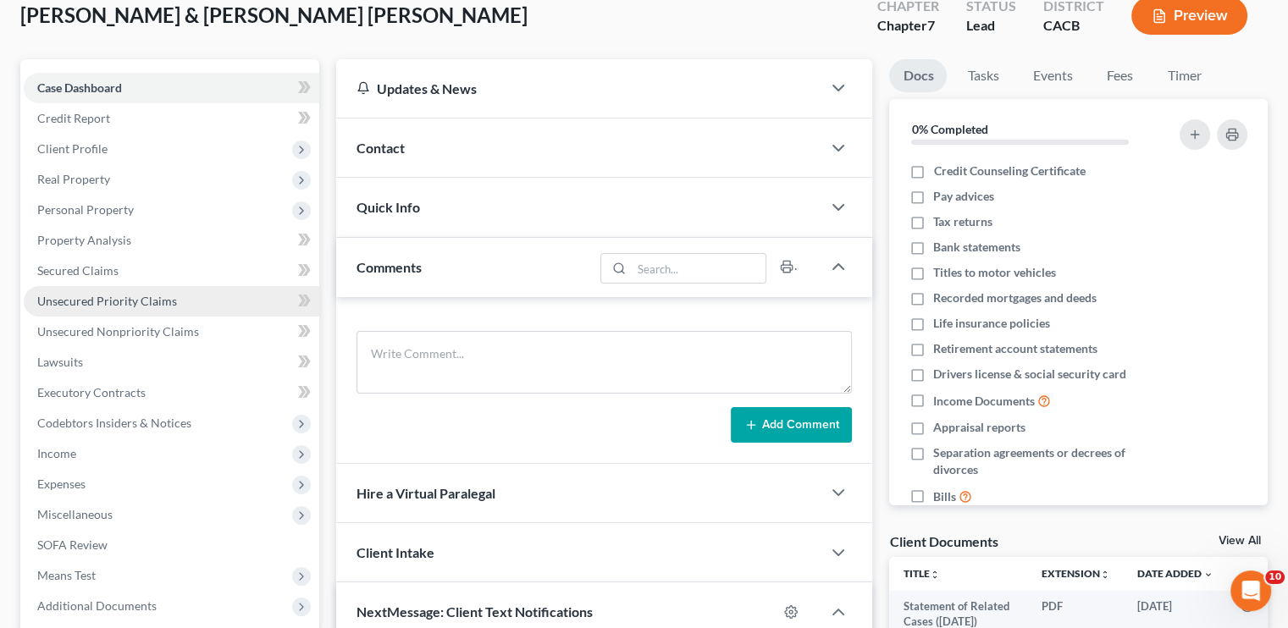
scroll to position [85, 0]
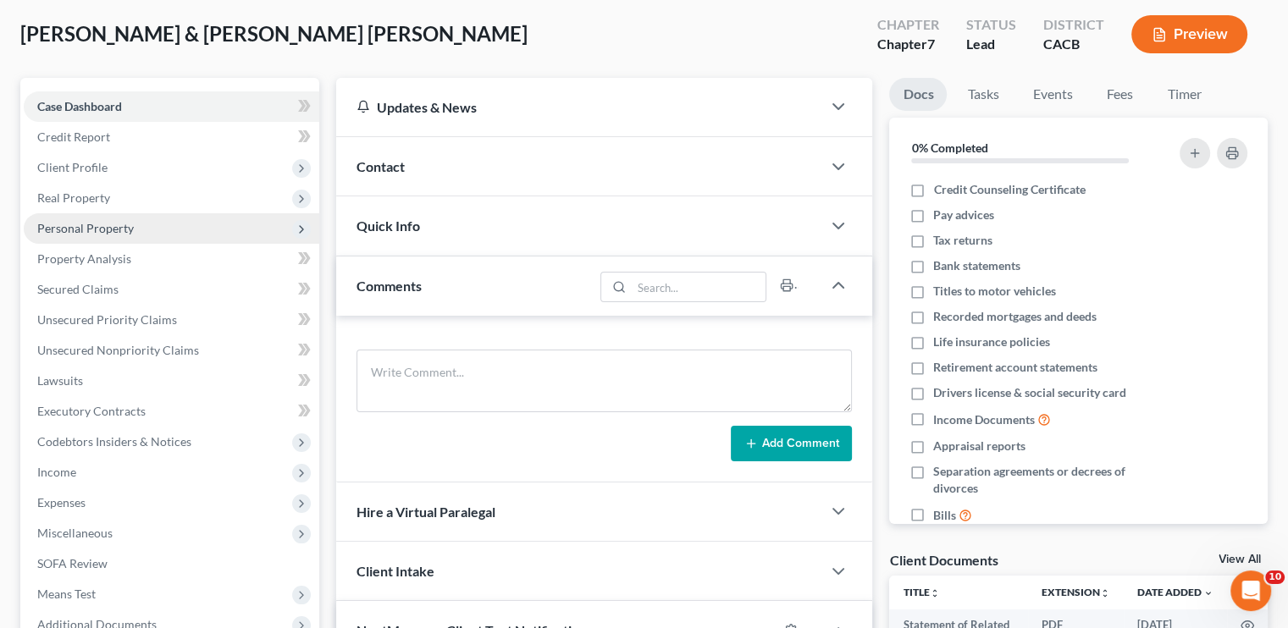
click at [81, 229] on span "Personal Property" at bounding box center [85, 228] width 97 height 14
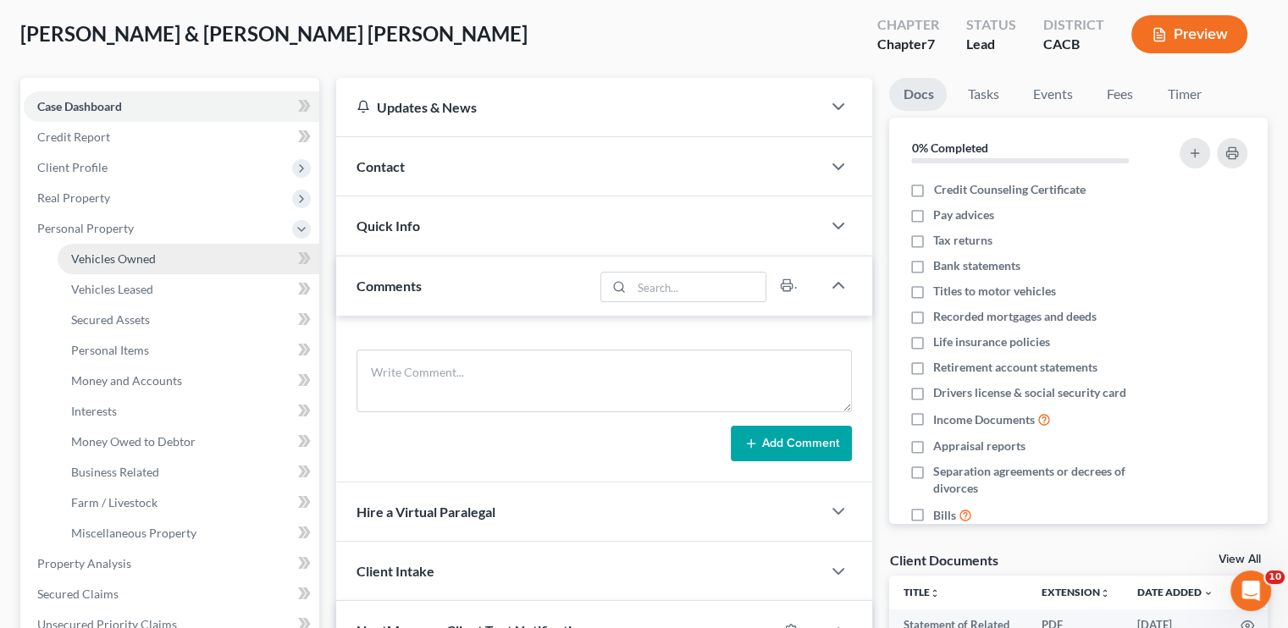
click at [113, 260] on span "Vehicles Owned" at bounding box center [113, 259] width 85 height 14
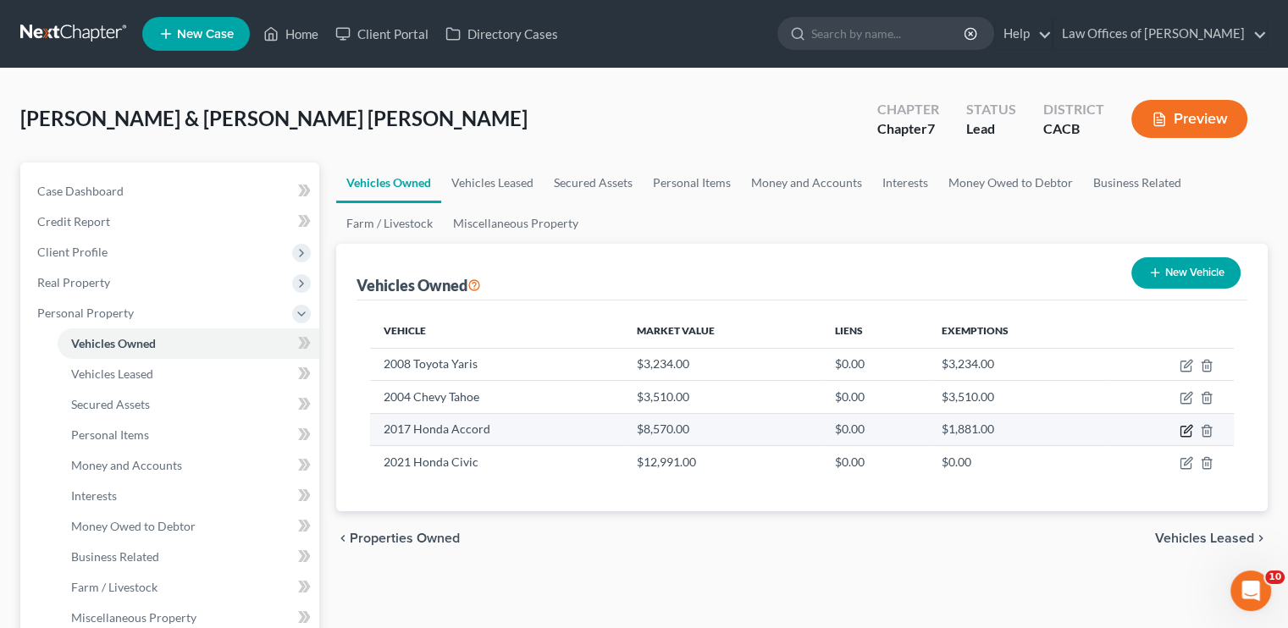
click at [1182, 427] on icon "button" at bounding box center [1187, 431] width 14 height 14
select select "0"
select select "9"
select select "3"
select select "2"
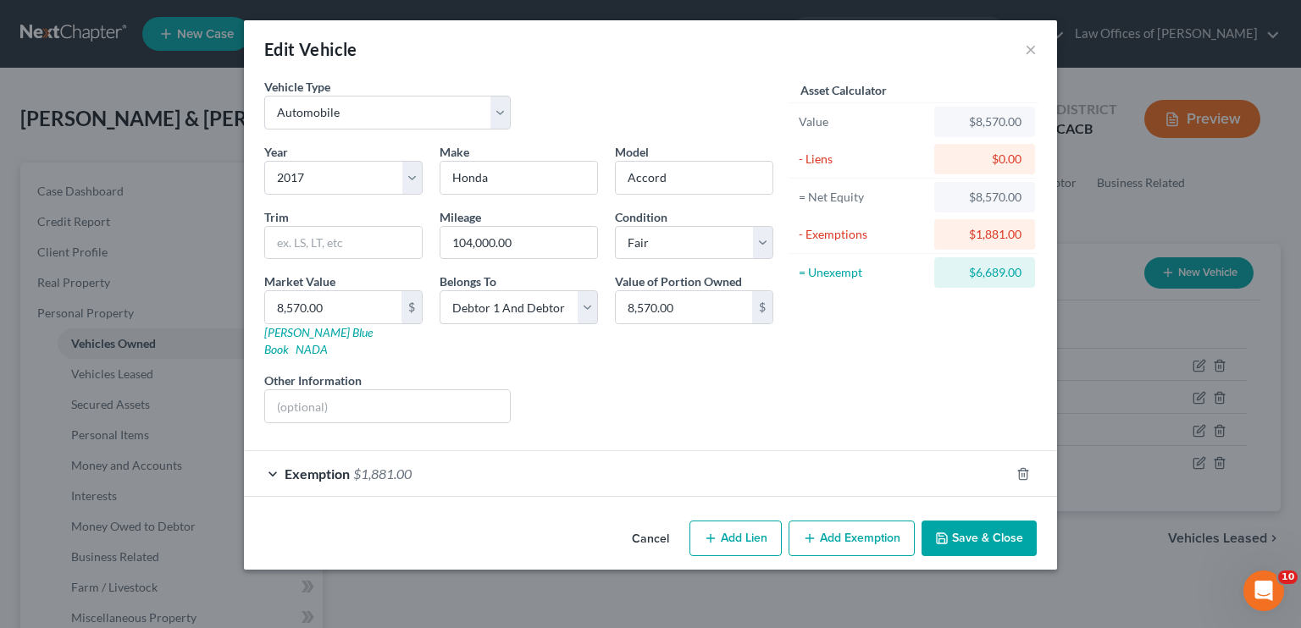
click at [876, 521] on button "Add Exemption" at bounding box center [852, 539] width 126 height 36
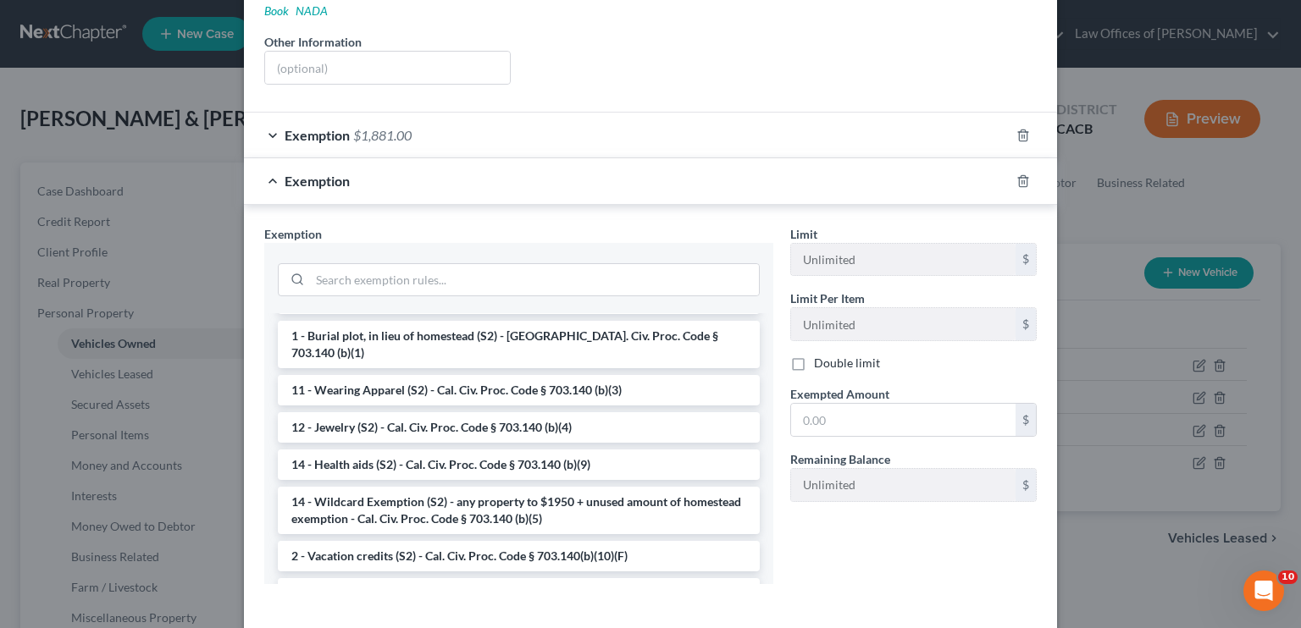
scroll to position [254, 0]
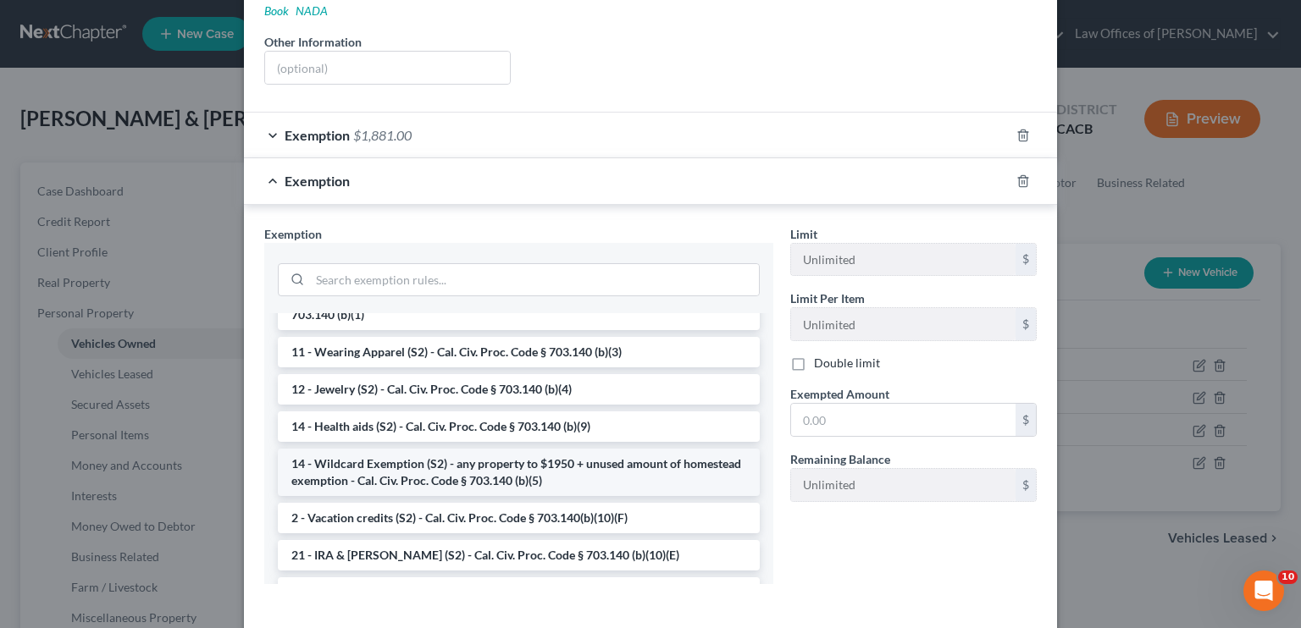
click at [420, 449] on li "14 - Wildcard Exemption (S2) - any property to $1950 + unused amount of homeste…" at bounding box center [519, 472] width 482 height 47
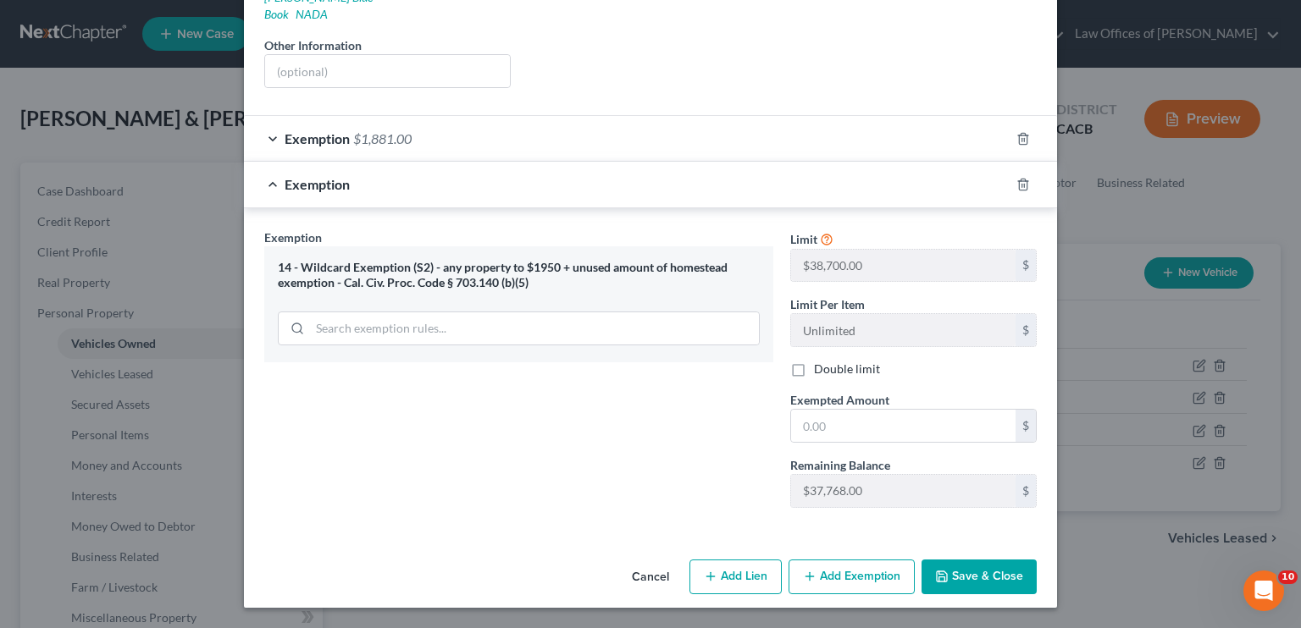
scroll to position [315, 0]
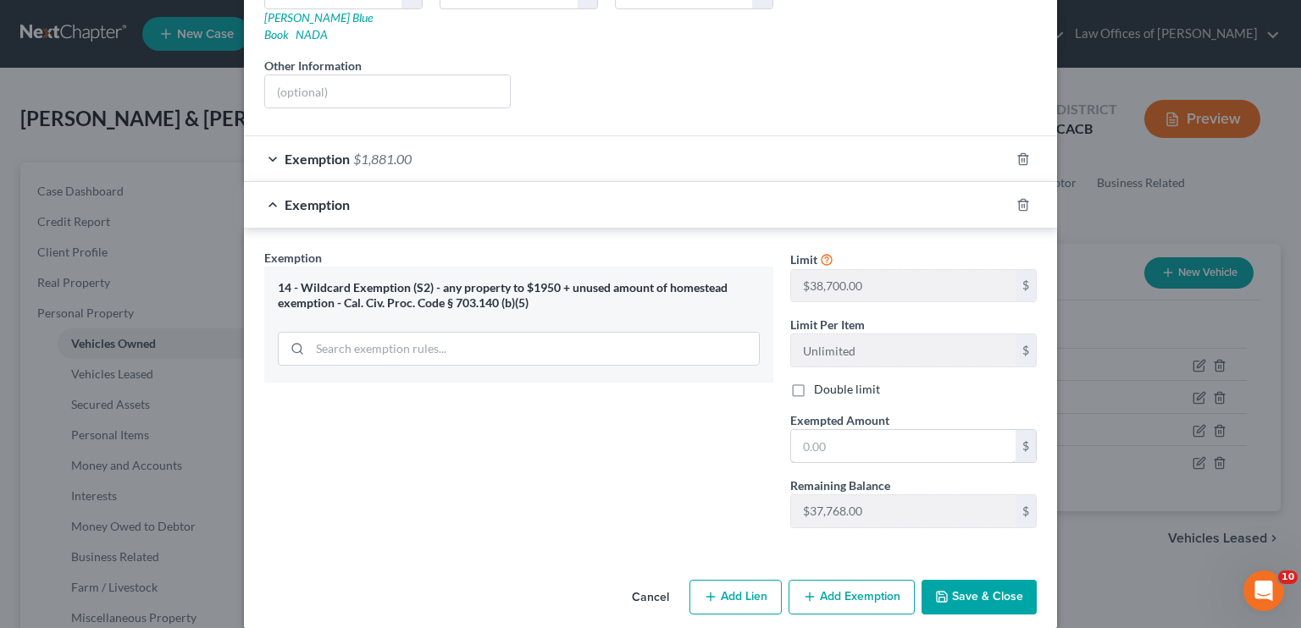
drag, startPoint x: 852, startPoint y: 421, endPoint x: 1223, endPoint y: 324, distance: 383.6
click at [852, 430] on input "text" at bounding box center [903, 446] width 224 height 32
type input "6,689.00"
click at [938, 590] on icon "button" at bounding box center [942, 597] width 14 height 14
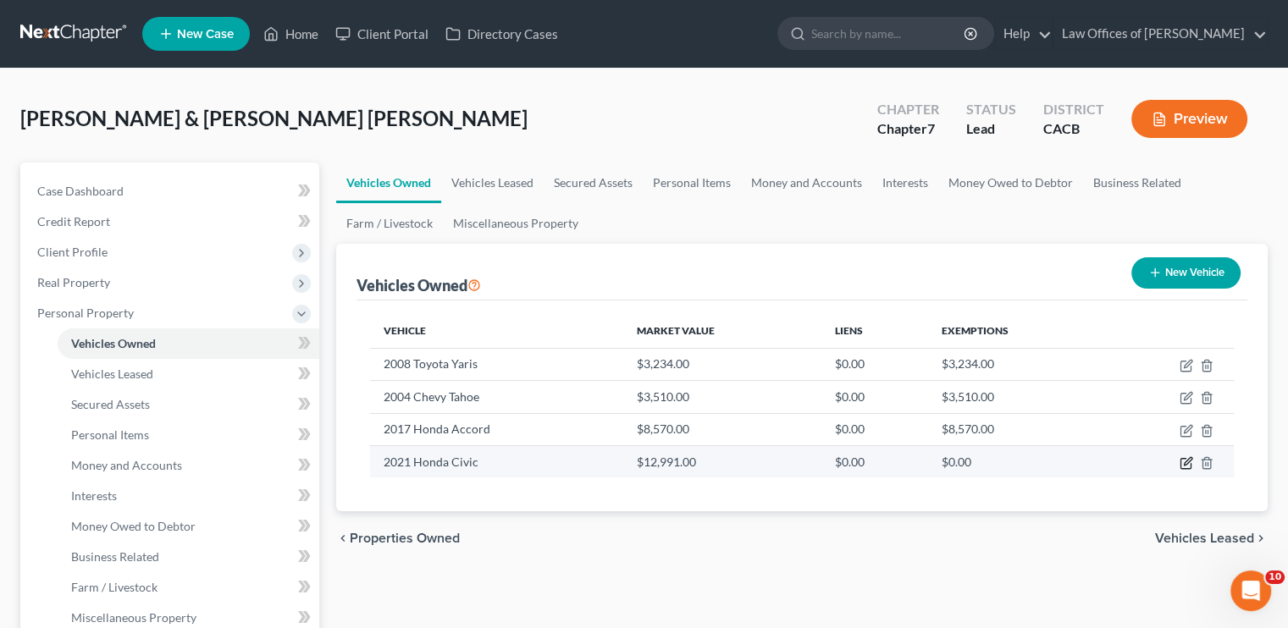
click at [1184, 463] on icon "button" at bounding box center [1188, 461] width 8 height 8
select select "0"
select select "5"
select select "3"
select select "2"
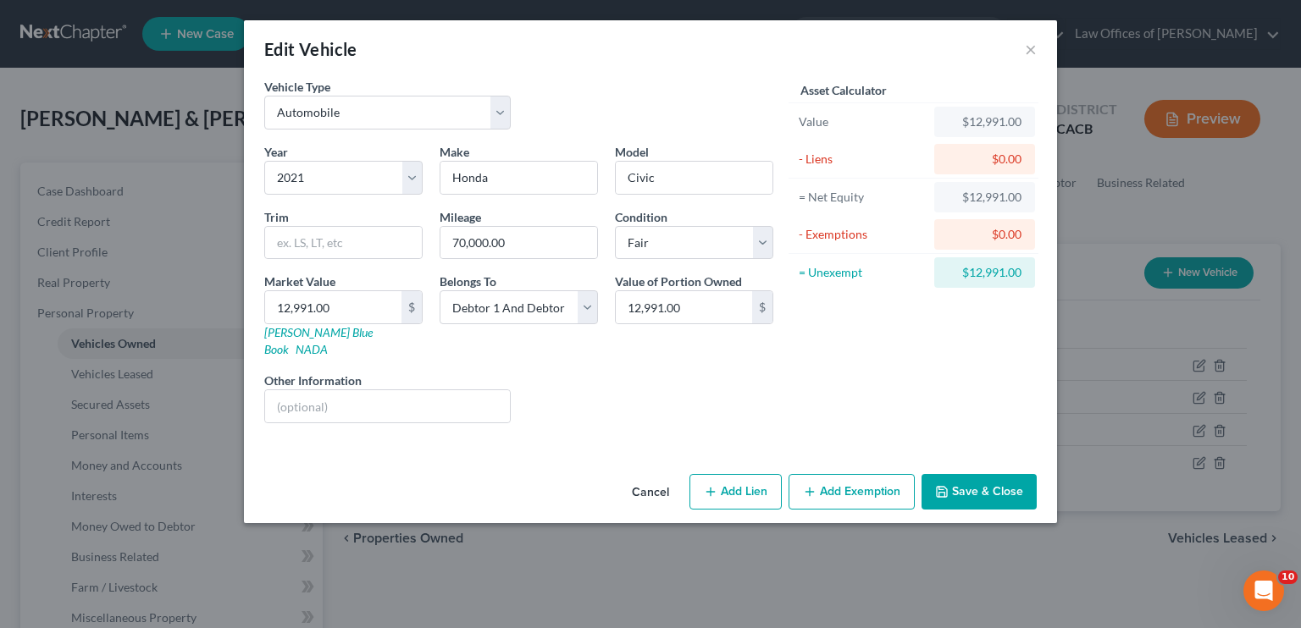
click at [844, 474] on button "Add Exemption" at bounding box center [852, 492] width 126 height 36
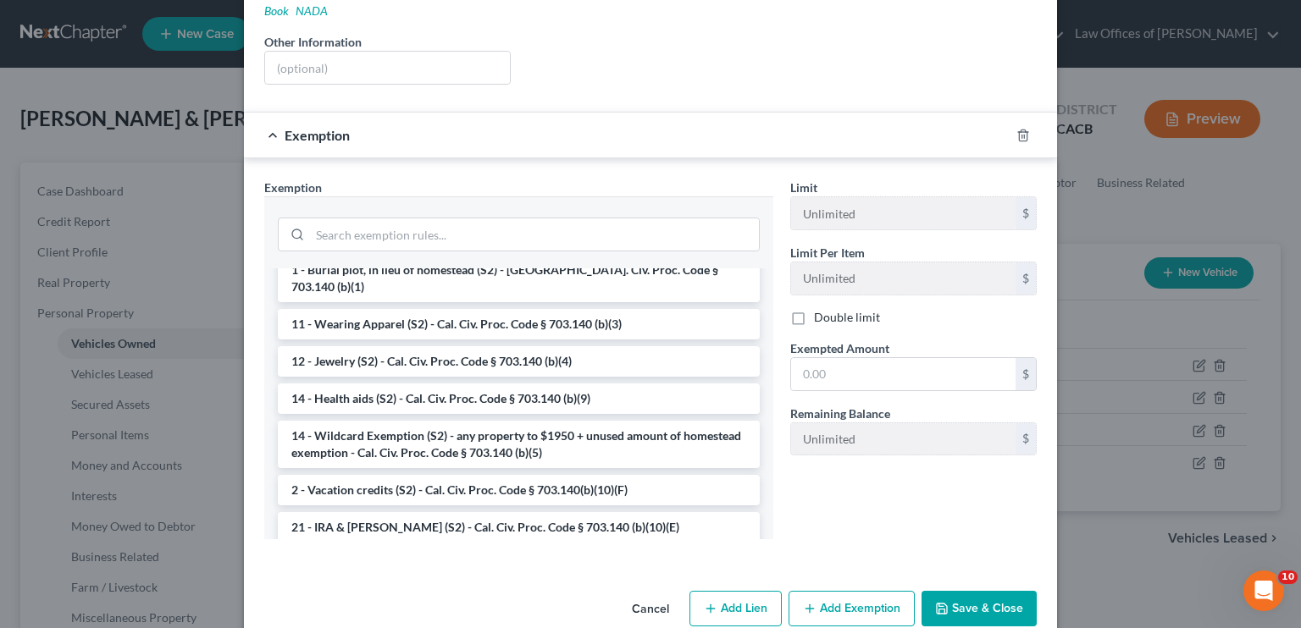
scroll to position [254, 0]
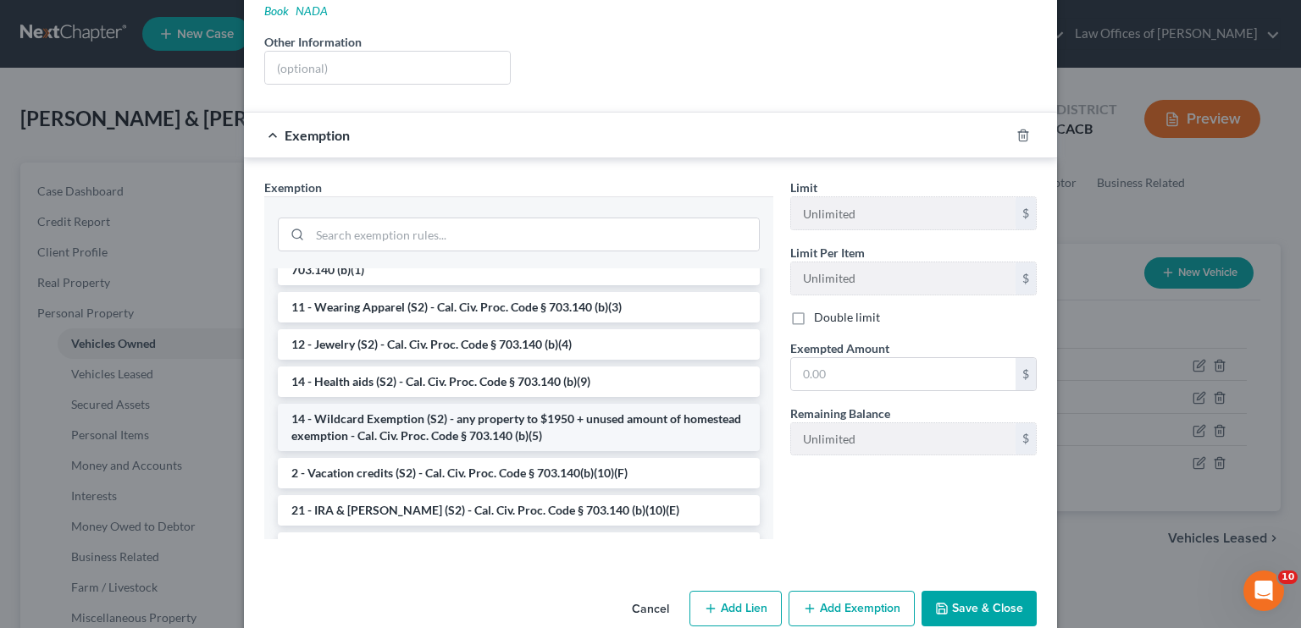
click at [402, 404] on li "14 - Wildcard Exemption (S2) - any property to $1950 + unused amount of homeste…" at bounding box center [519, 427] width 482 height 47
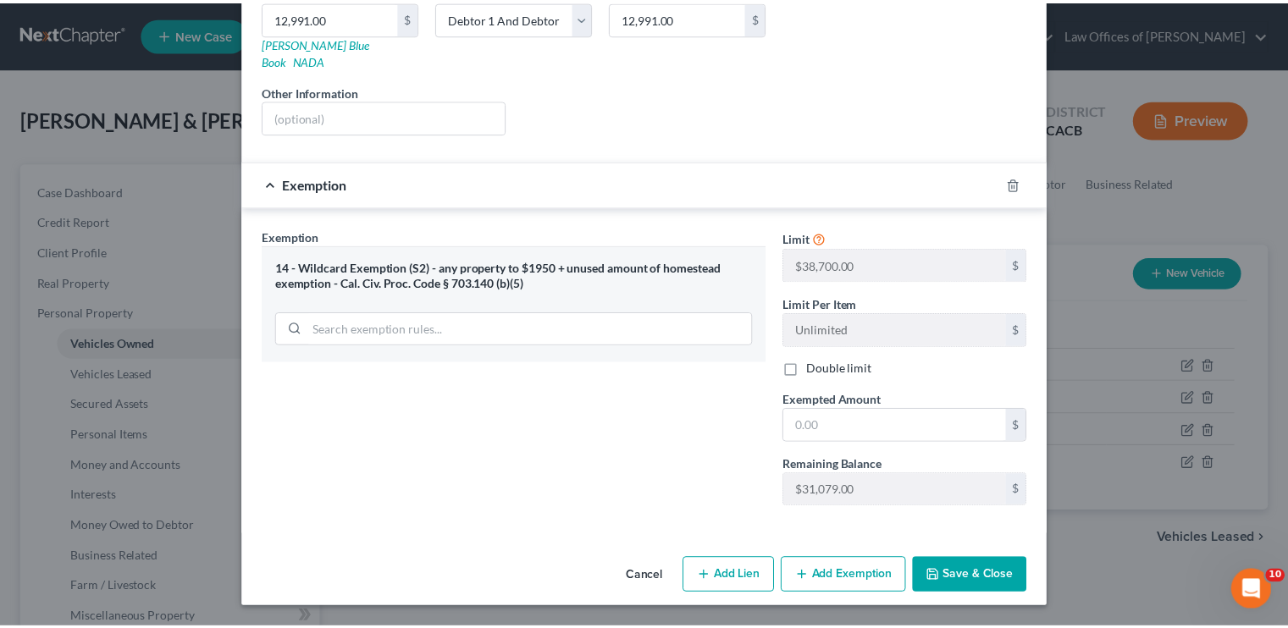
scroll to position [269, 0]
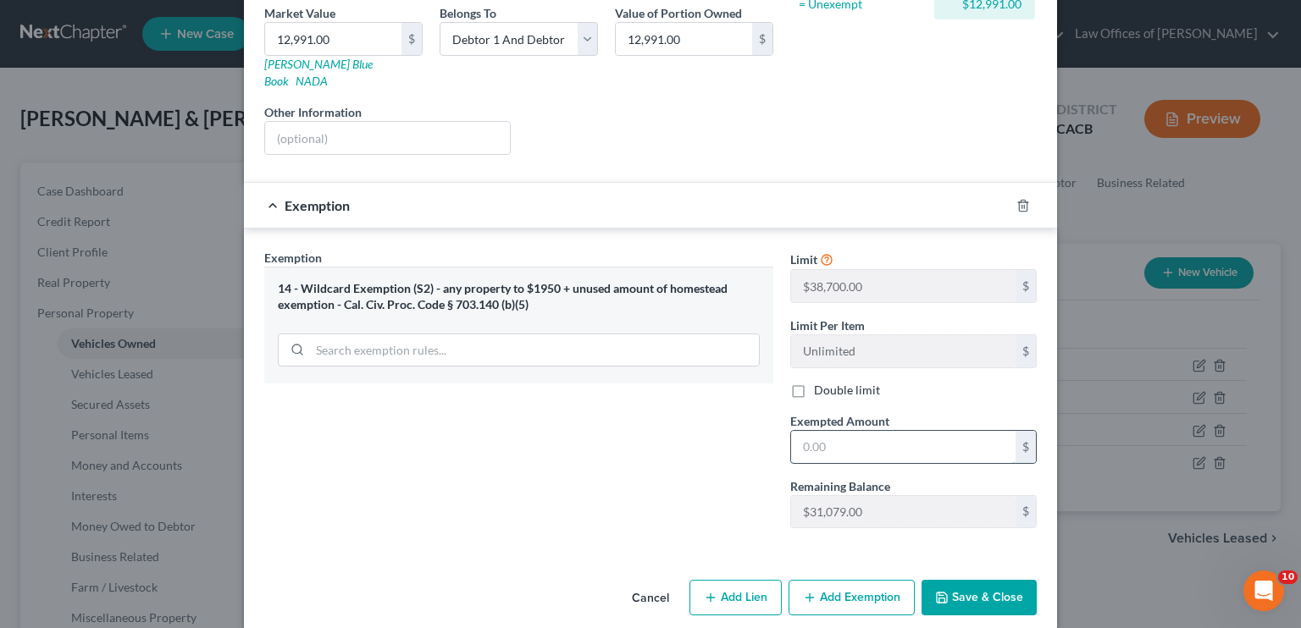
click at [828, 431] on input "text" at bounding box center [903, 447] width 224 height 32
type input "12,991.00"
click at [950, 580] on button "Save & Close" at bounding box center [979, 598] width 115 height 36
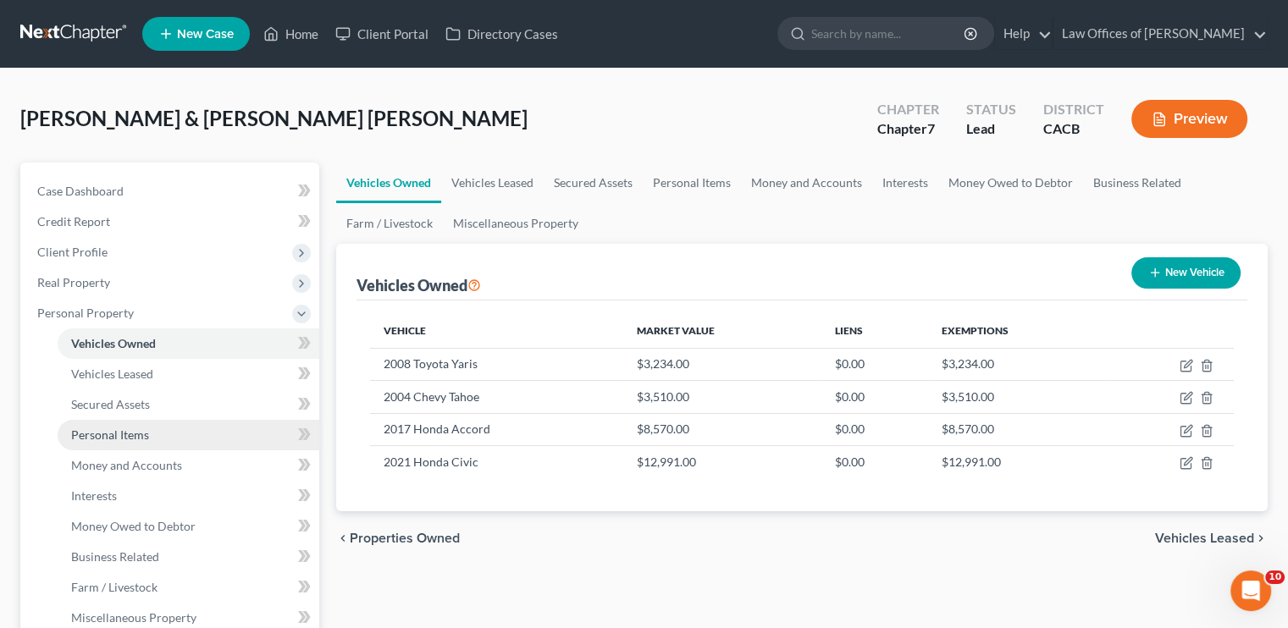
click at [129, 442] on link "Personal Items" at bounding box center [189, 435] width 262 height 30
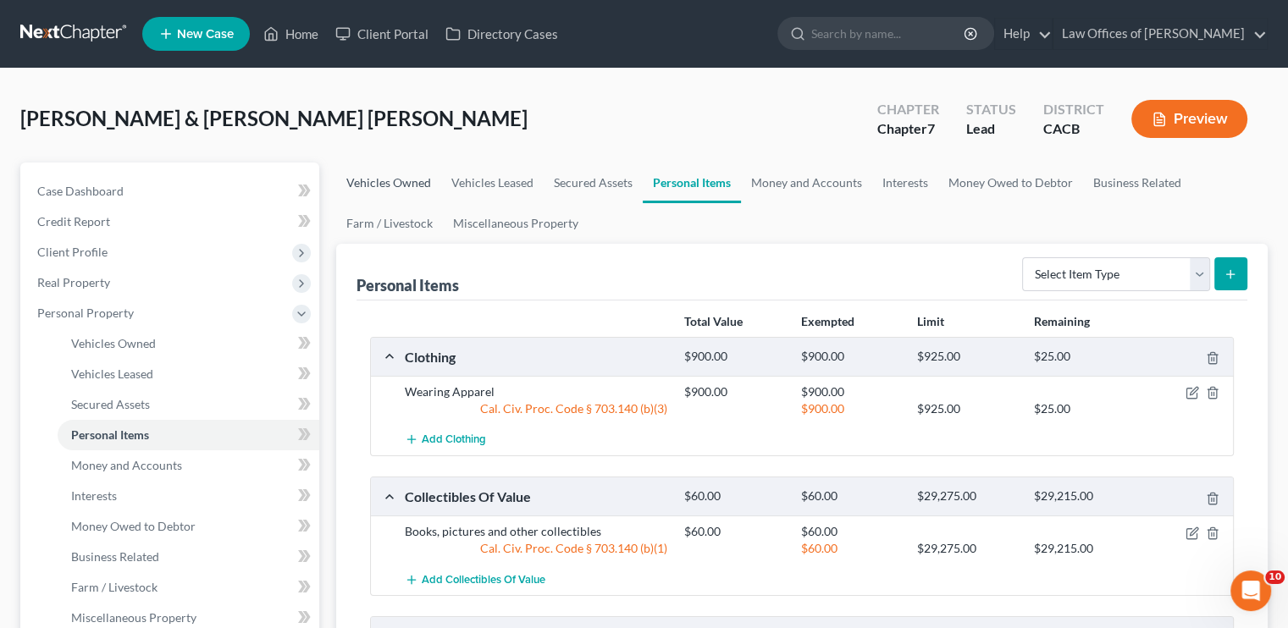
click at [392, 178] on link "Vehicles Owned" at bounding box center [388, 183] width 105 height 41
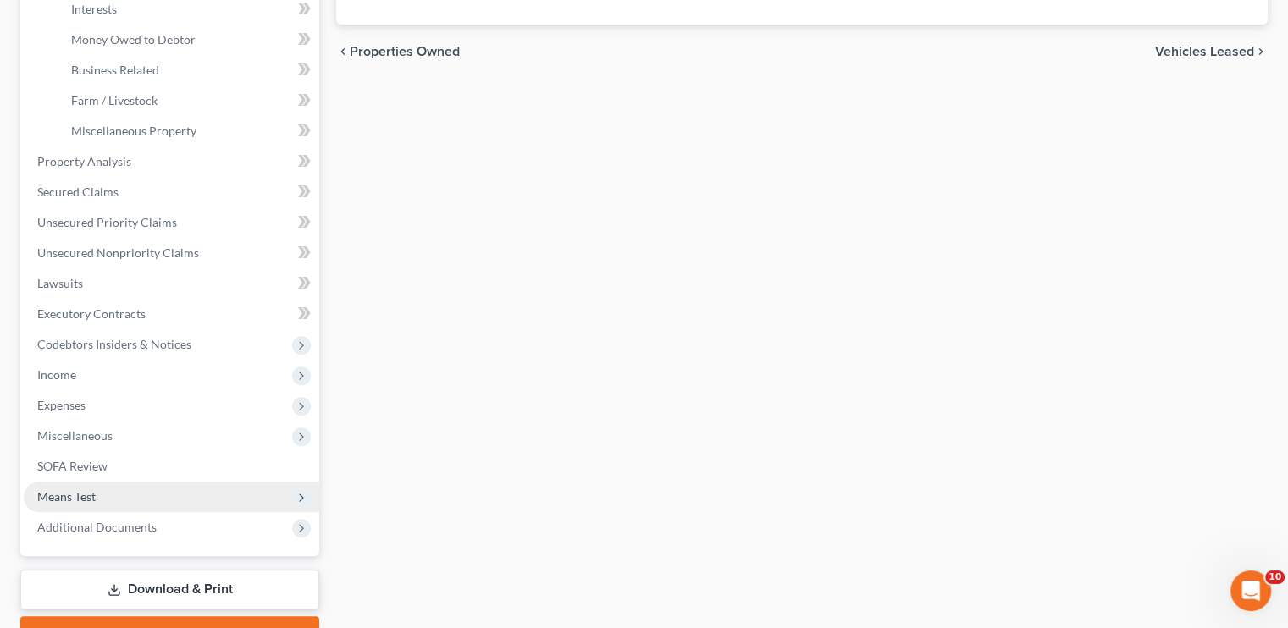
scroll to position [575, 0]
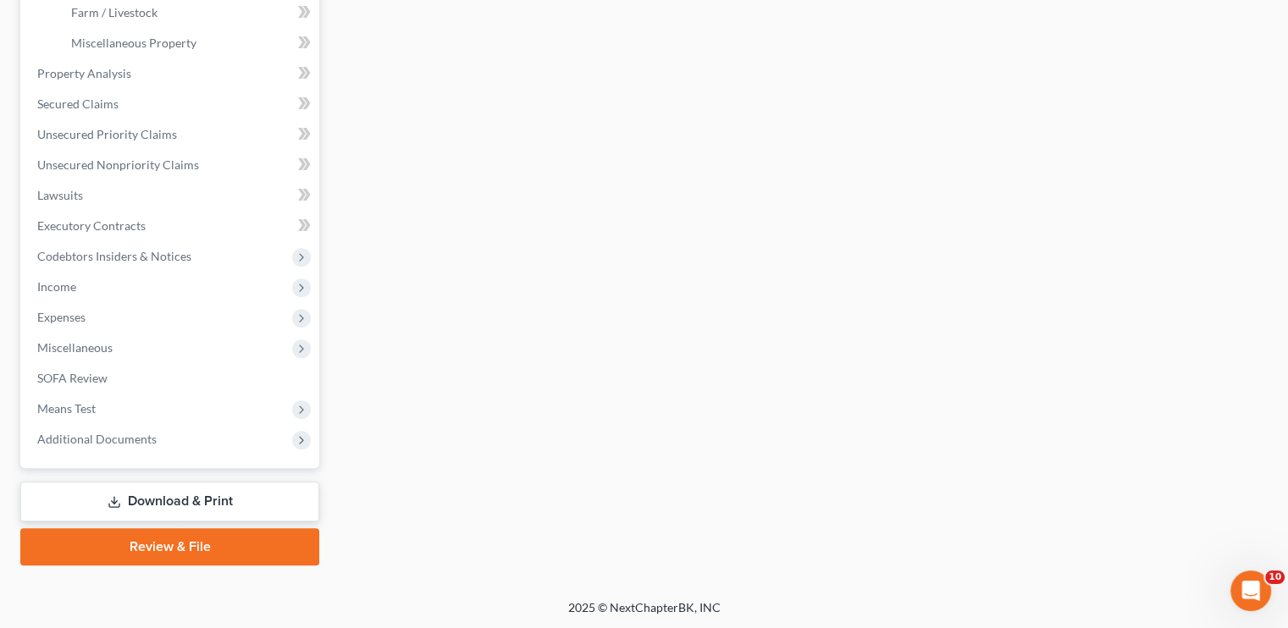
click at [171, 498] on link "Download & Print" at bounding box center [169, 502] width 299 height 40
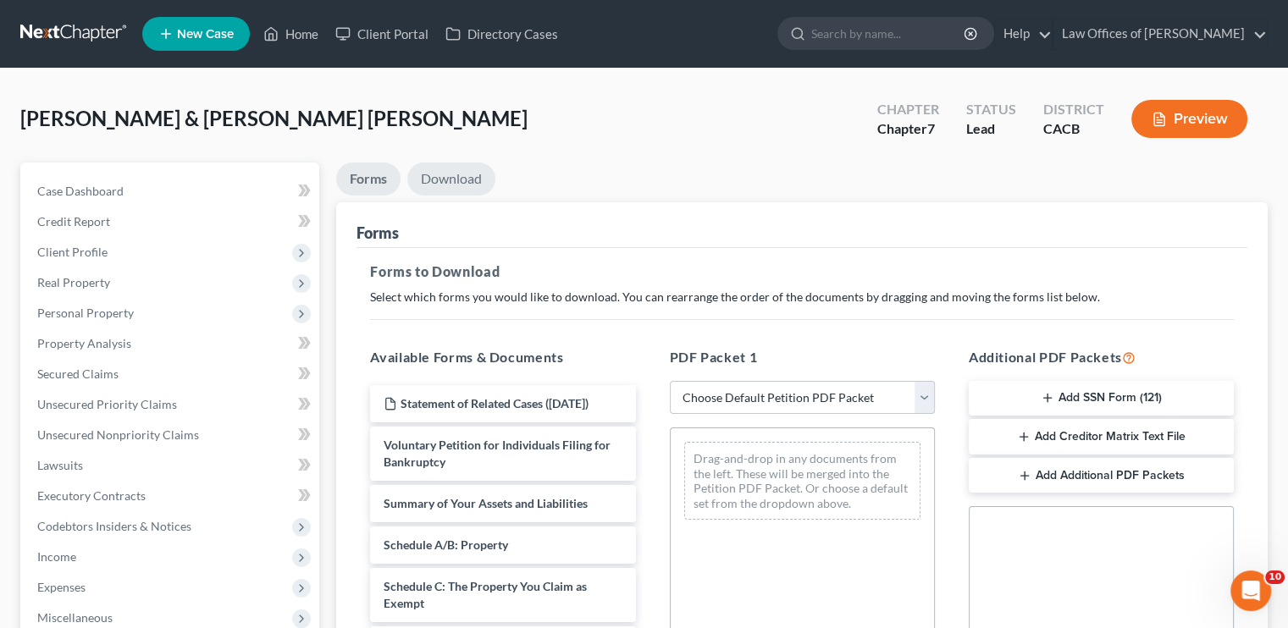
click at [435, 179] on link "Download" at bounding box center [451, 179] width 88 height 33
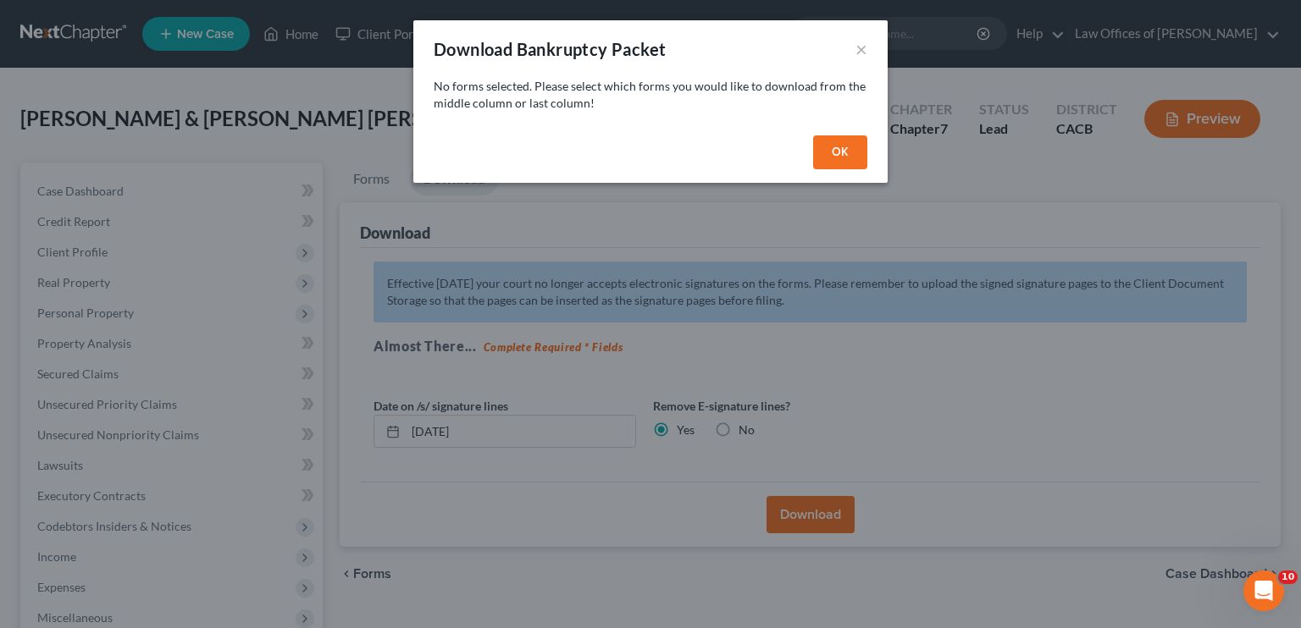
click at [823, 145] on button "OK" at bounding box center [840, 153] width 54 height 34
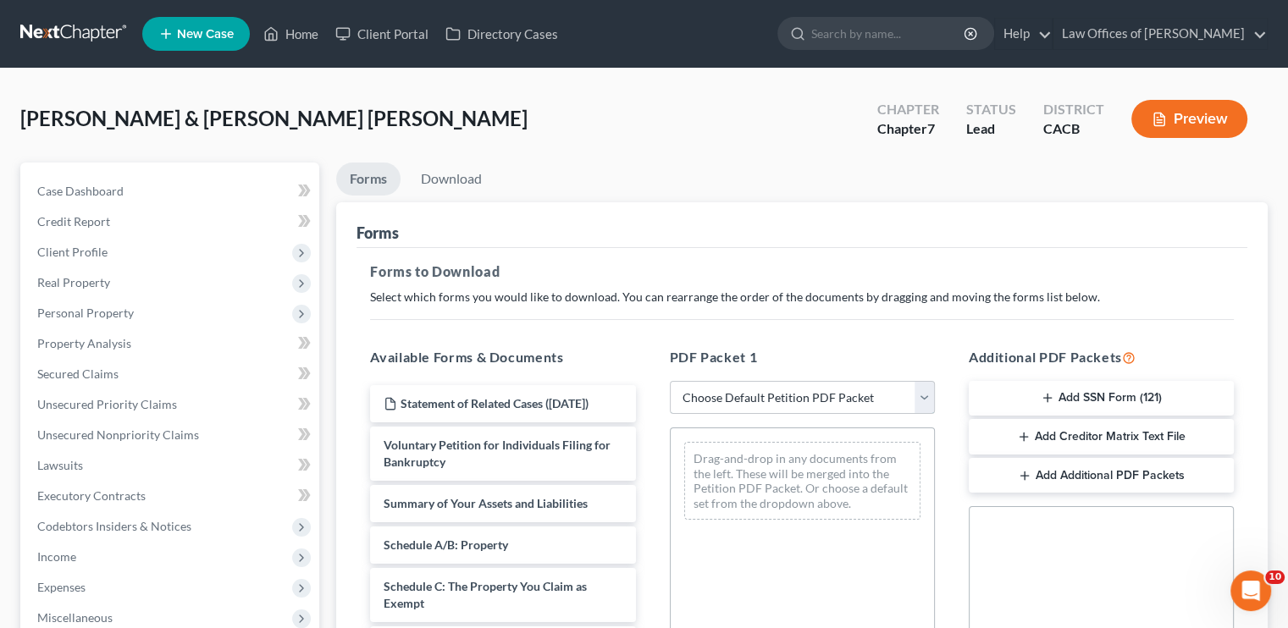
click at [785, 396] on select "Choose Default Petition PDF Packet Complete Bankruptcy Petition (all forms and …" at bounding box center [802, 398] width 265 height 34
select select "5"
click at [670, 381] on select "Choose Default Petition PDF Packet Complete Bankruptcy Petition (all forms and …" at bounding box center [802, 398] width 265 height 34
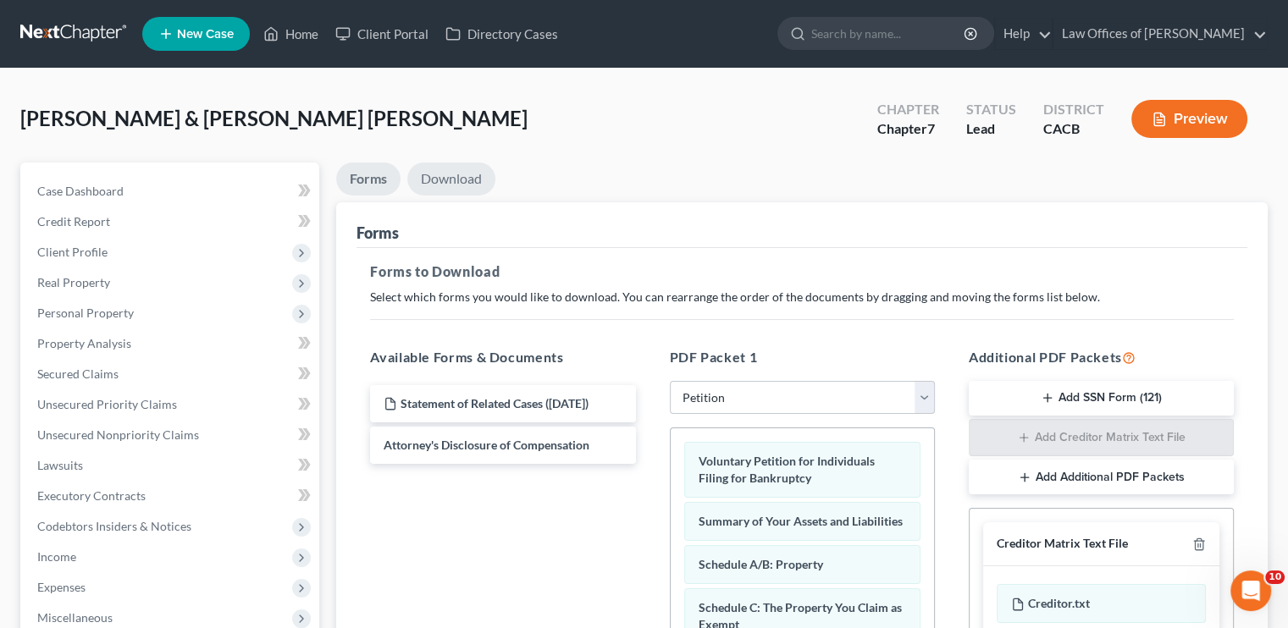
click at [464, 179] on link "Download" at bounding box center [451, 179] width 88 height 33
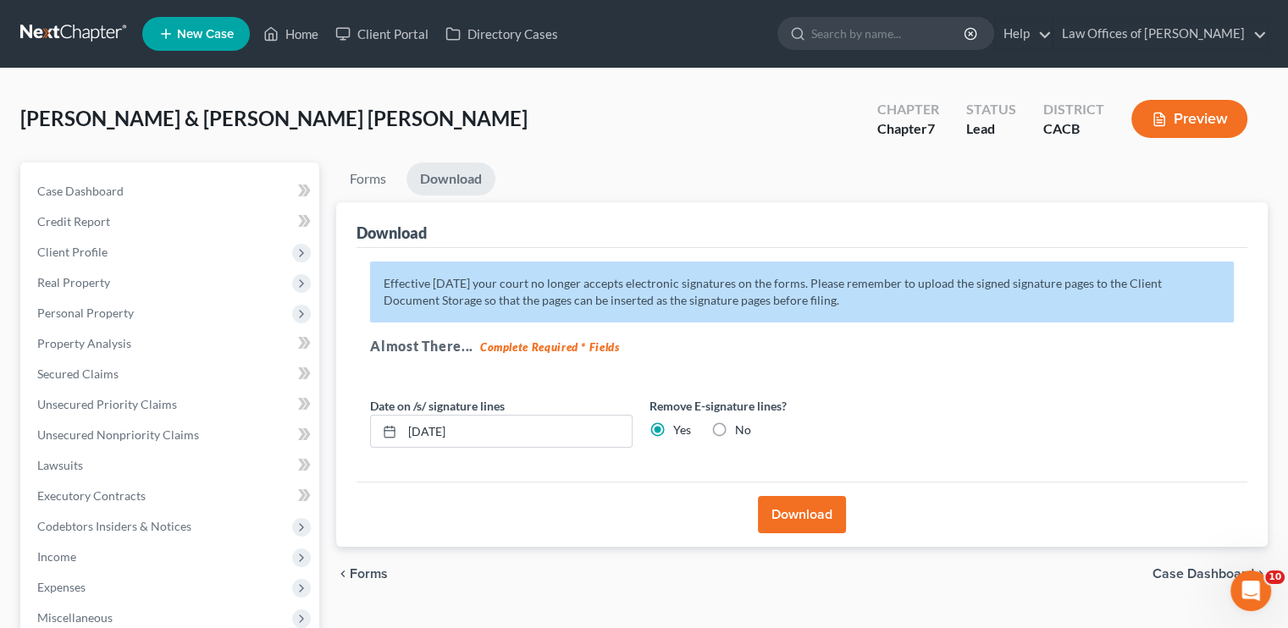
click at [402, 411] on label "Date on /s/ signature lines" at bounding box center [437, 406] width 135 height 18
click at [809, 504] on button "Download" at bounding box center [802, 514] width 88 height 37
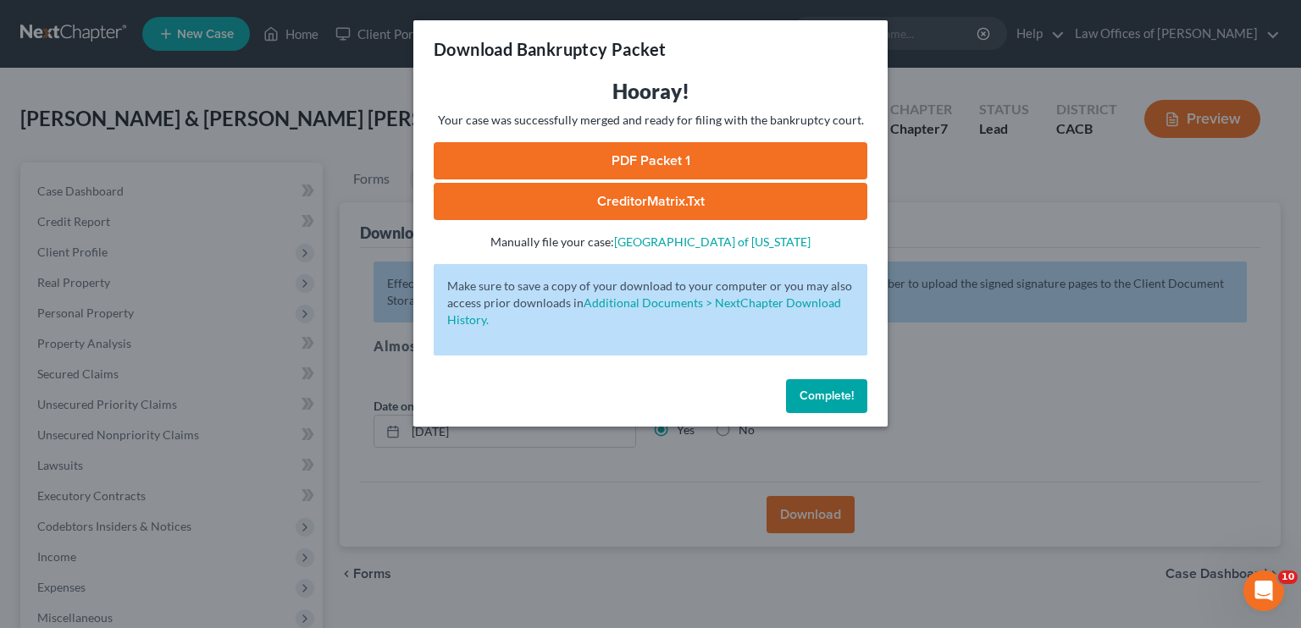
click at [708, 158] on link "PDF Packet 1" at bounding box center [651, 160] width 434 height 37
click at [829, 398] on span "Complete!" at bounding box center [827, 396] width 54 height 14
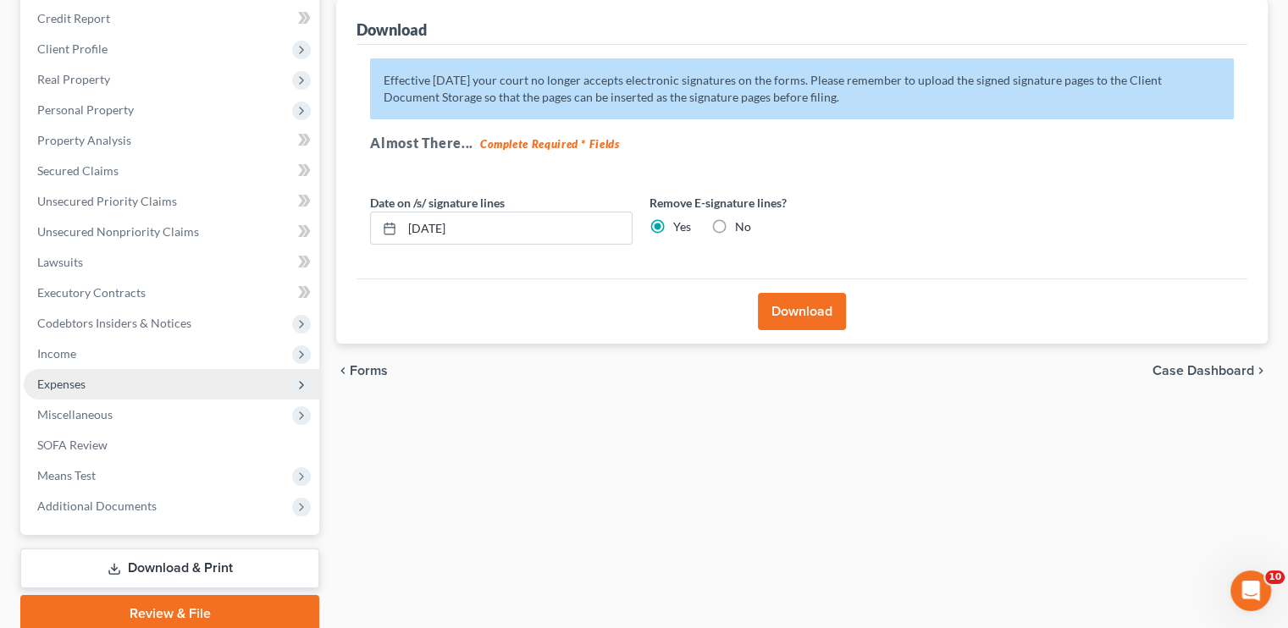
scroll to position [254, 0]
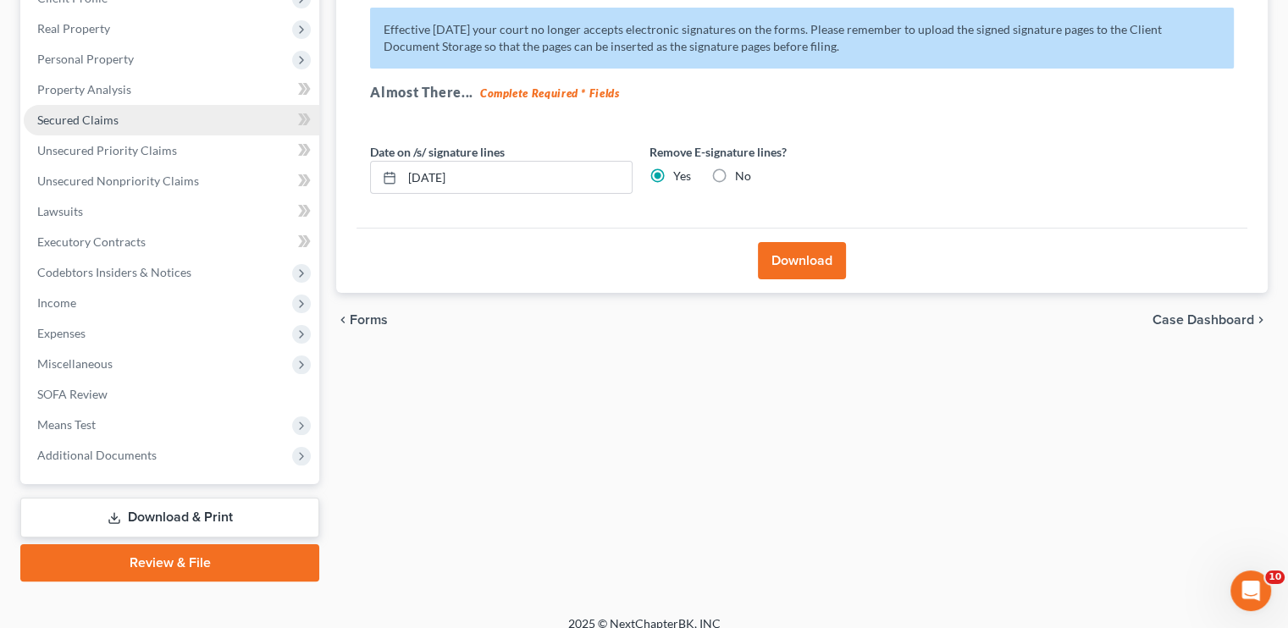
click at [103, 121] on span "Secured Claims" at bounding box center [77, 120] width 81 height 14
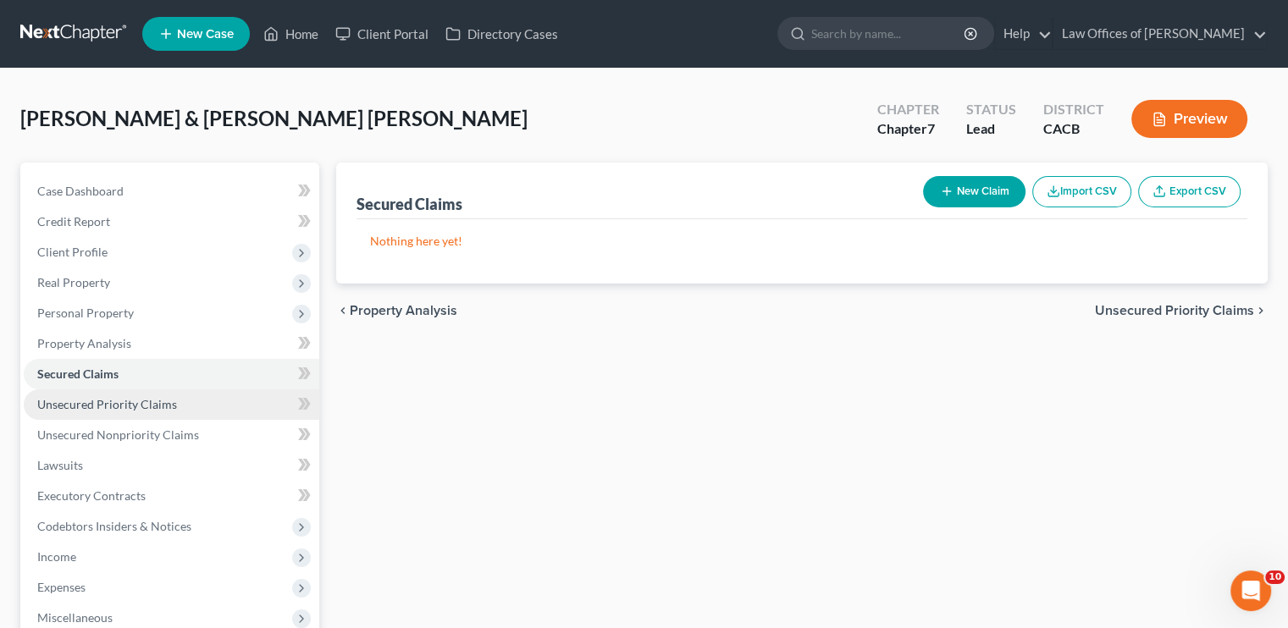
click at [86, 407] on span "Unsecured Priority Claims" at bounding box center [107, 404] width 140 height 14
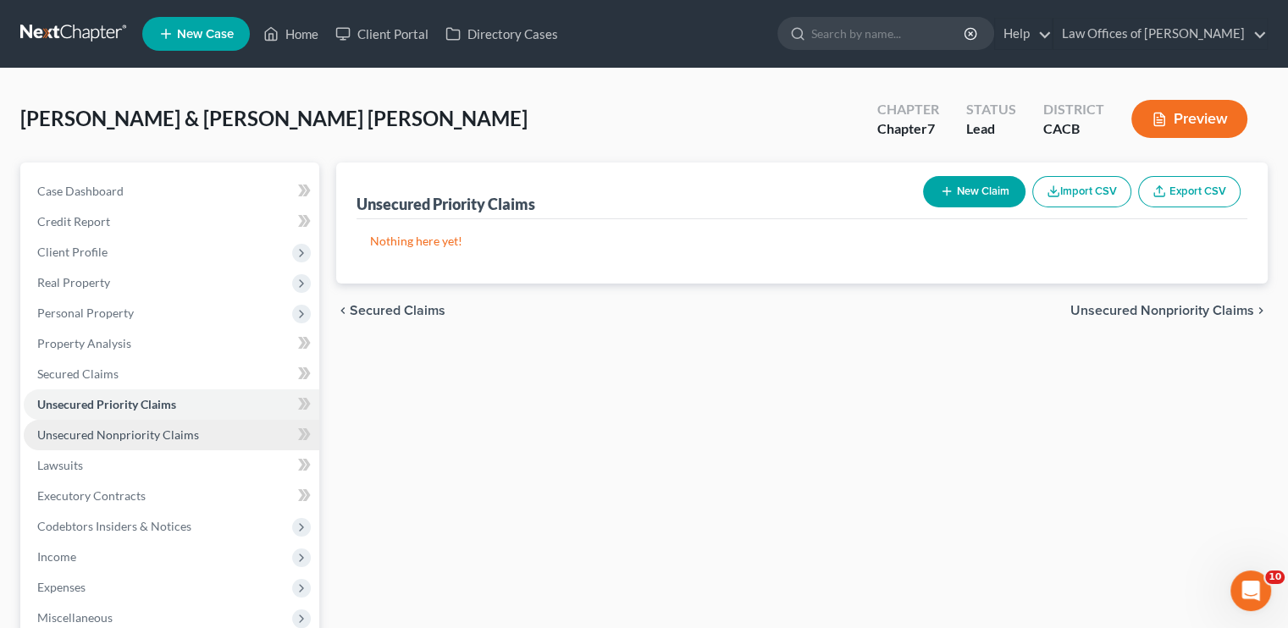
click at [125, 446] on link "Unsecured Nonpriority Claims" at bounding box center [172, 435] width 296 height 30
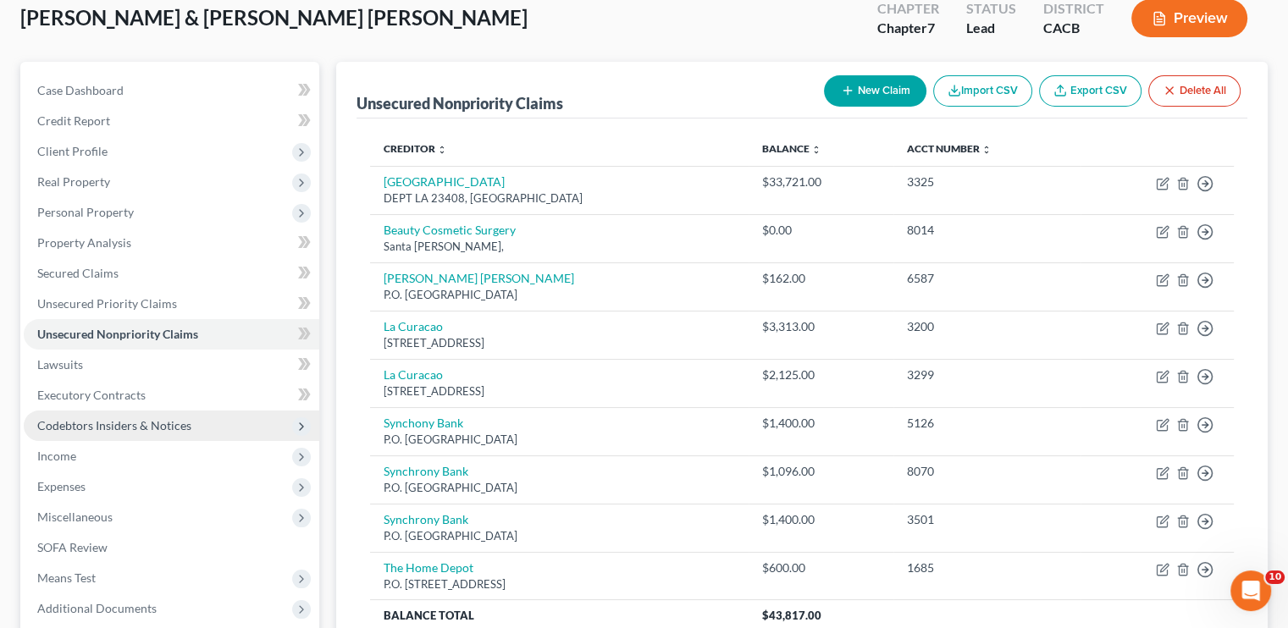
scroll to position [185, 0]
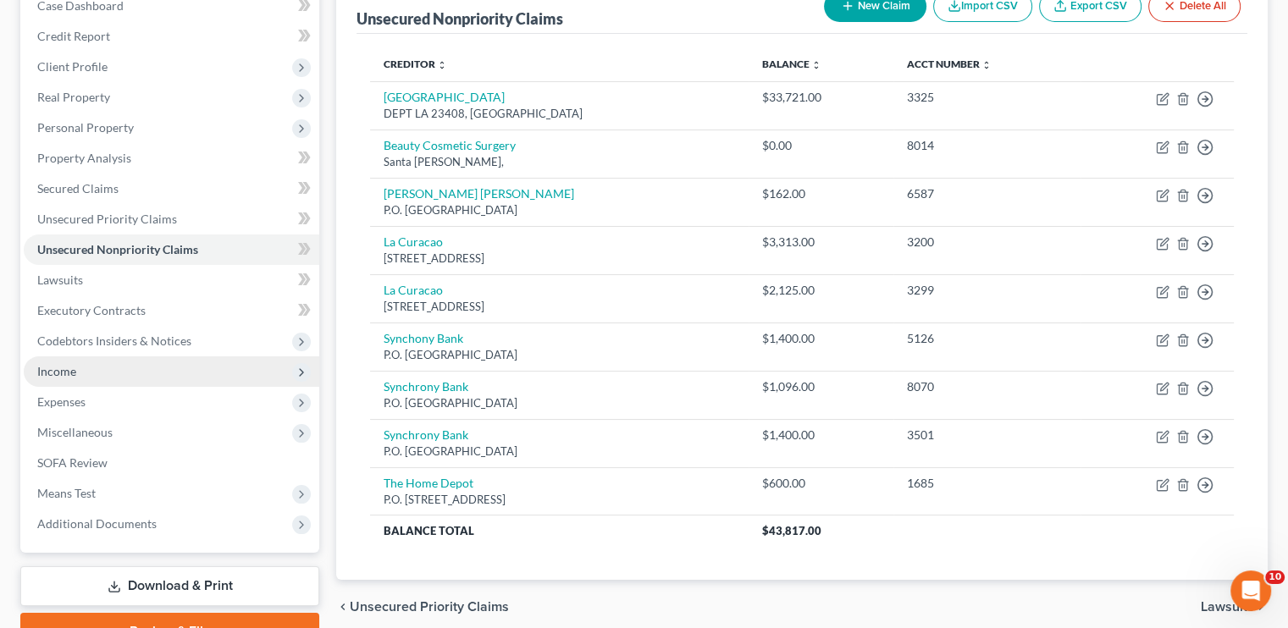
click at [79, 379] on span "Income" at bounding box center [172, 372] width 296 height 30
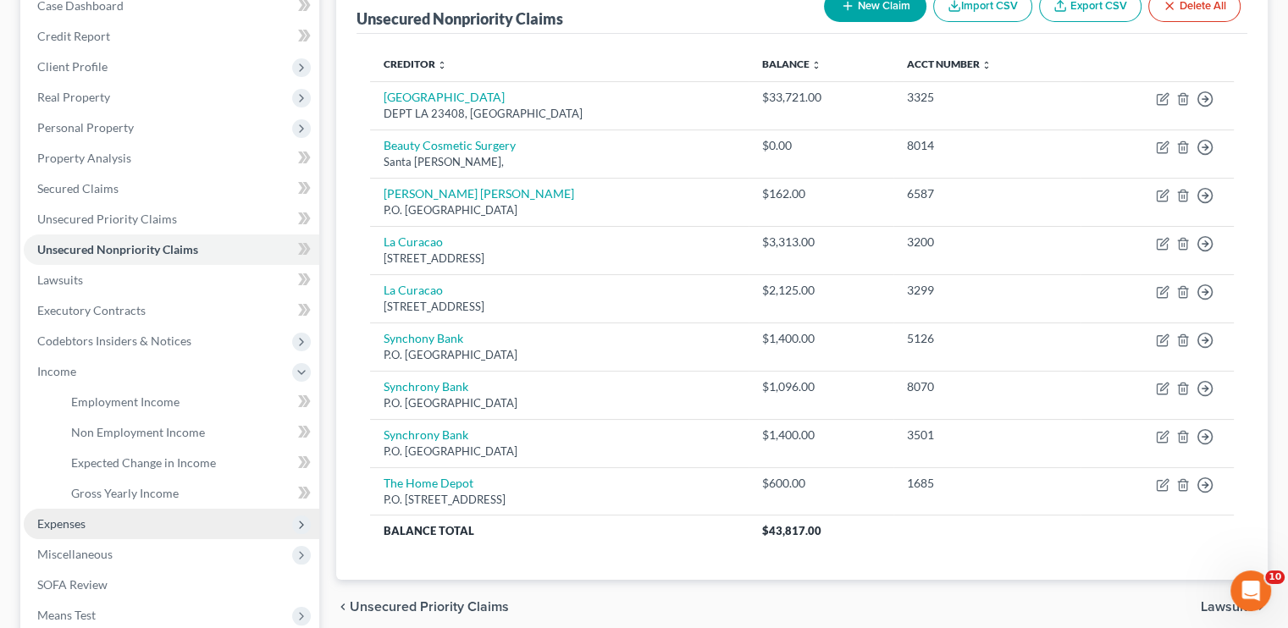
click at [85, 517] on span "Expenses" at bounding box center [61, 524] width 48 height 14
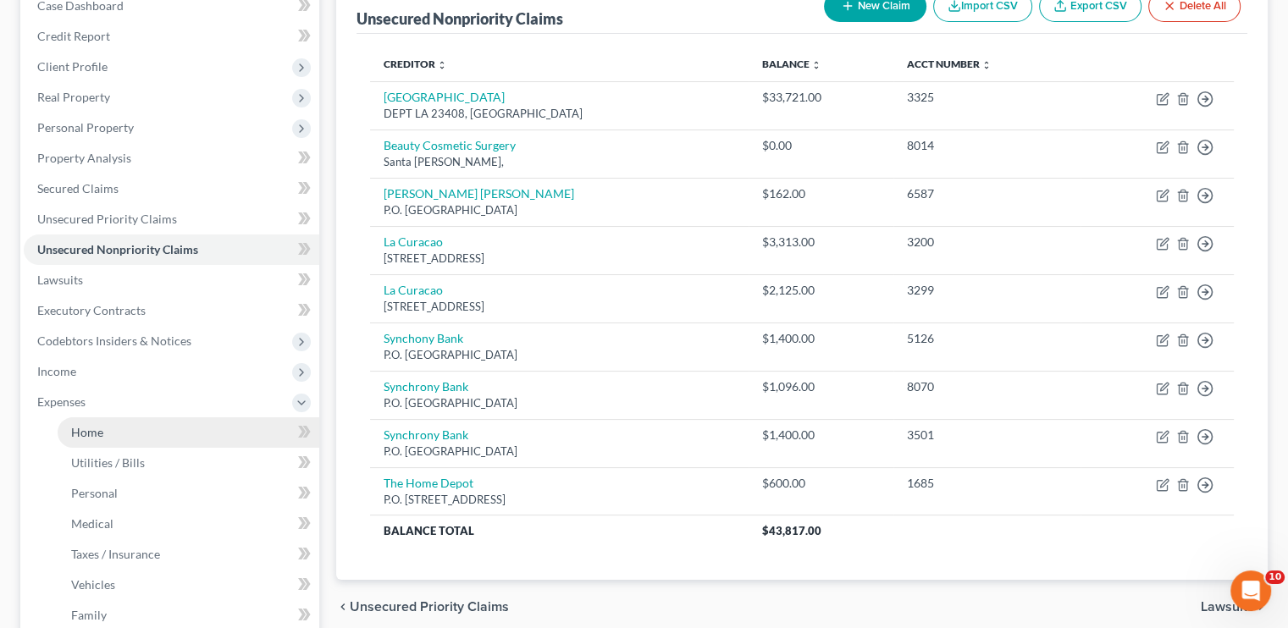
click at [132, 429] on link "Home" at bounding box center [189, 433] width 262 height 30
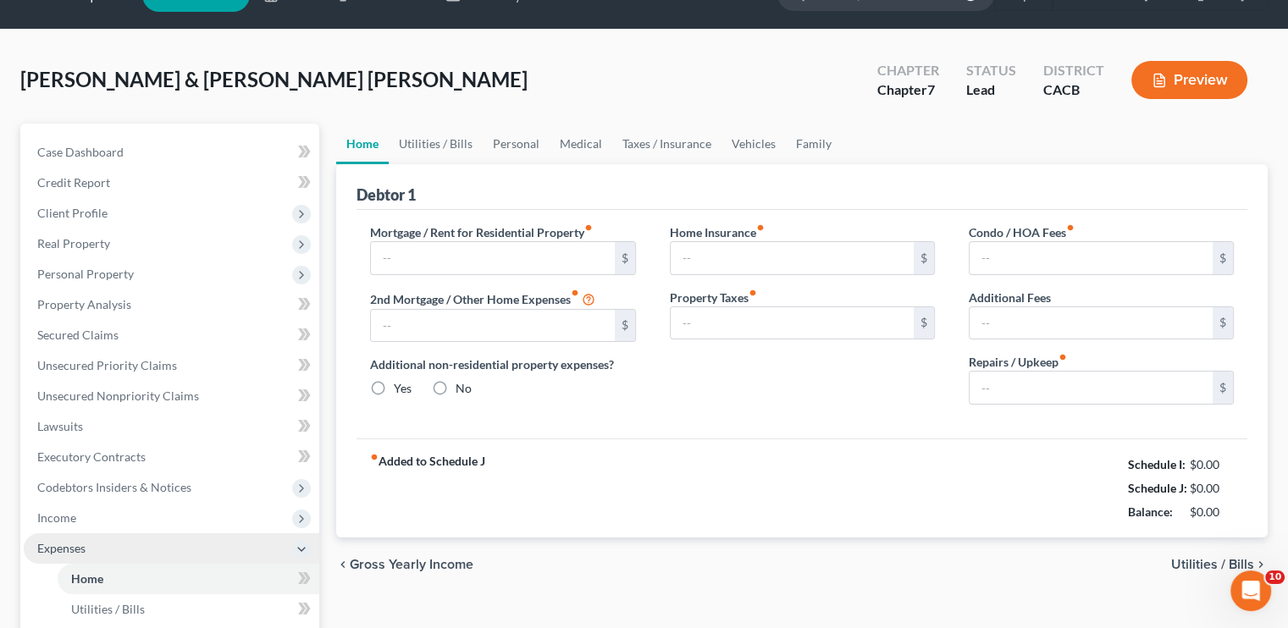
scroll to position [1, 0]
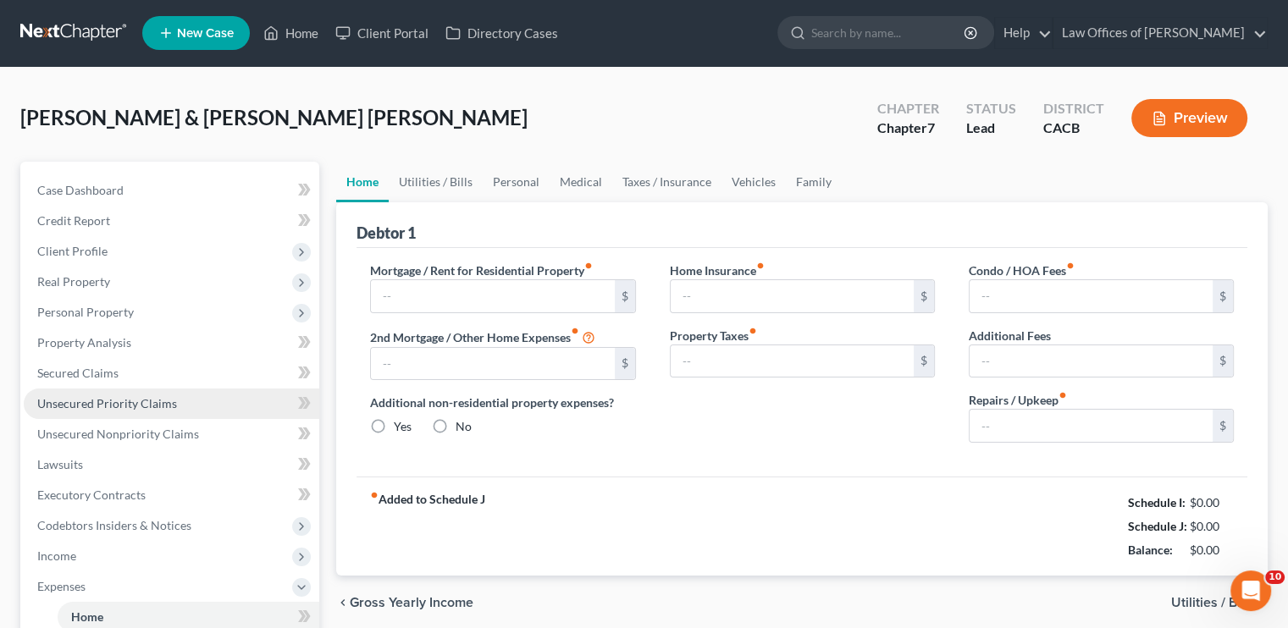
type input "2,830.00"
type input "0.00"
radio input "true"
type input "0.00"
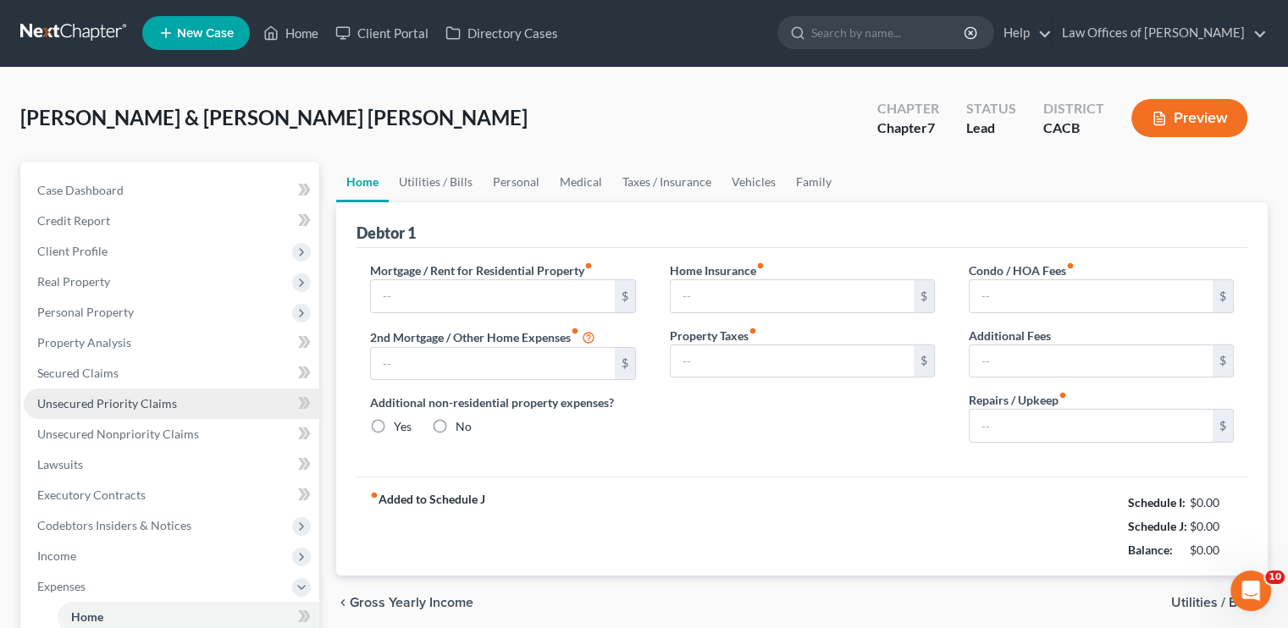
type input "0.00"
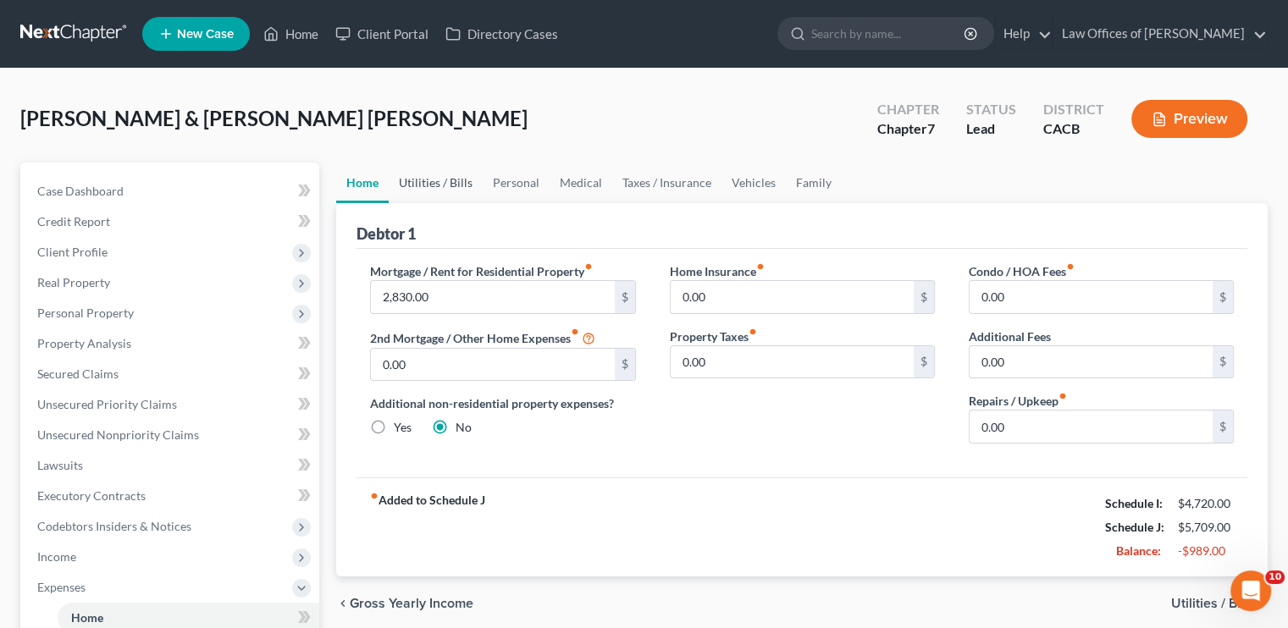
click at [422, 181] on link "Utilities / Bills" at bounding box center [436, 183] width 94 height 41
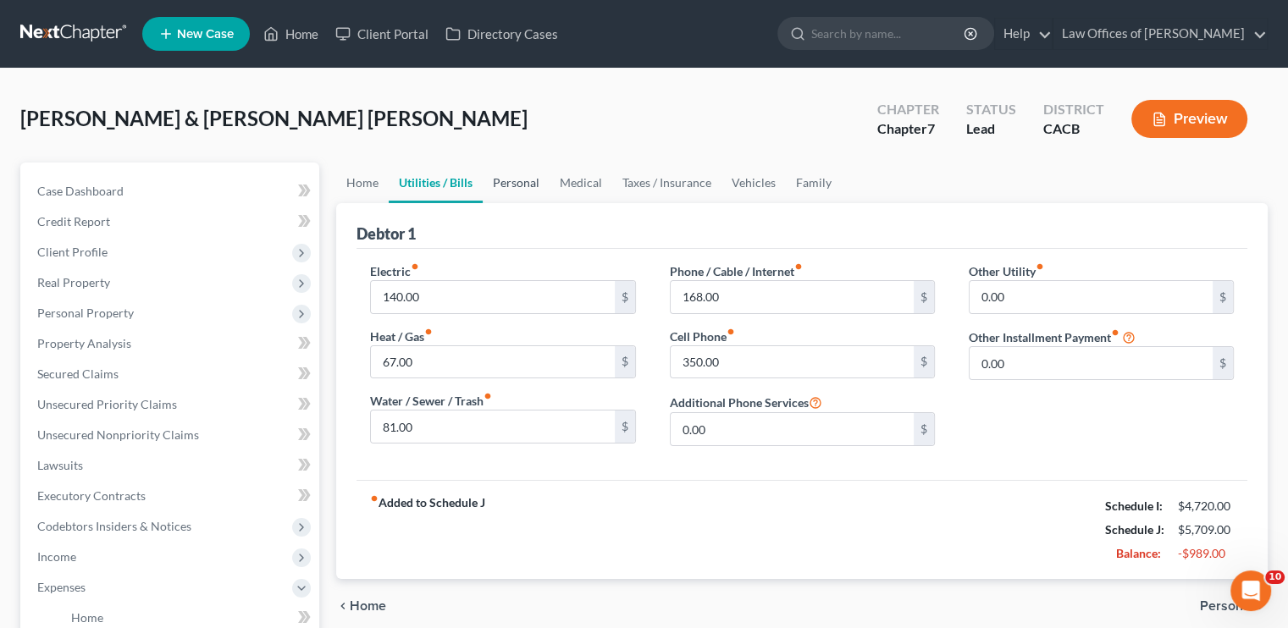
click at [512, 176] on link "Personal" at bounding box center [516, 183] width 67 height 41
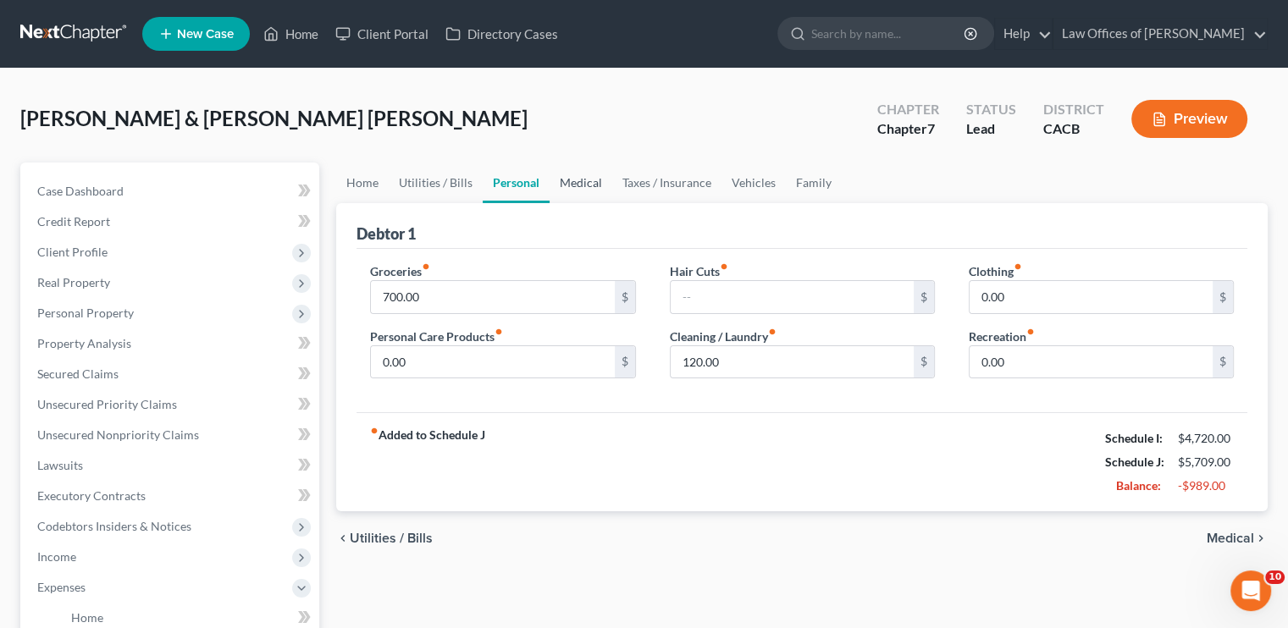
click at [576, 178] on link "Medical" at bounding box center [581, 183] width 63 height 41
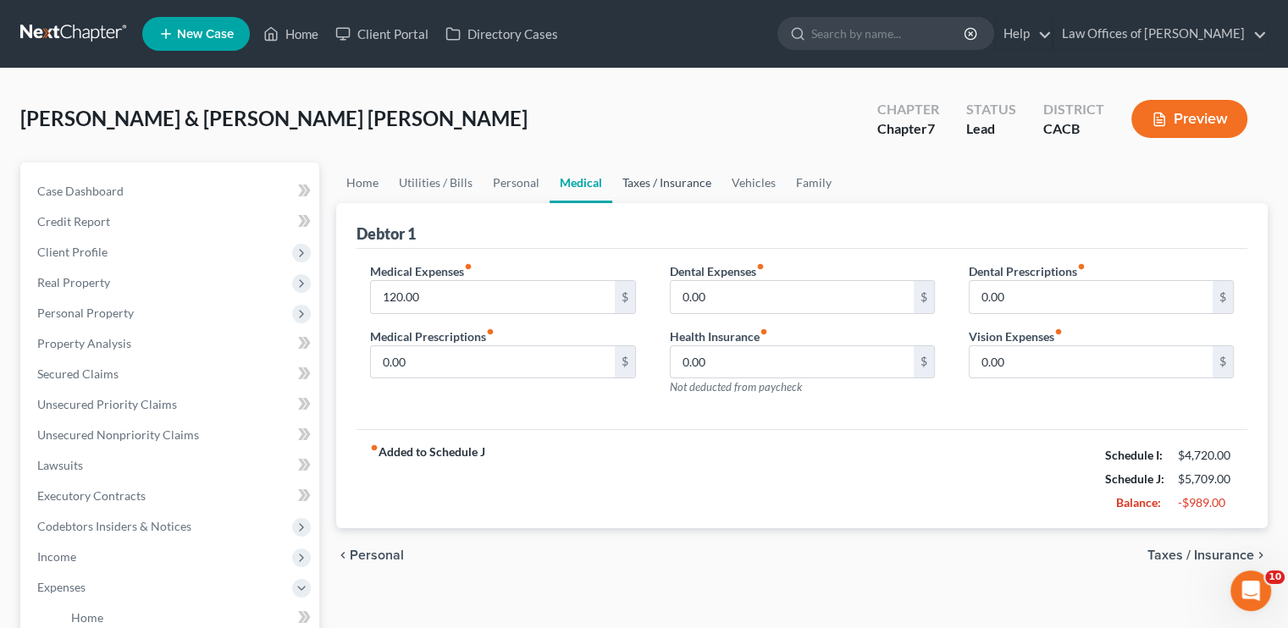
click at [653, 180] on link "Taxes / Insurance" at bounding box center [666, 183] width 109 height 41
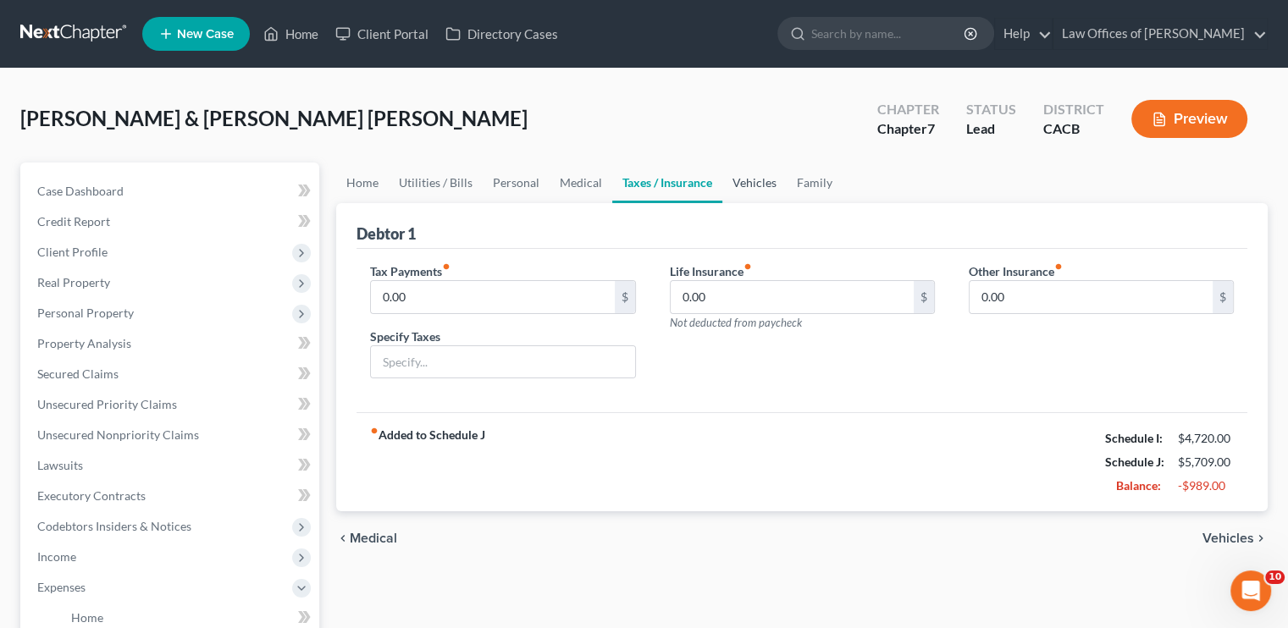
click at [745, 182] on link "Vehicles" at bounding box center [755, 183] width 64 height 41
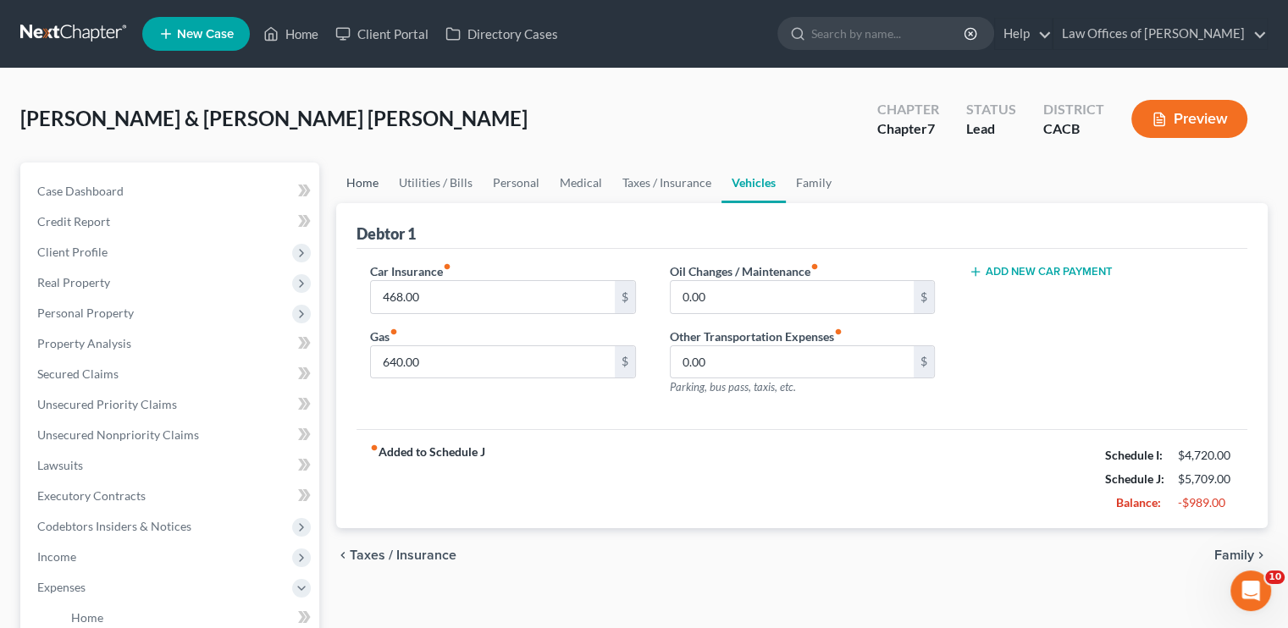
click at [368, 180] on link "Home" at bounding box center [362, 183] width 53 height 41
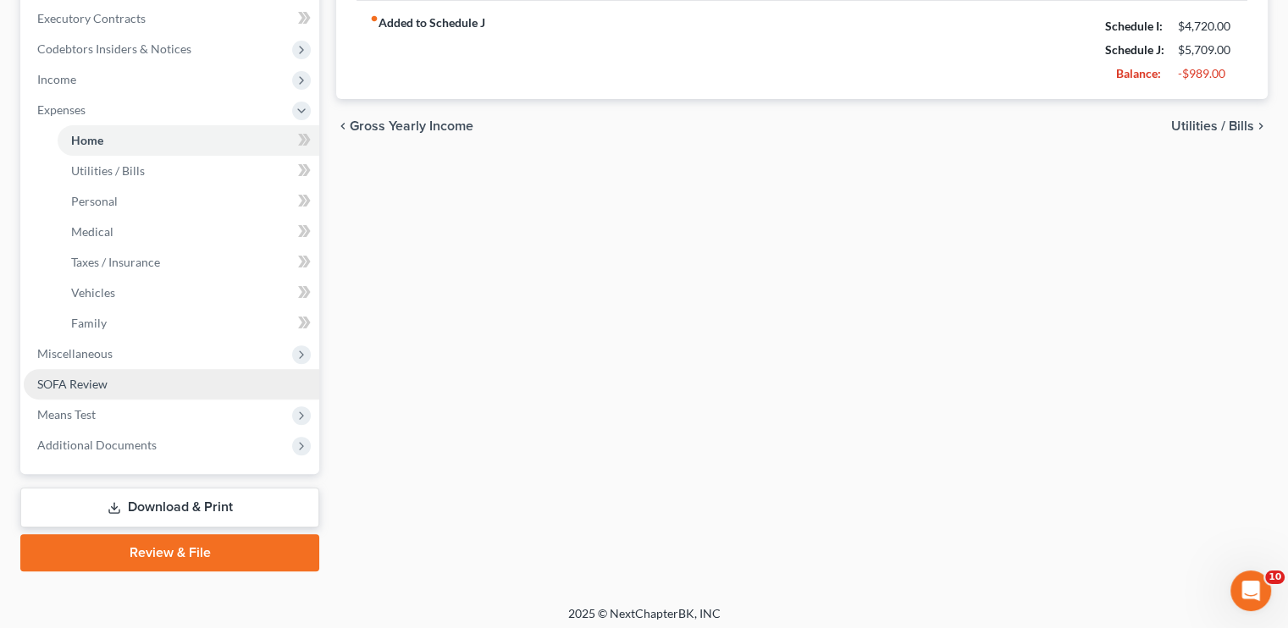
scroll to position [484, 0]
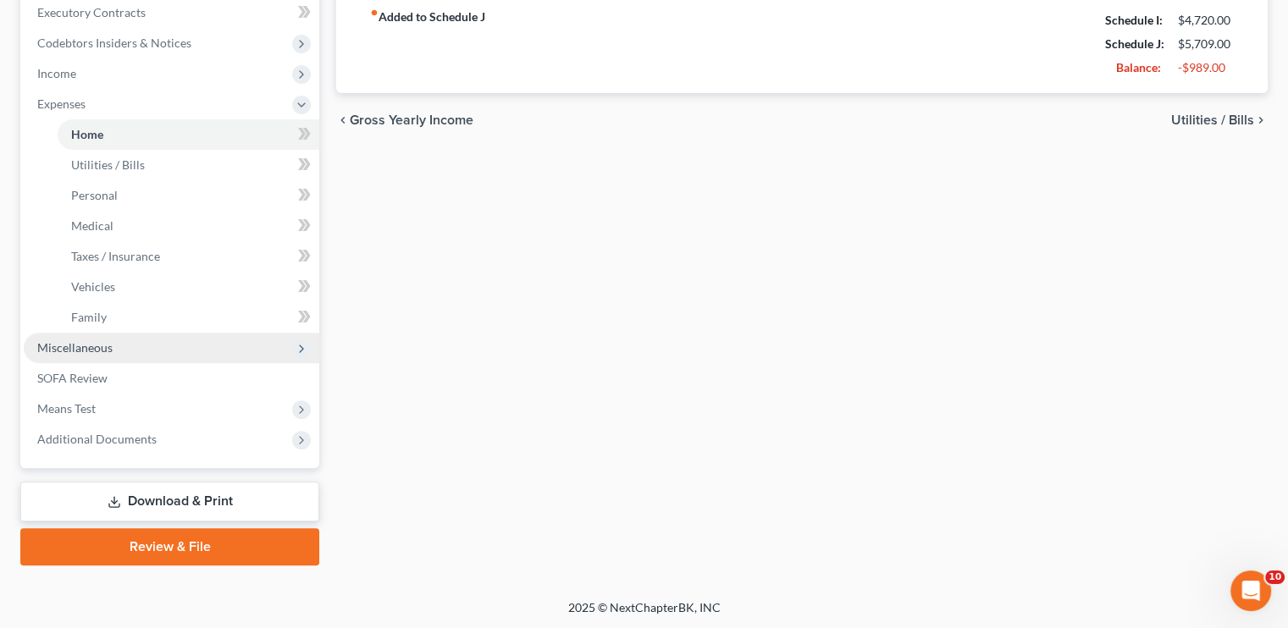
click at [105, 352] on span "Miscellaneous" at bounding box center [74, 348] width 75 height 14
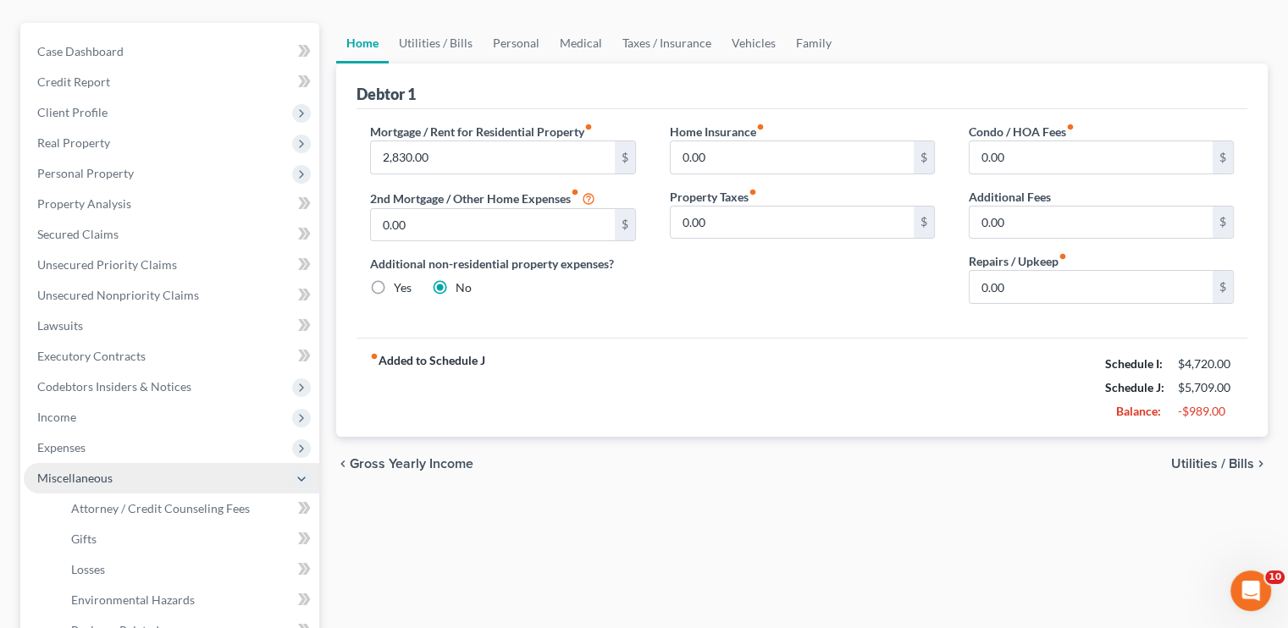
scroll to position [169, 0]
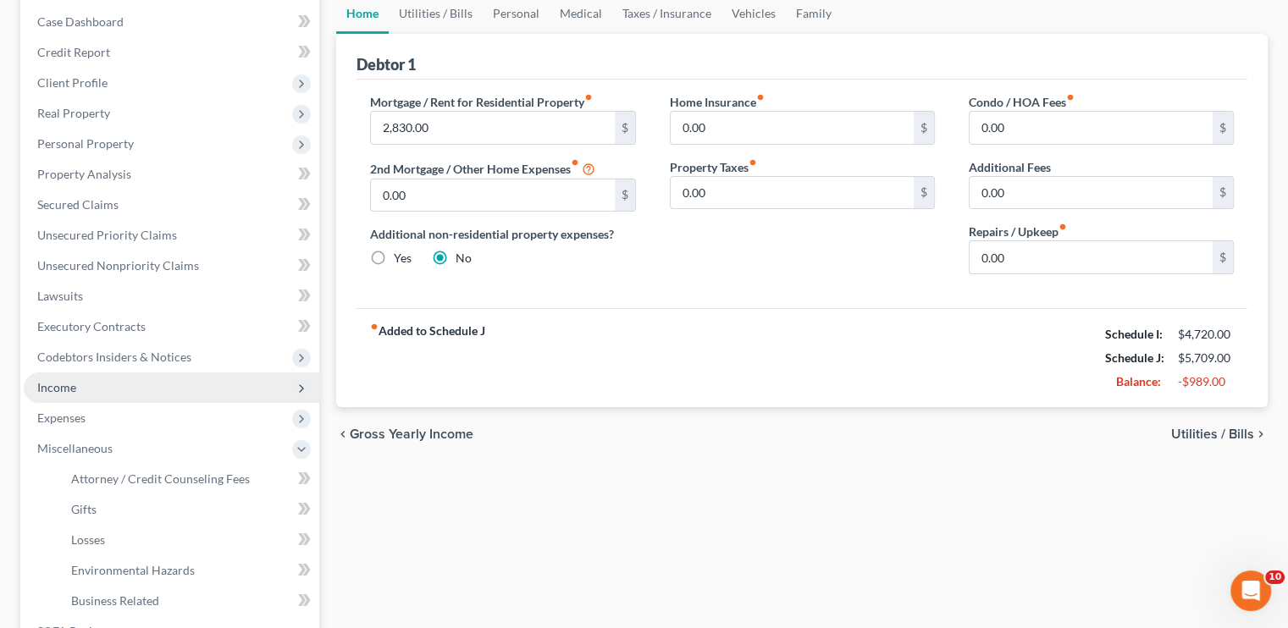
click at [114, 399] on span "Income" at bounding box center [172, 388] width 296 height 30
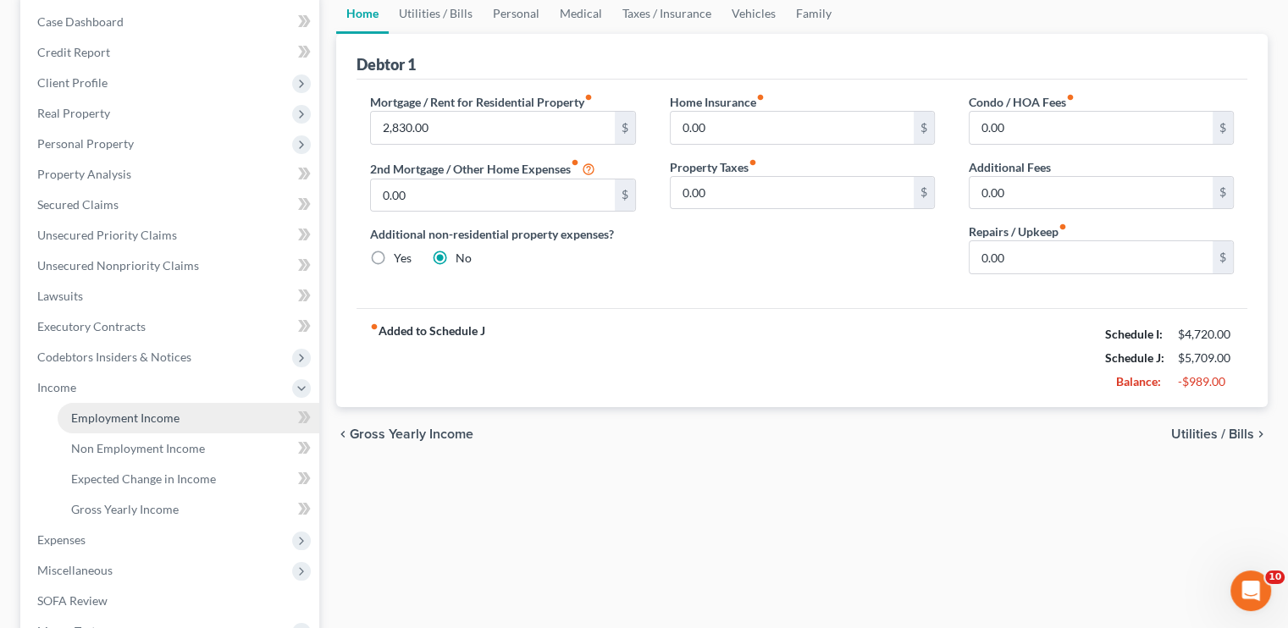
click at [149, 412] on span "Employment Income" at bounding box center [125, 418] width 108 height 14
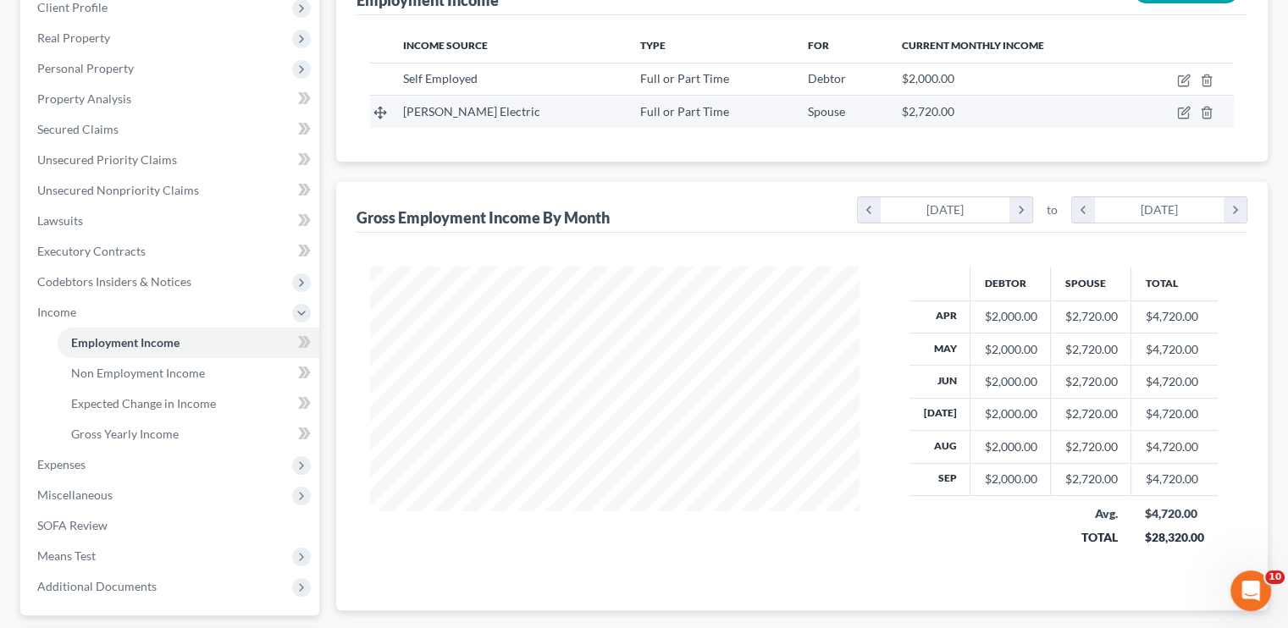
scroll to position [254, 0]
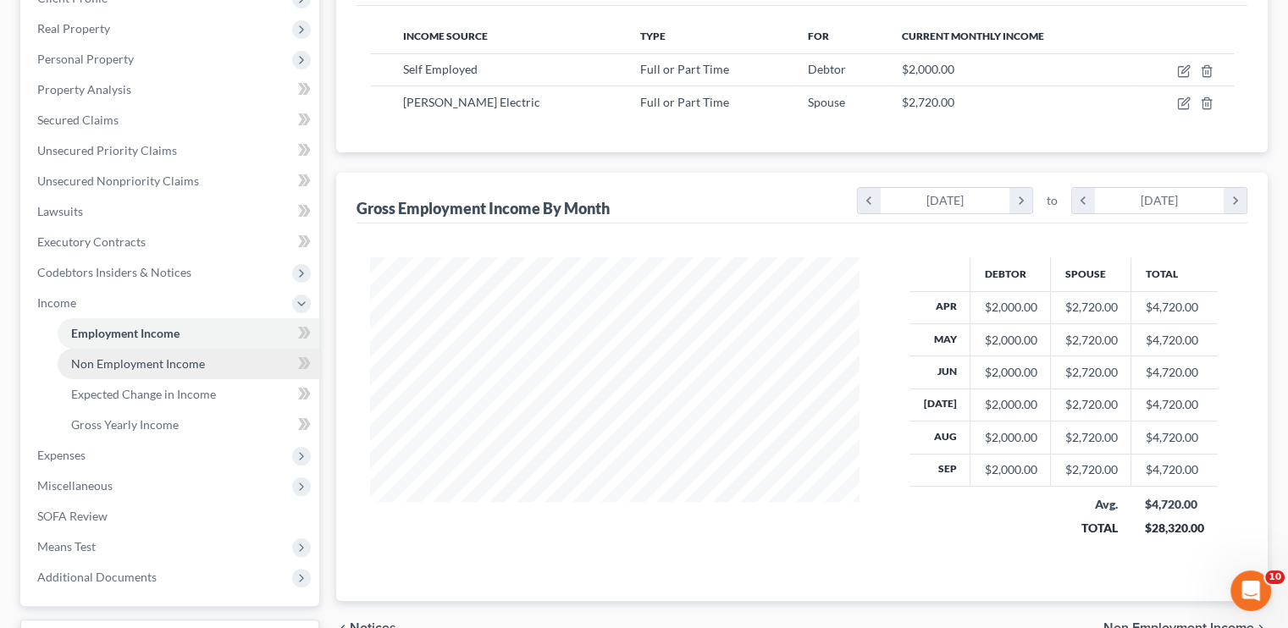
click at [152, 359] on span "Non Employment Income" at bounding box center [138, 364] width 134 height 14
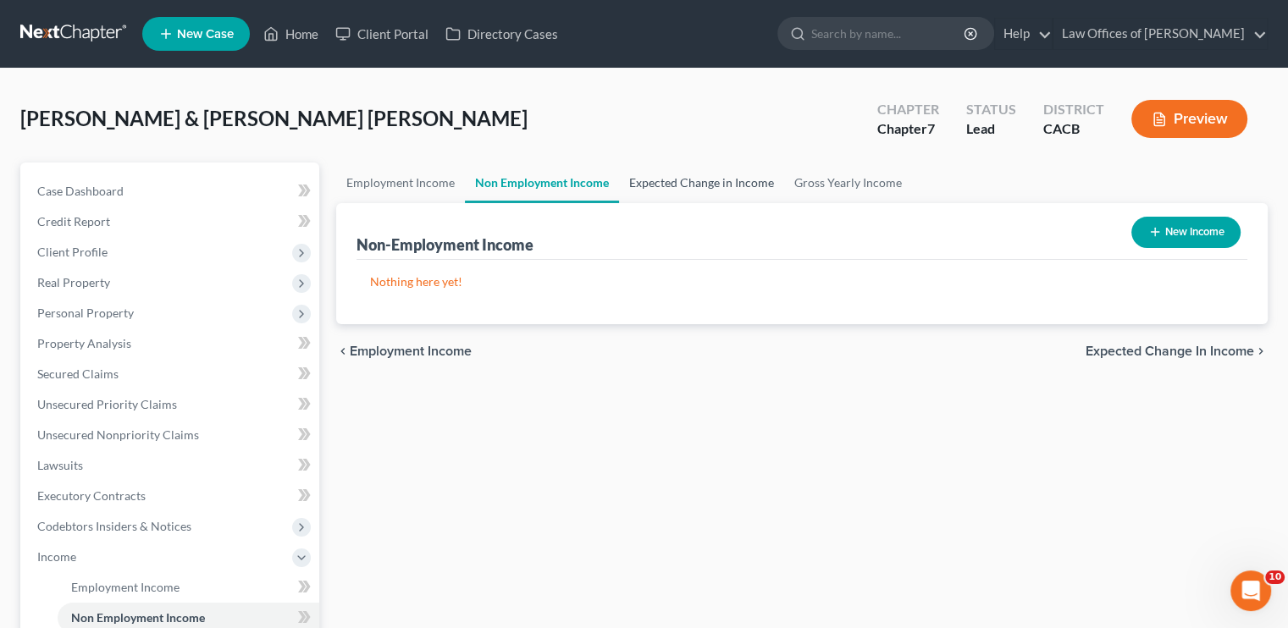
click at [695, 180] on link "Expected Change in Income" at bounding box center [701, 183] width 165 height 41
